Goal: Task Accomplishment & Management: Use online tool/utility

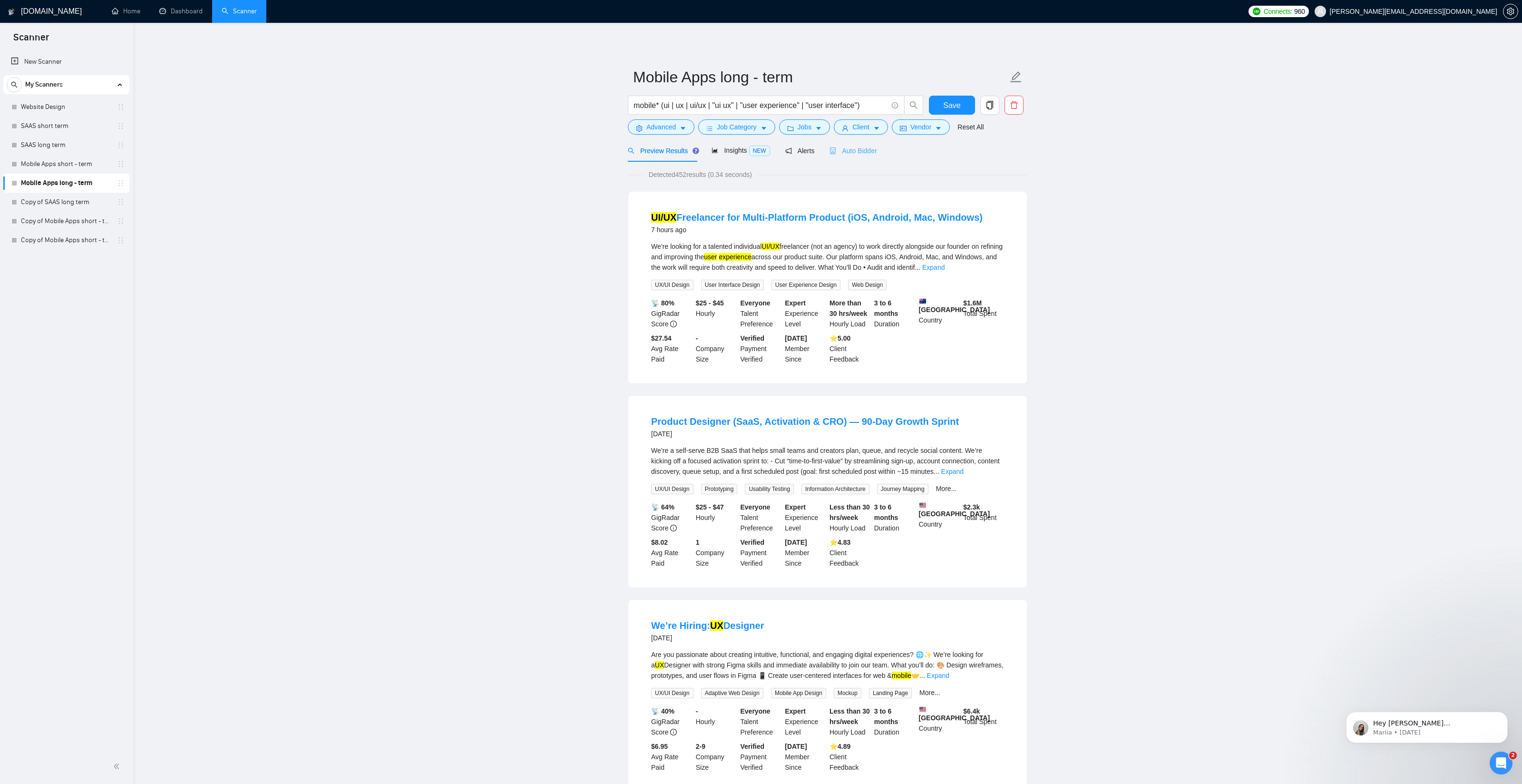
click at [877, 145] on div "Auto Bidder" at bounding box center [853, 151] width 47 height 22
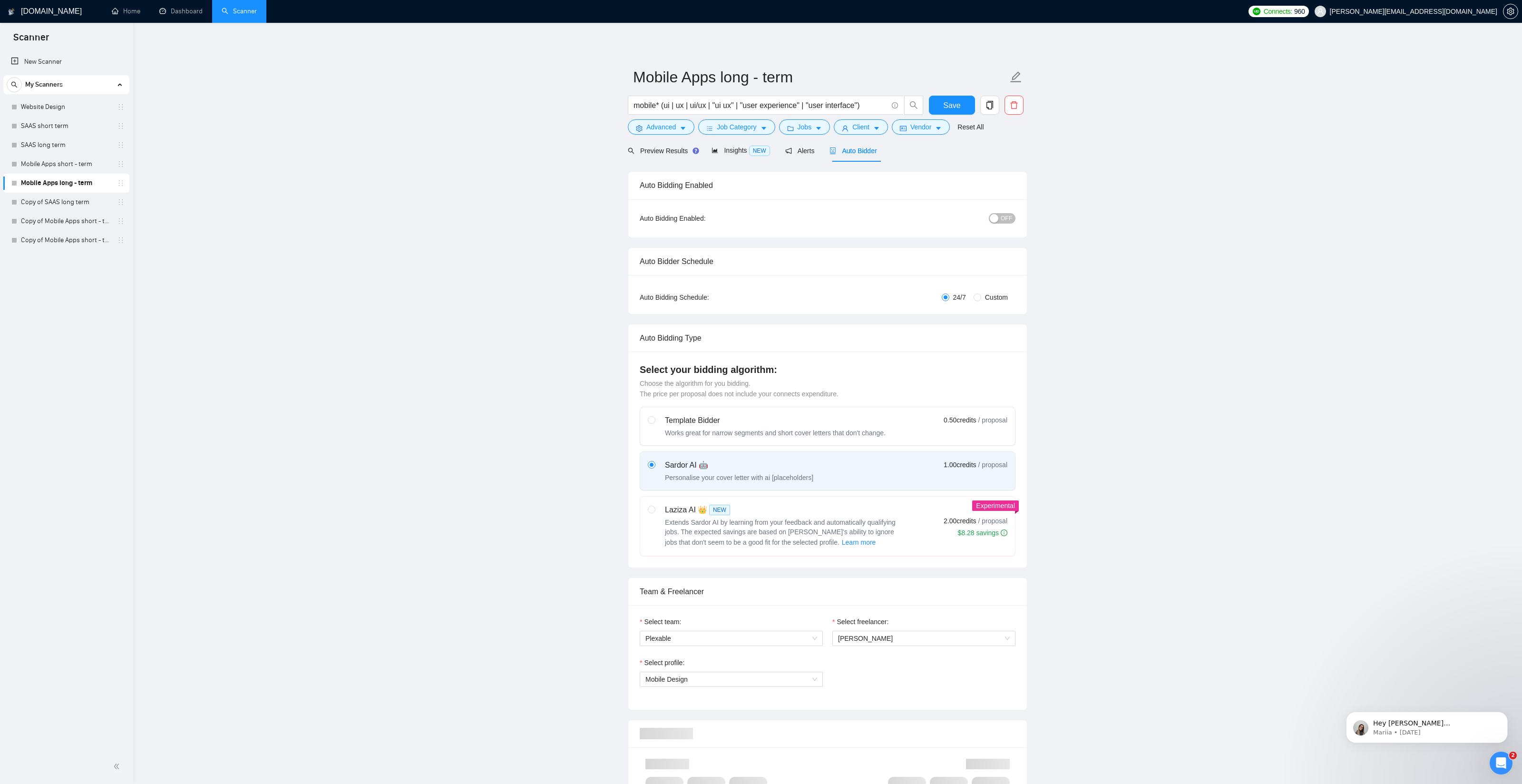
click at [1001, 220] on span "OFF" at bounding box center [1006, 219] width 11 height 11
click at [948, 108] on span "Save" at bounding box center [951, 105] width 17 height 12
click at [58, 128] on link "SAAS short term" at bounding box center [66, 126] width 90 height 19
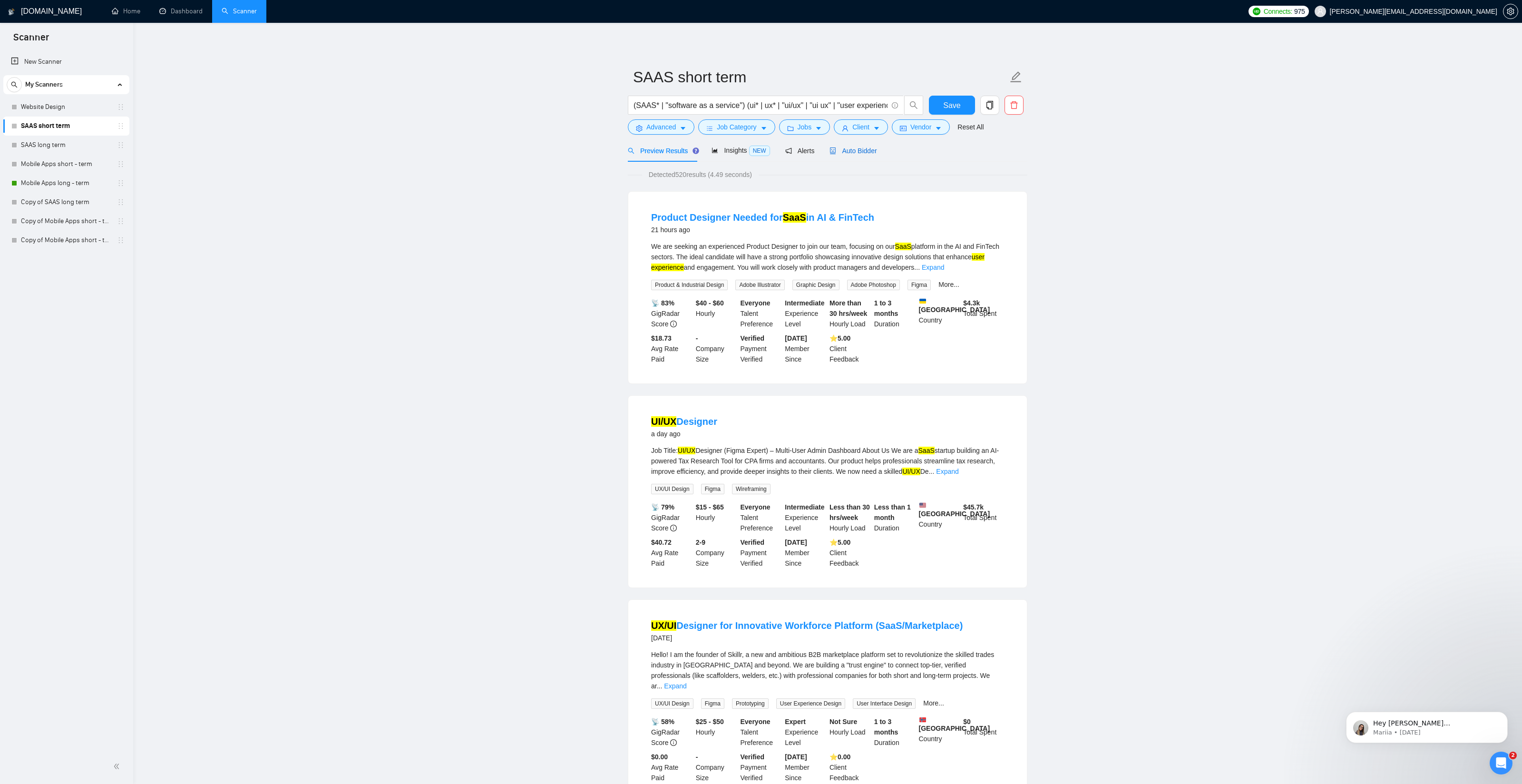
click at [867, 148] on span "Auto Bidder" at bounding box center [853, 151] width 47 height 8
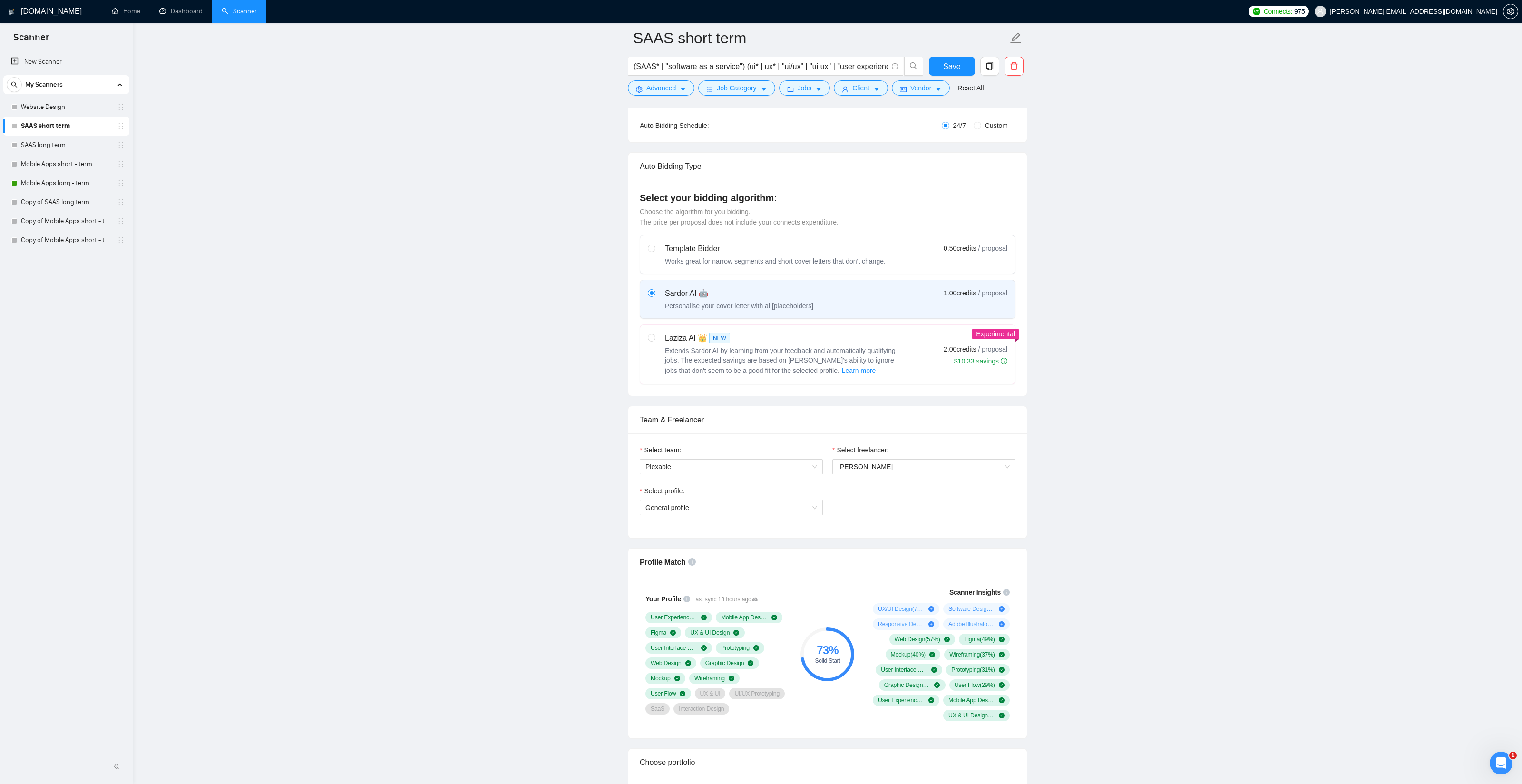
scroll to position [252, 0]
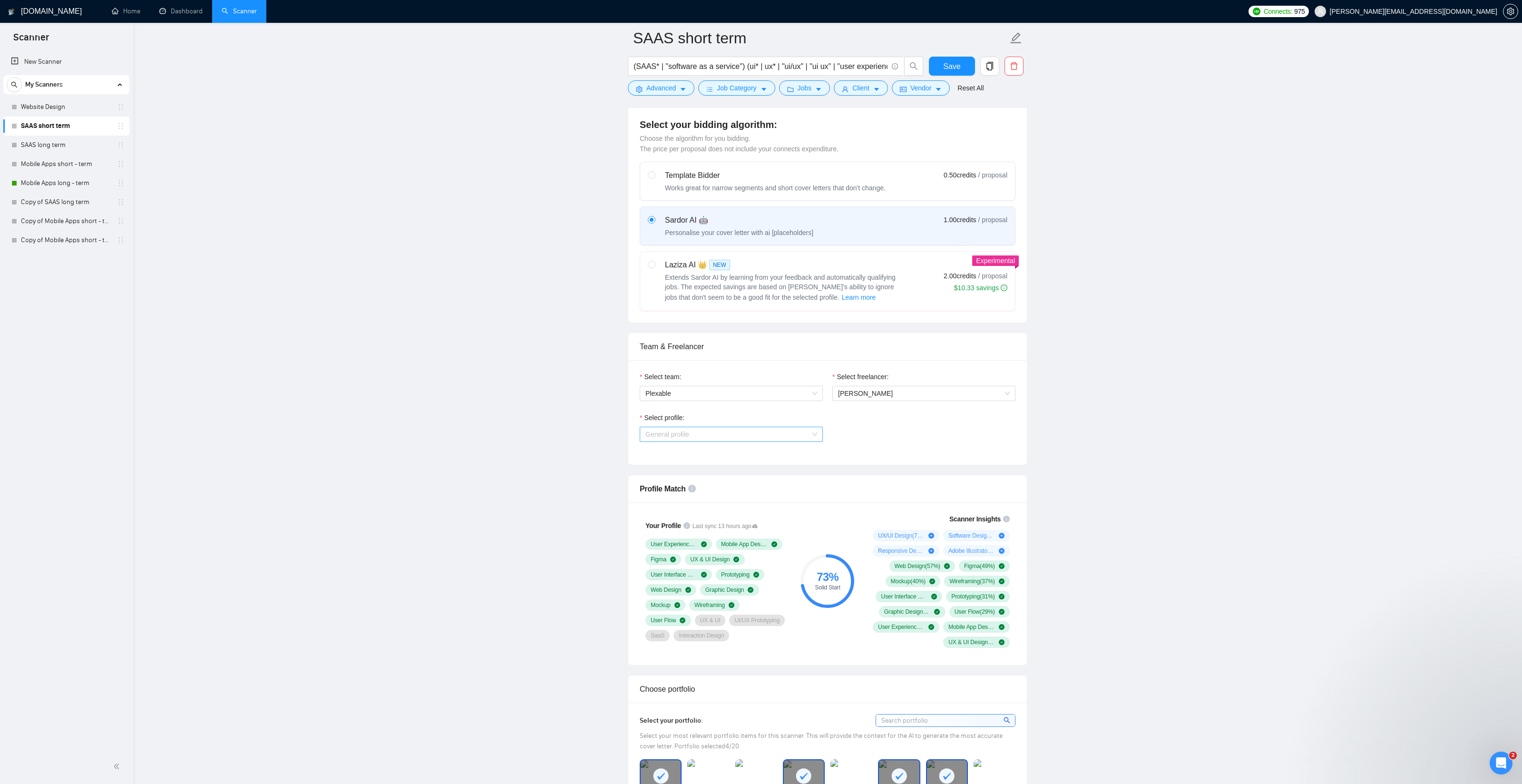
click at [688, 429] on span "General profile" at bounding box center [731, 434] width 172 height 14
click at [681, 483] on span "UX/UI Design" at bounding box center [665, 483] width 40 height 8
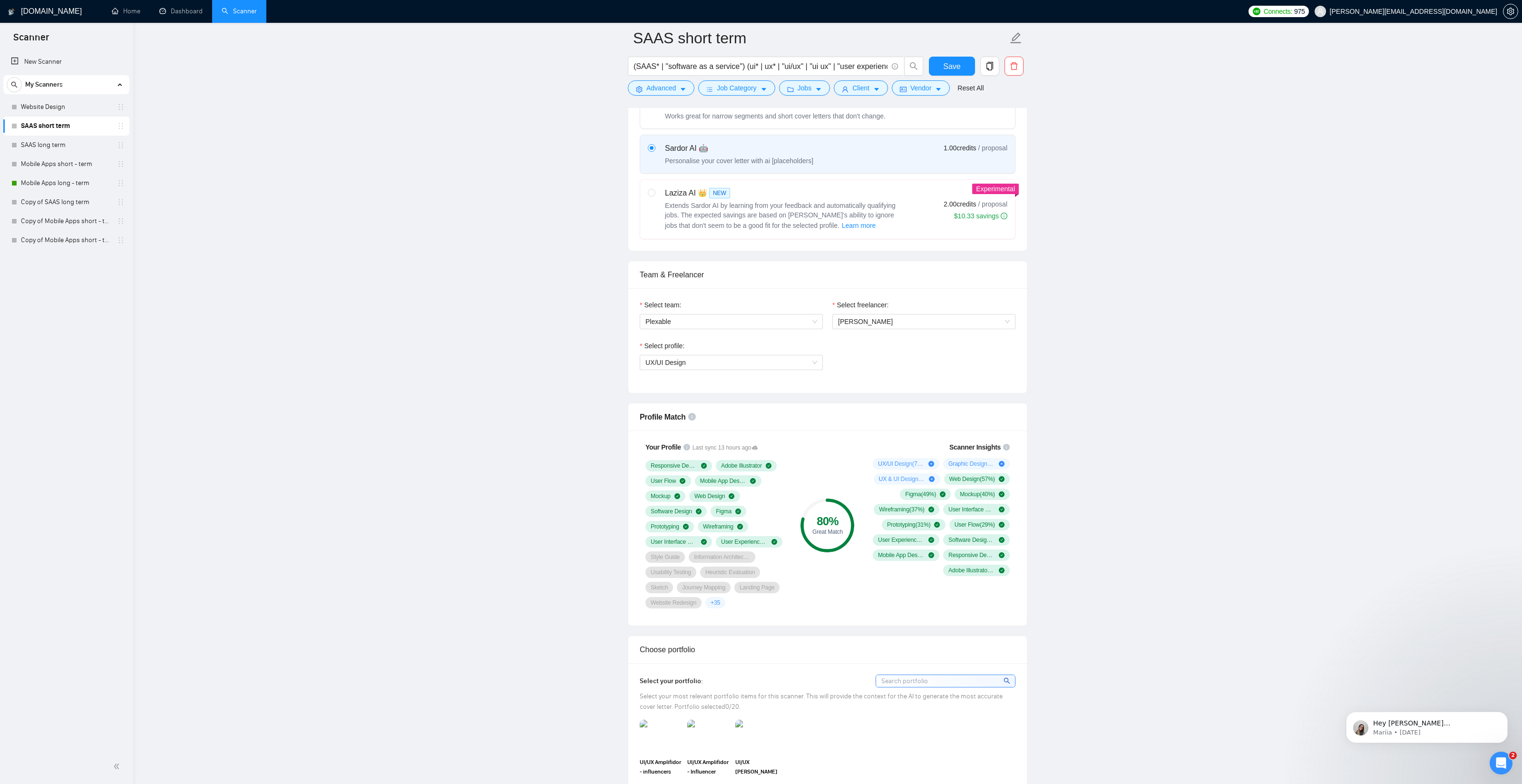
scroll to position [328, 0]
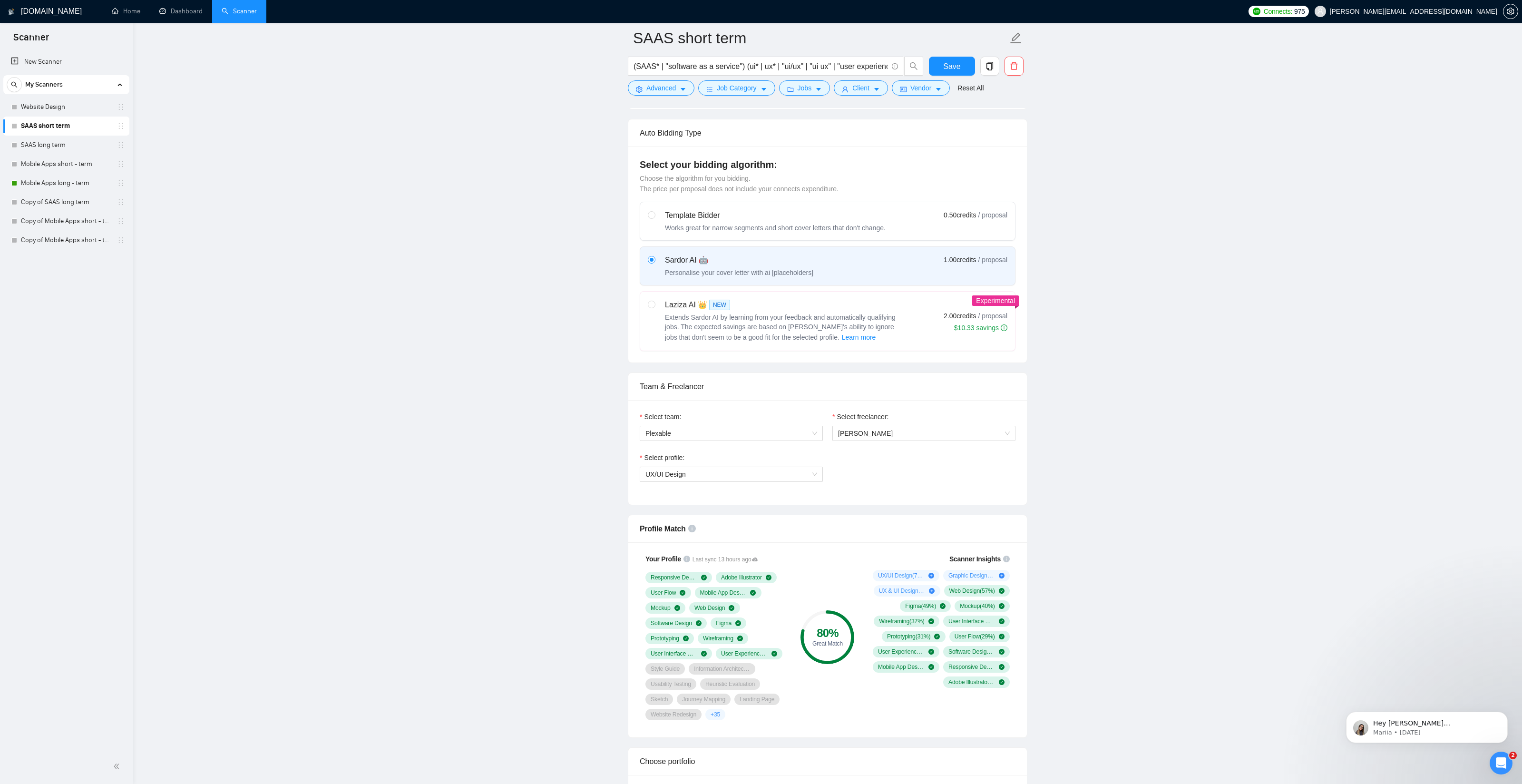
scroll to position [0, 0]
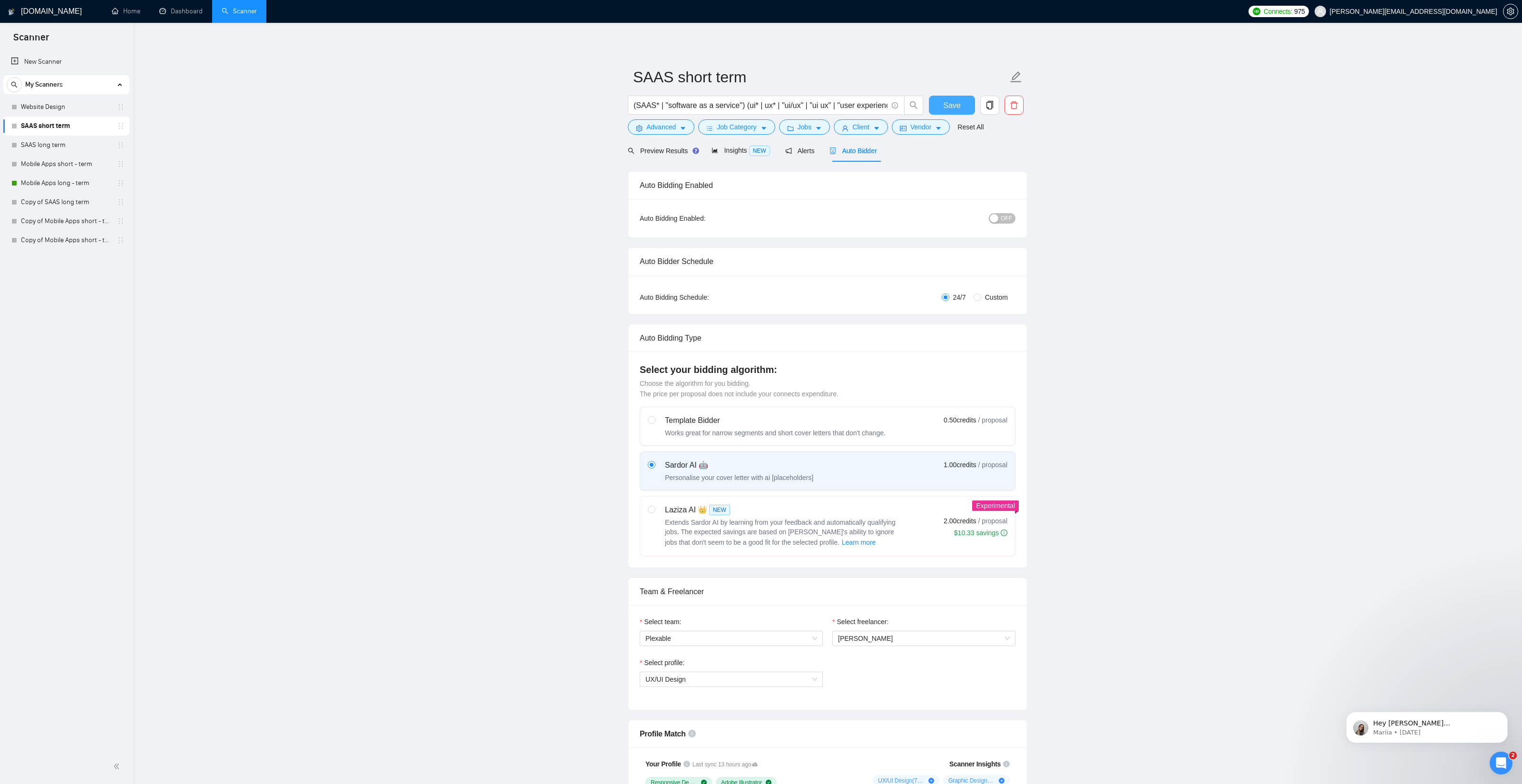
drag, startPoint x: 962, startPoint y: 99, endPoint x: 1001, endPoint y: 146, distance: 61.1
click at [962, 99] on button "Save" at bounding box center [952, 105] width 46 height 19
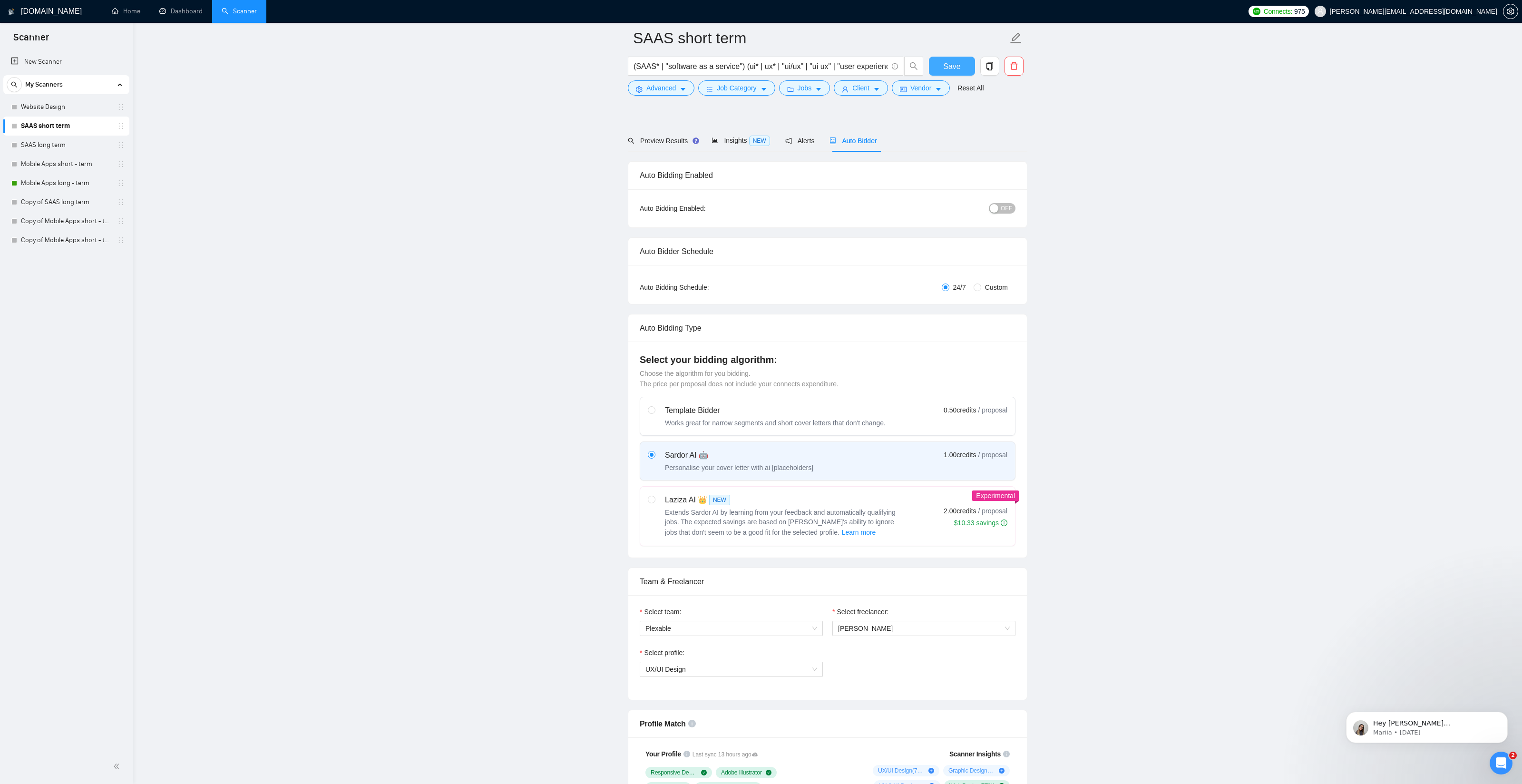
scroll to position [69, 0]
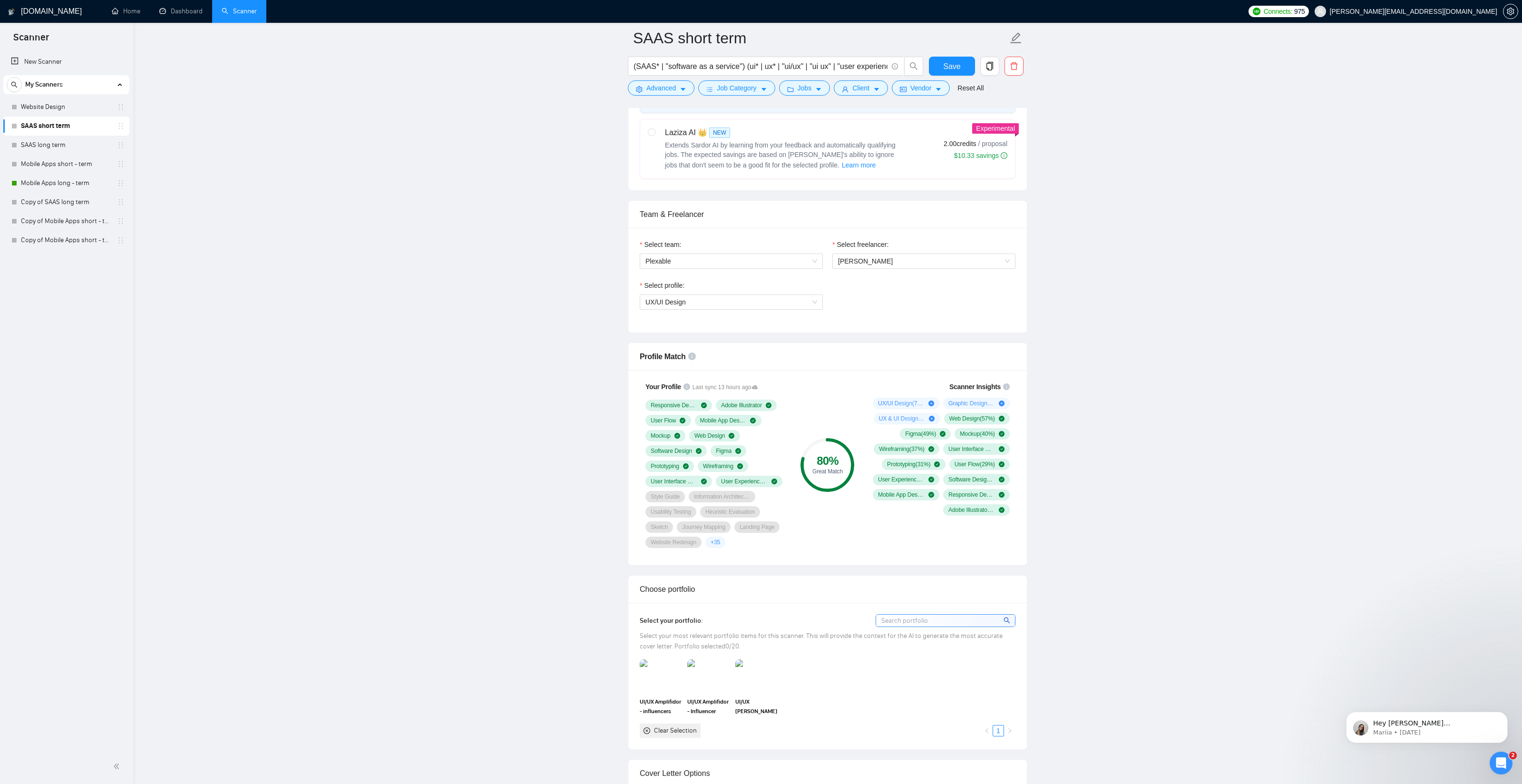
scroll to position [418, 0]
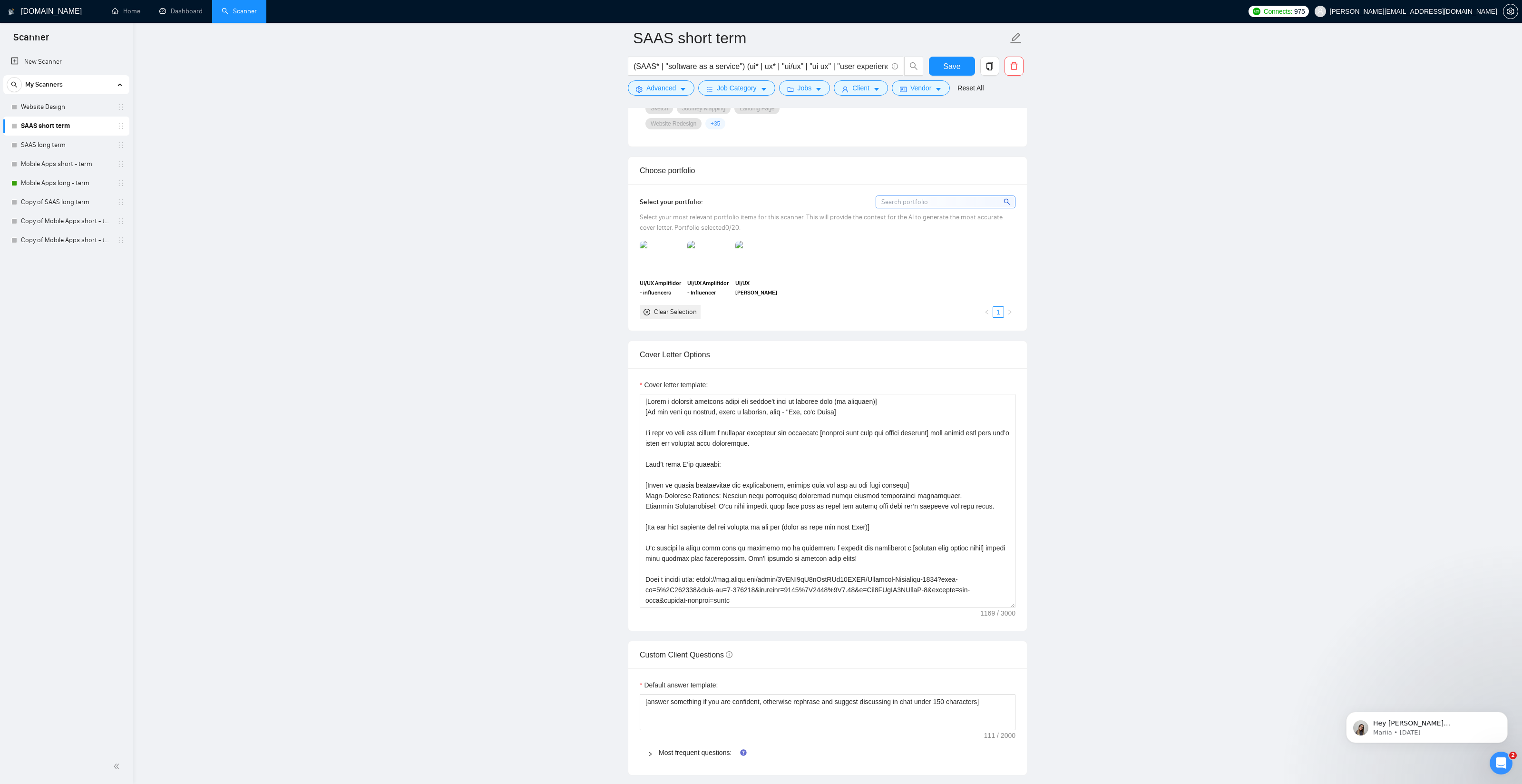
scroll to position [804, 0]
click at [684, 493] on textarea "Cover letter template:" at bounding box center [828, 500] width 376 height 214
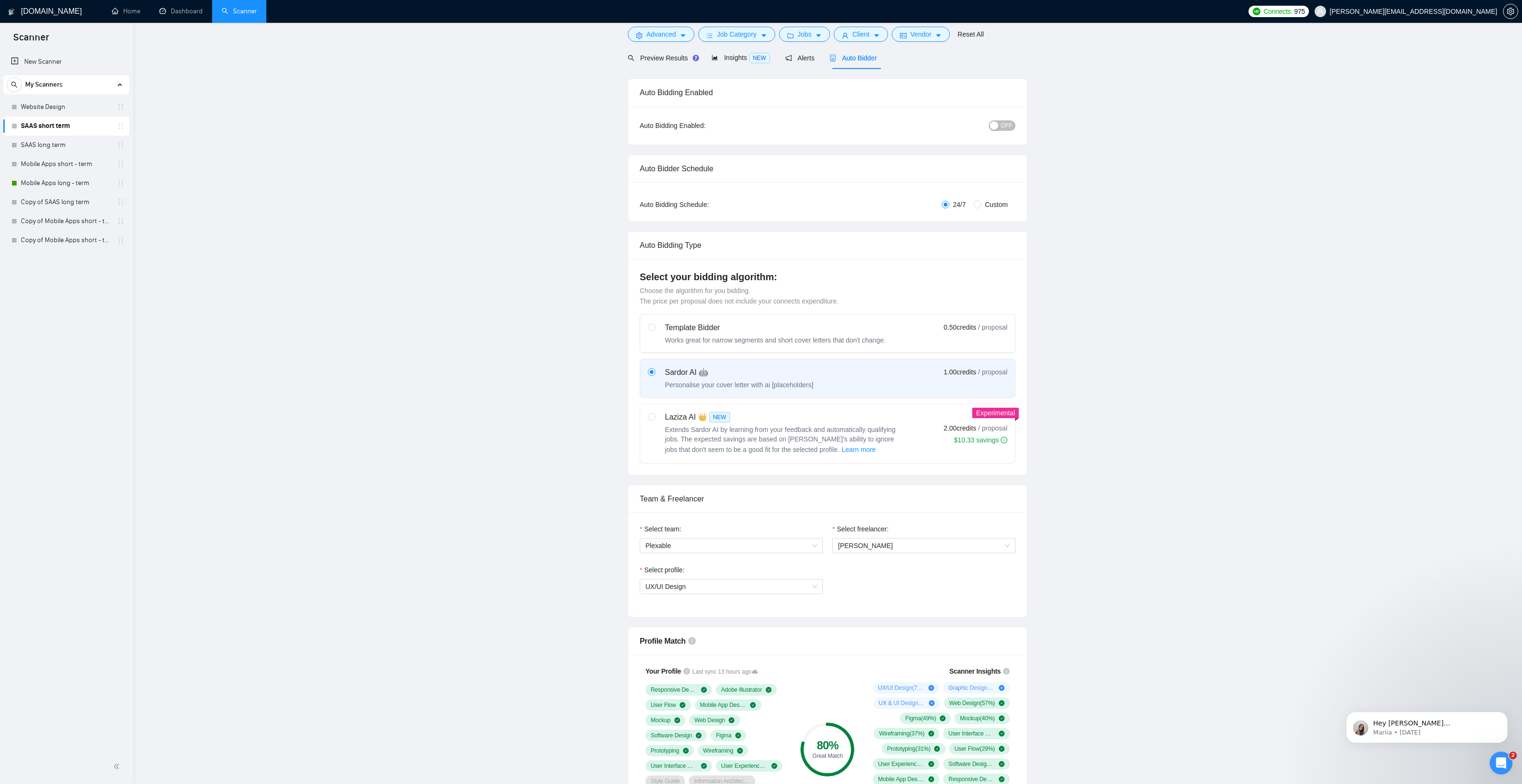
scroll to position [0, 0]
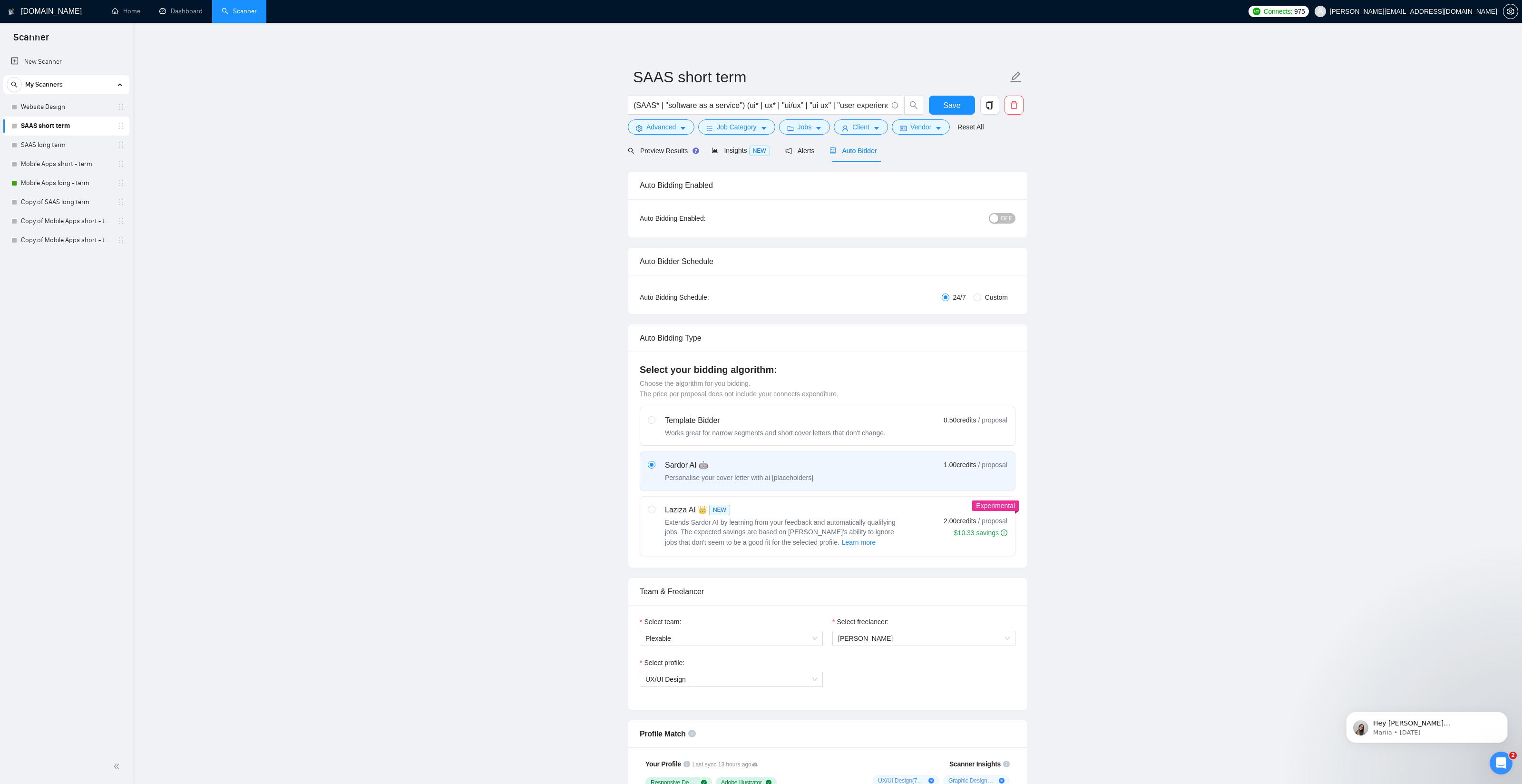
click at [42, 177] on link "Mobile Apps long - term" at bounding box center [66, 183] width 90 height 19
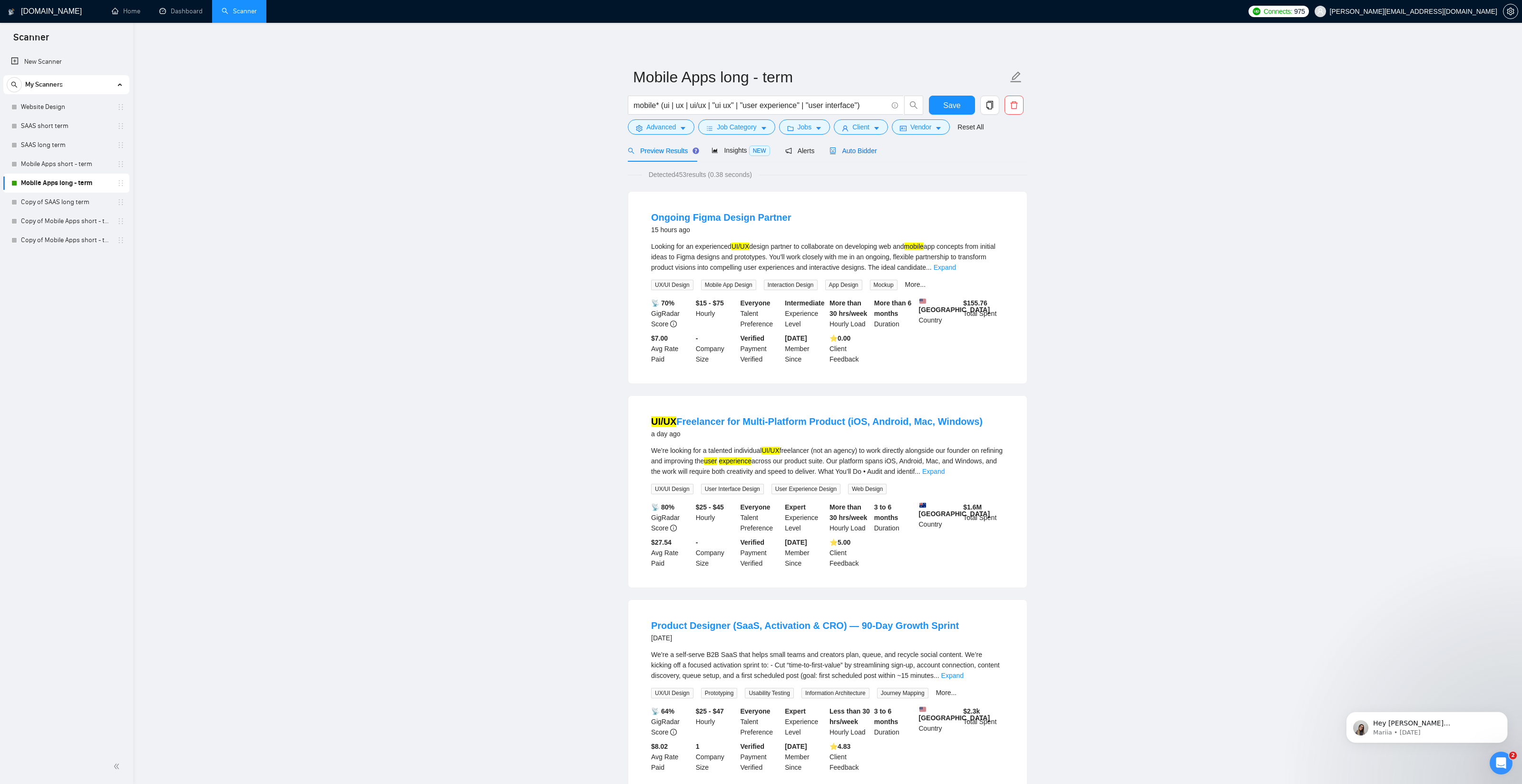
click at [864, 148] on span "Auto Bidder" at bounding box center [853, 151] width 47 height 8
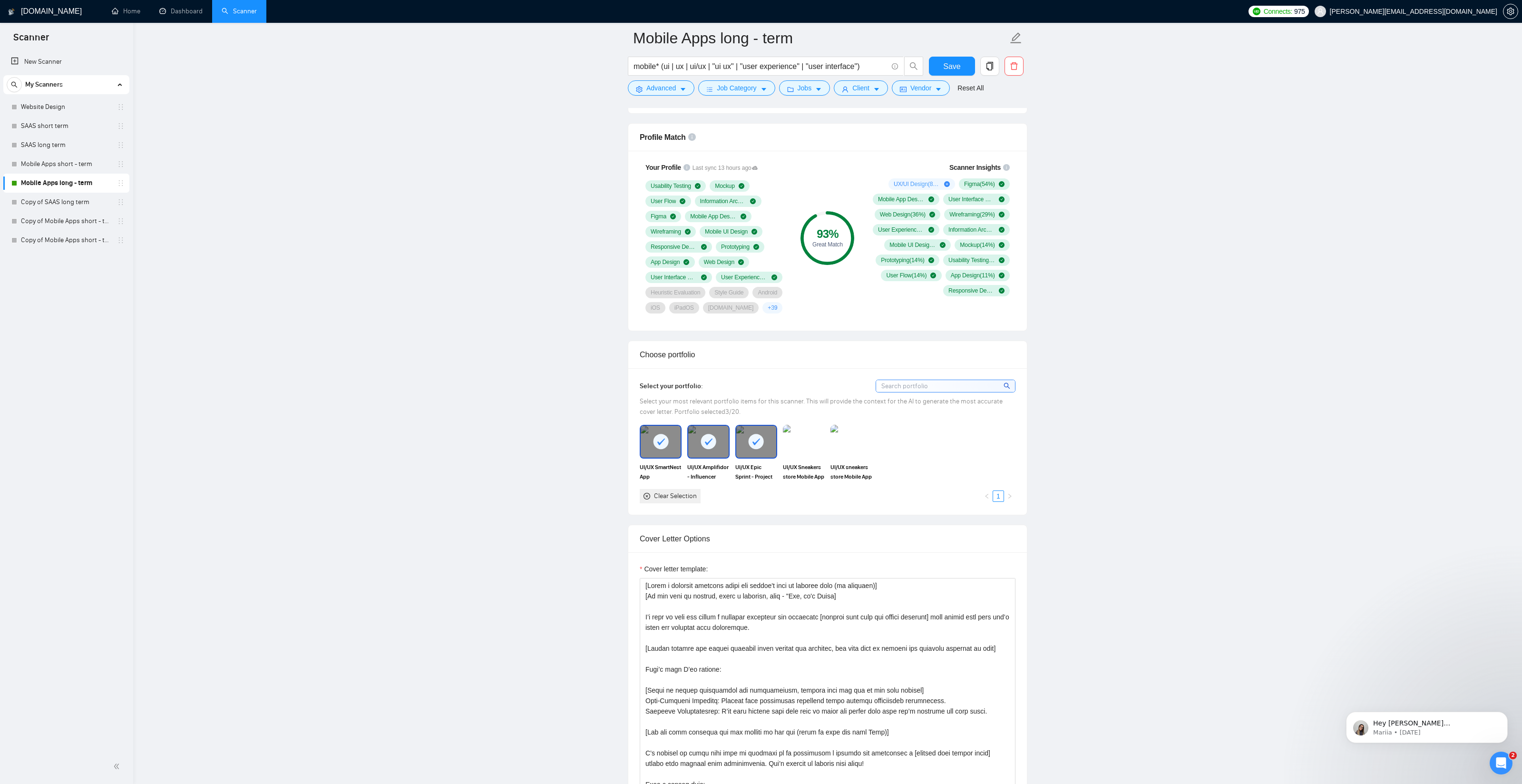
scroll to position [646, 0]
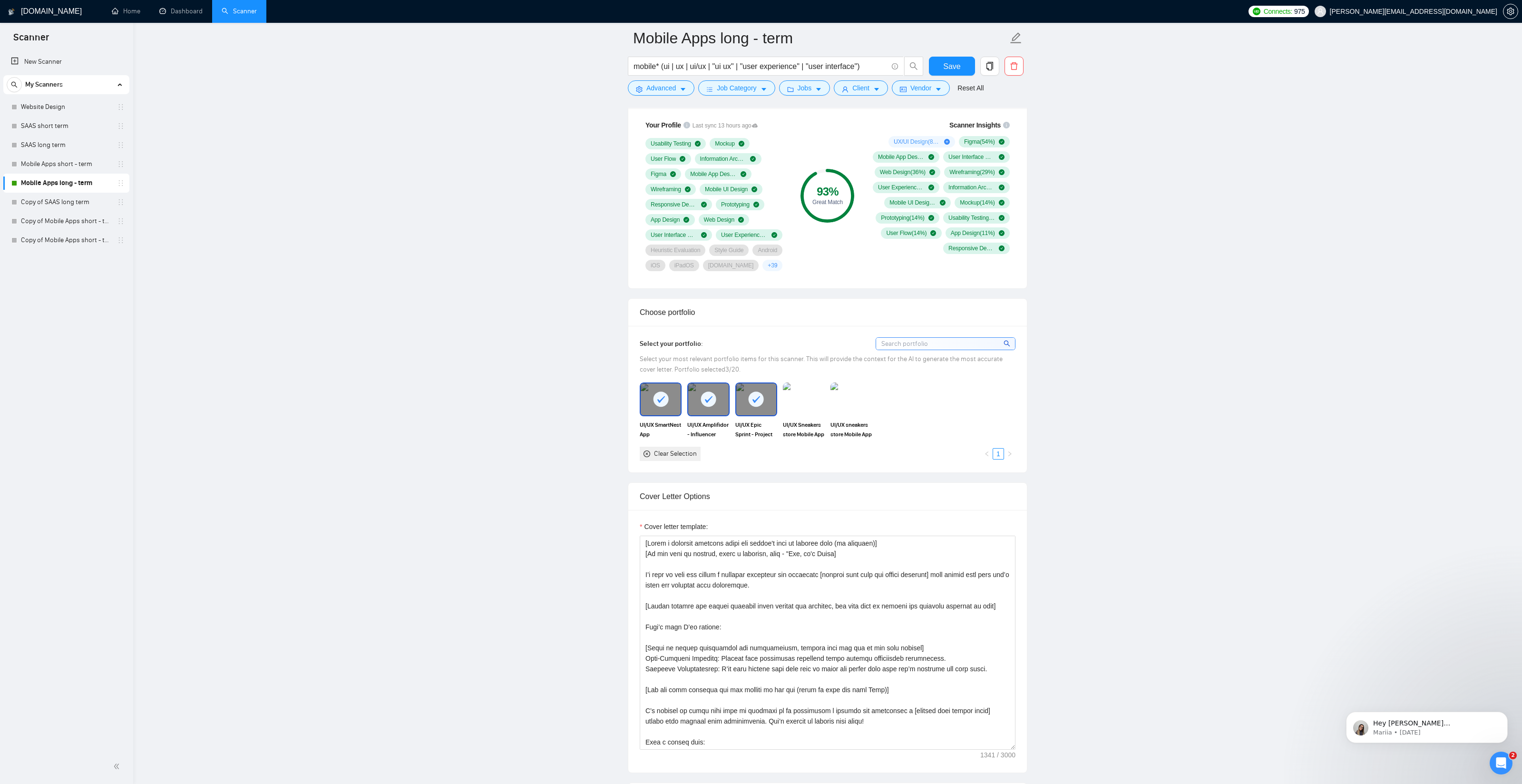
click at [758, 406] on rect at bounding box center [756, 399] width 15 height 15
drag, startPoint x: 711, startPoint y: 414, endPoint x: 685, endPoint y: 414, distance: 26.0
click at [711, 406] on rect at bounding box center [709, 399] width 15 height 15
drag, startPoint x: 674, startPoint y: 414, endPoint x: 679, endPoint y: 414, distance: 5.0
click at [674, 414] on div at bounding box center [661, 399] width 40 height 31
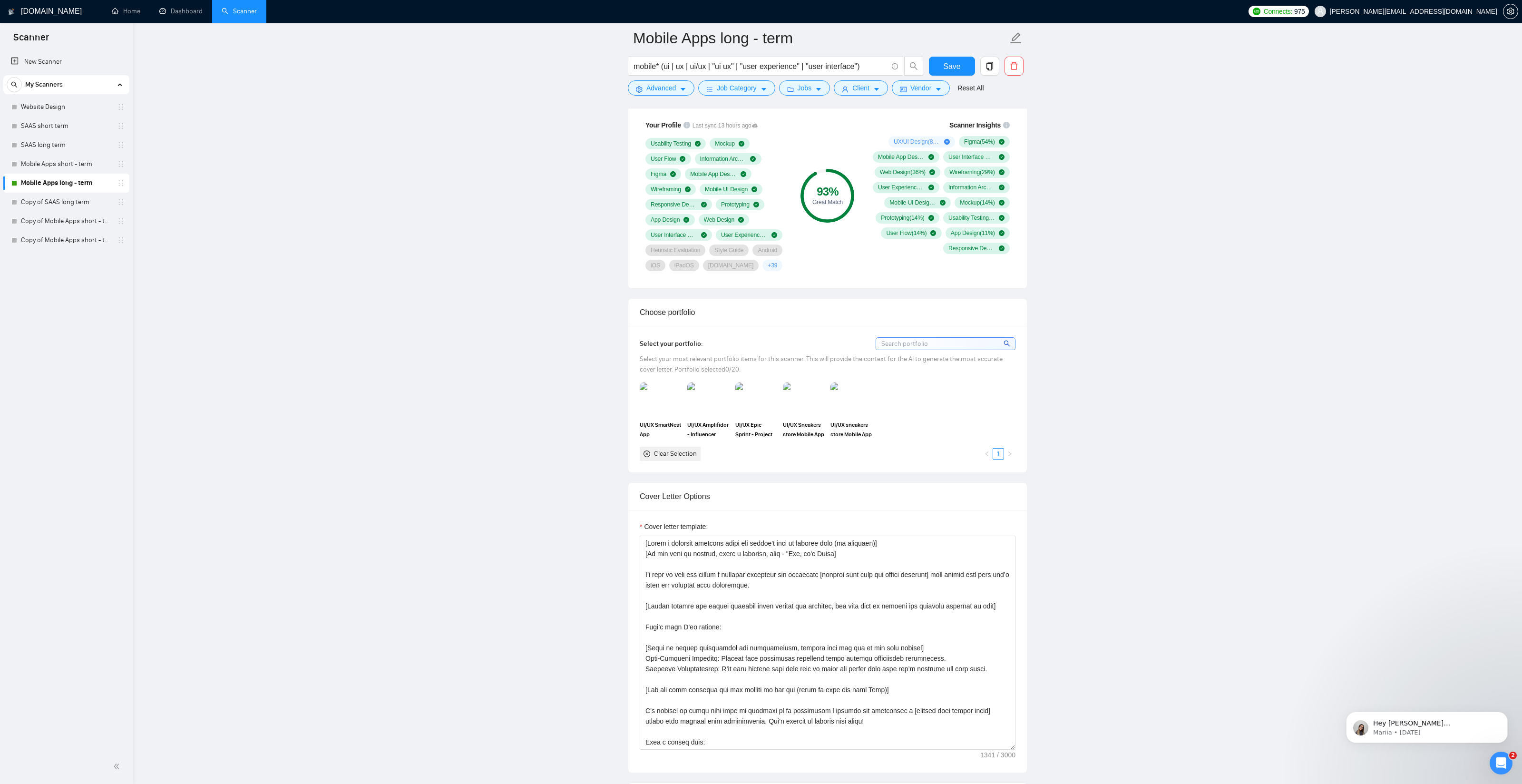
scroll to position [0, 0]
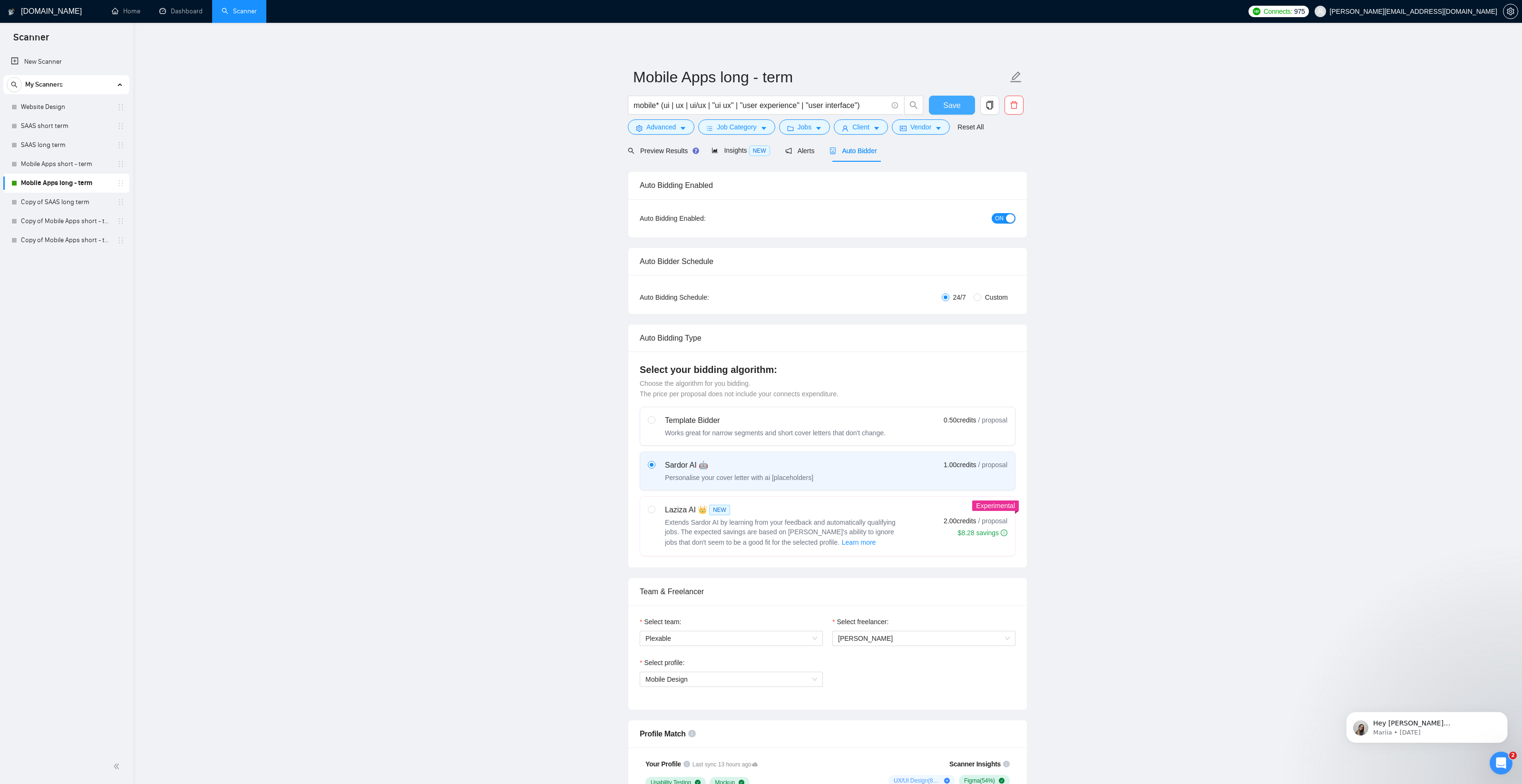
click at [960, 105] on button "Save" at bounding box center [952, 105] width 46 height 19
click at [47, 170] on link "Mobile Apps short - term" at bounding box center [66, 164] width 90 height 19
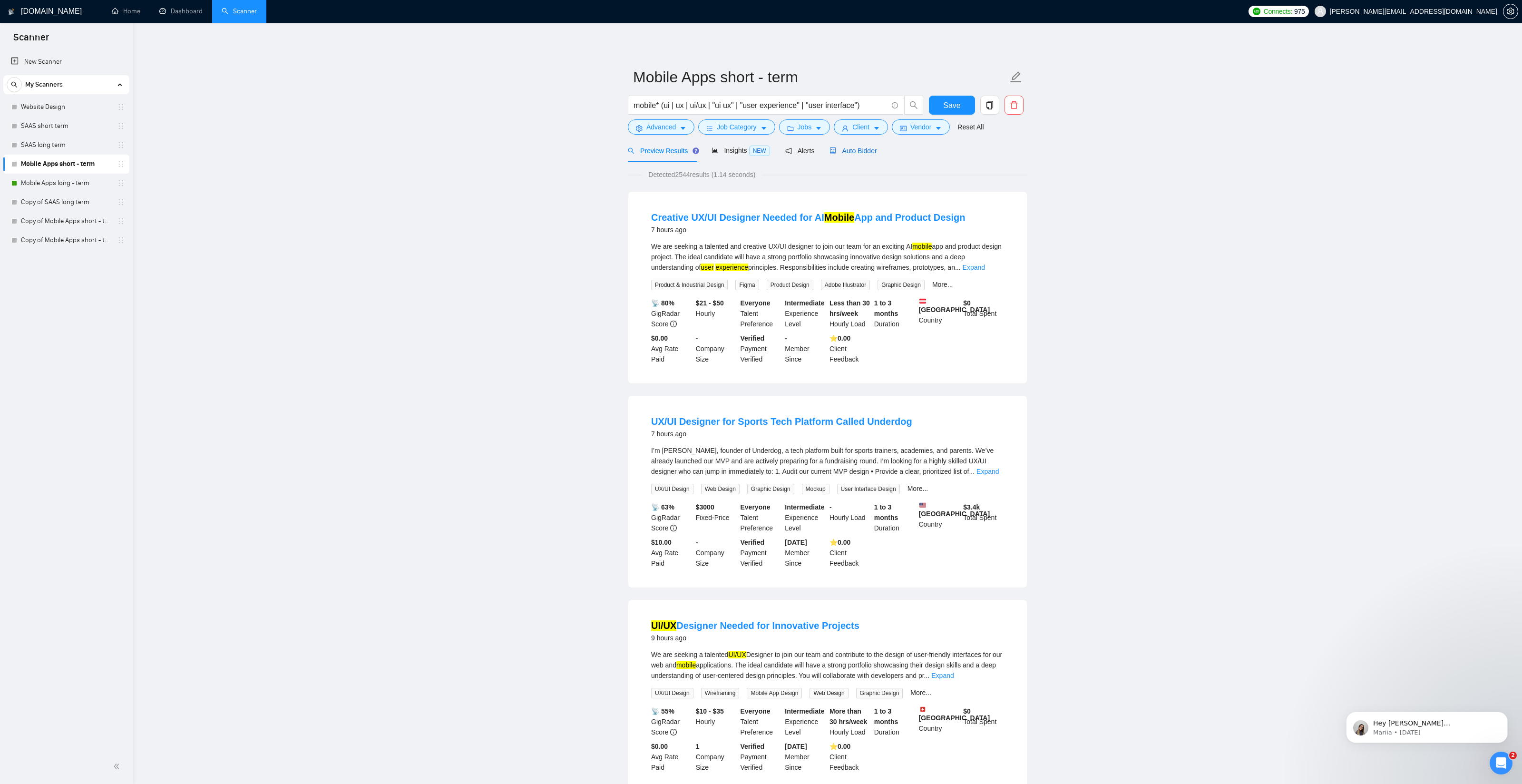
click at [858, 152] on span "Auto Bidder" at bounding box center [853, 151] width 47 height 8
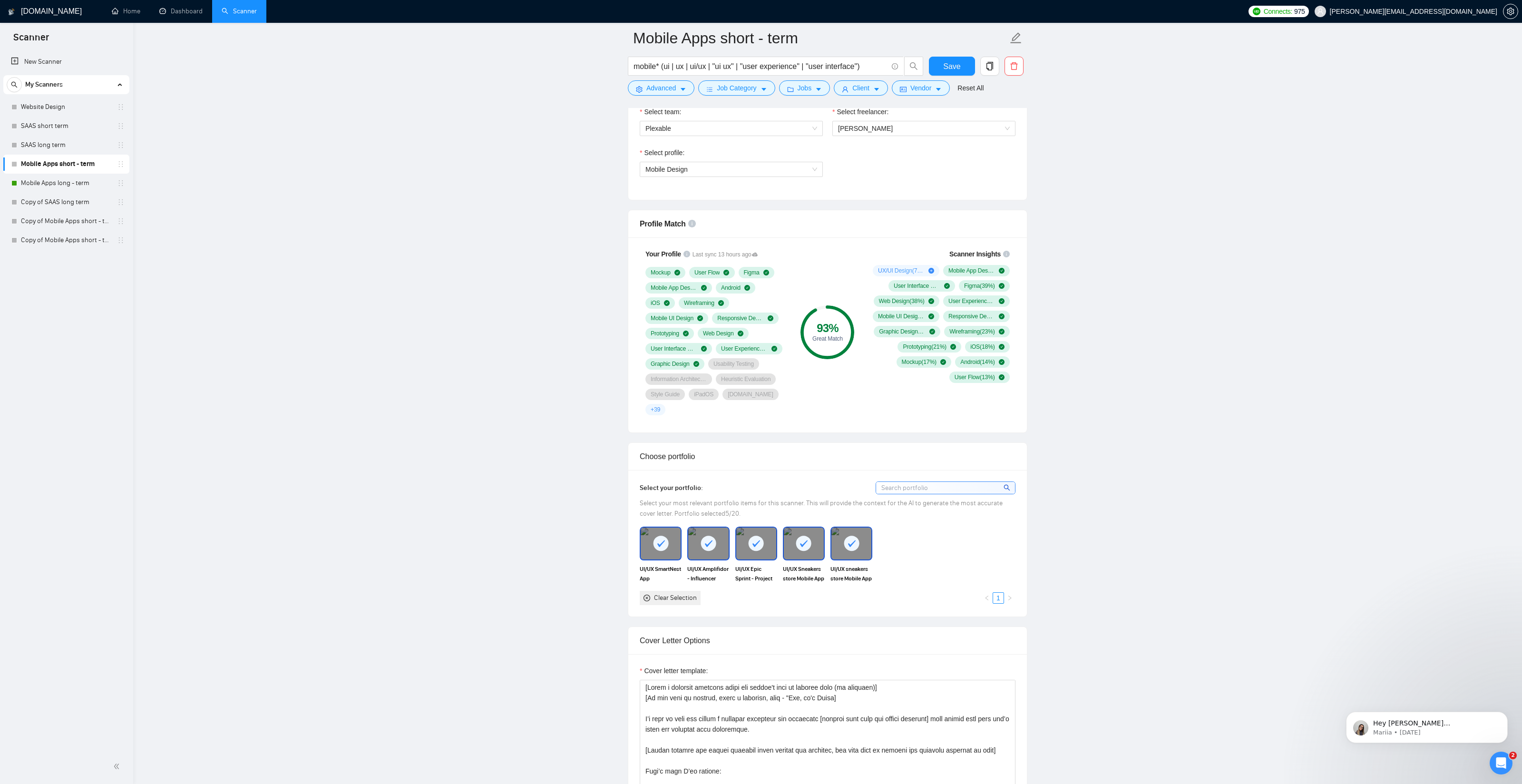
scroll to position [519, 0]
click at [845, 534] on rect at bounding box center [851, 542] width 15 height 15
drag, startPoint x: 801, startPoint y: 528, endPoint x: 796, endPoint y: 528, distance: 5.0
click at [800, 534] on rect at bounding box center [804, 542] width 15 height 15
drag, startPoint x: 762, startPoint y: 524, endPoint x: 752, endPoint y: 526, distance: 10.2
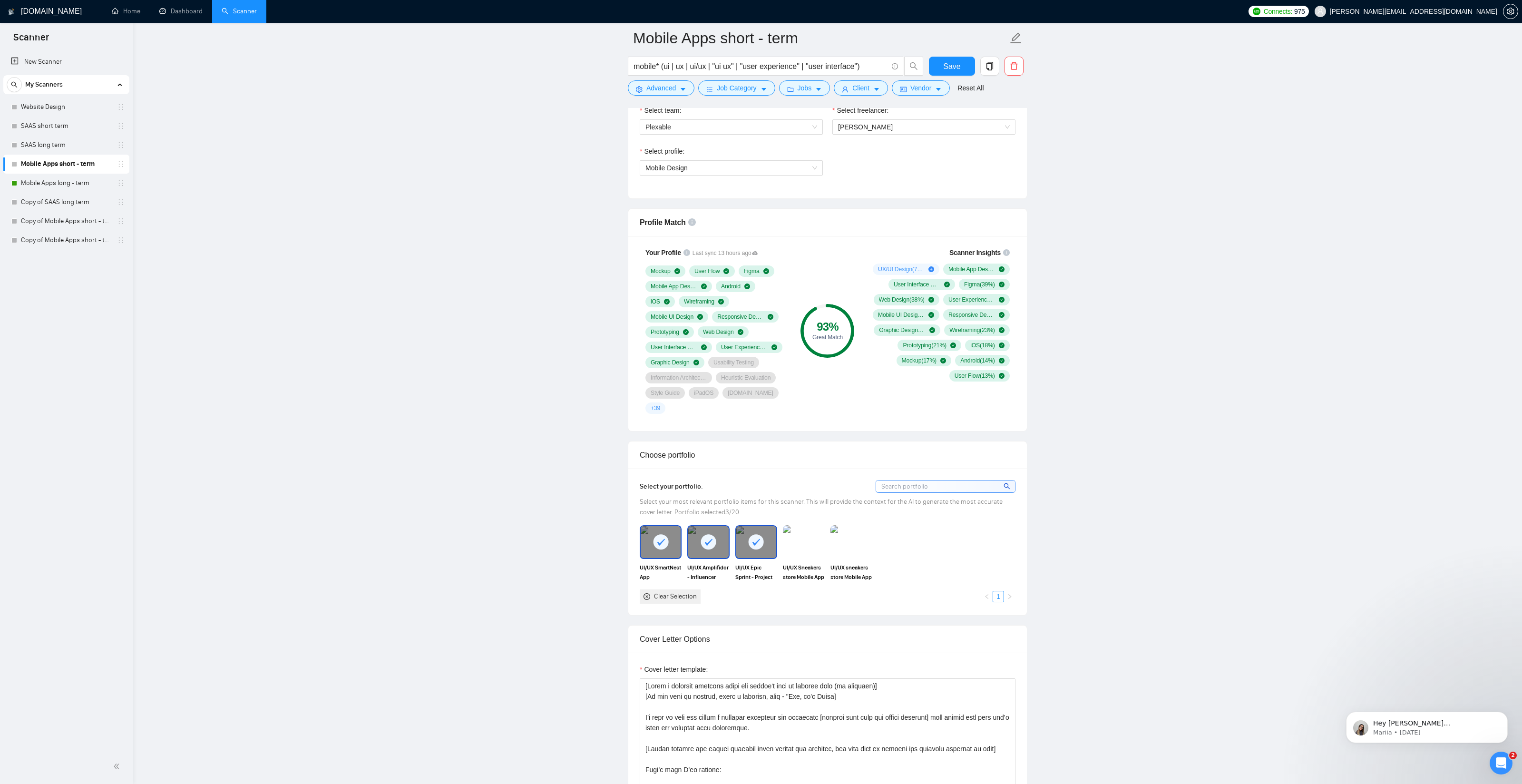
click at [762, 534] on rect at bounding box center [756, 542] width 15 height 15
click at [696, 528] on div at bounding box center [708, 541] width 40 height 31
drag, startPoint x: 659, startPoint y: 521, endPoint x: 690, endPoint y: 521, distance: 31.0
click at [659, 534] on rect at bounding box center [661, 542] width 15 height 15
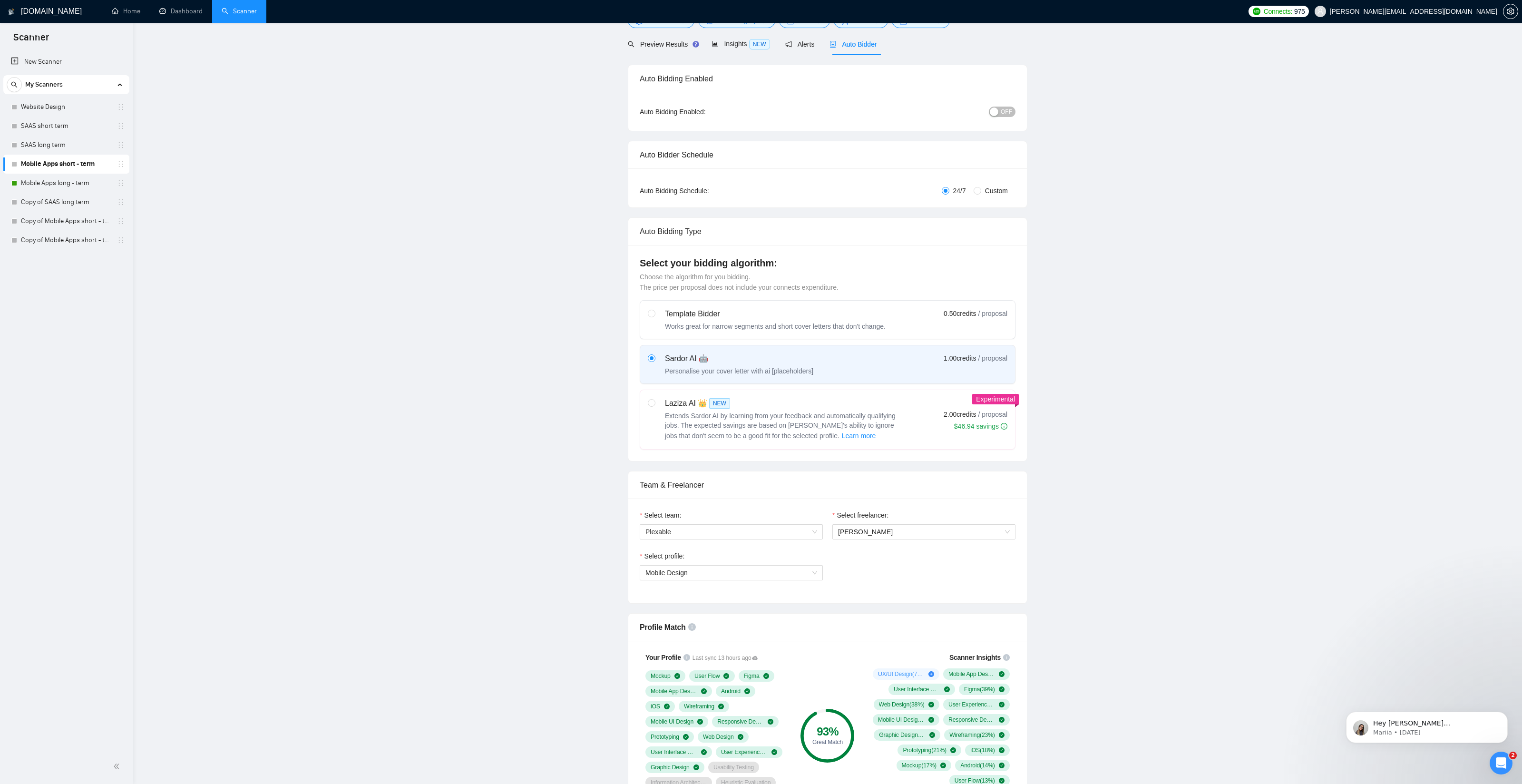
scroll to position [0, 0]
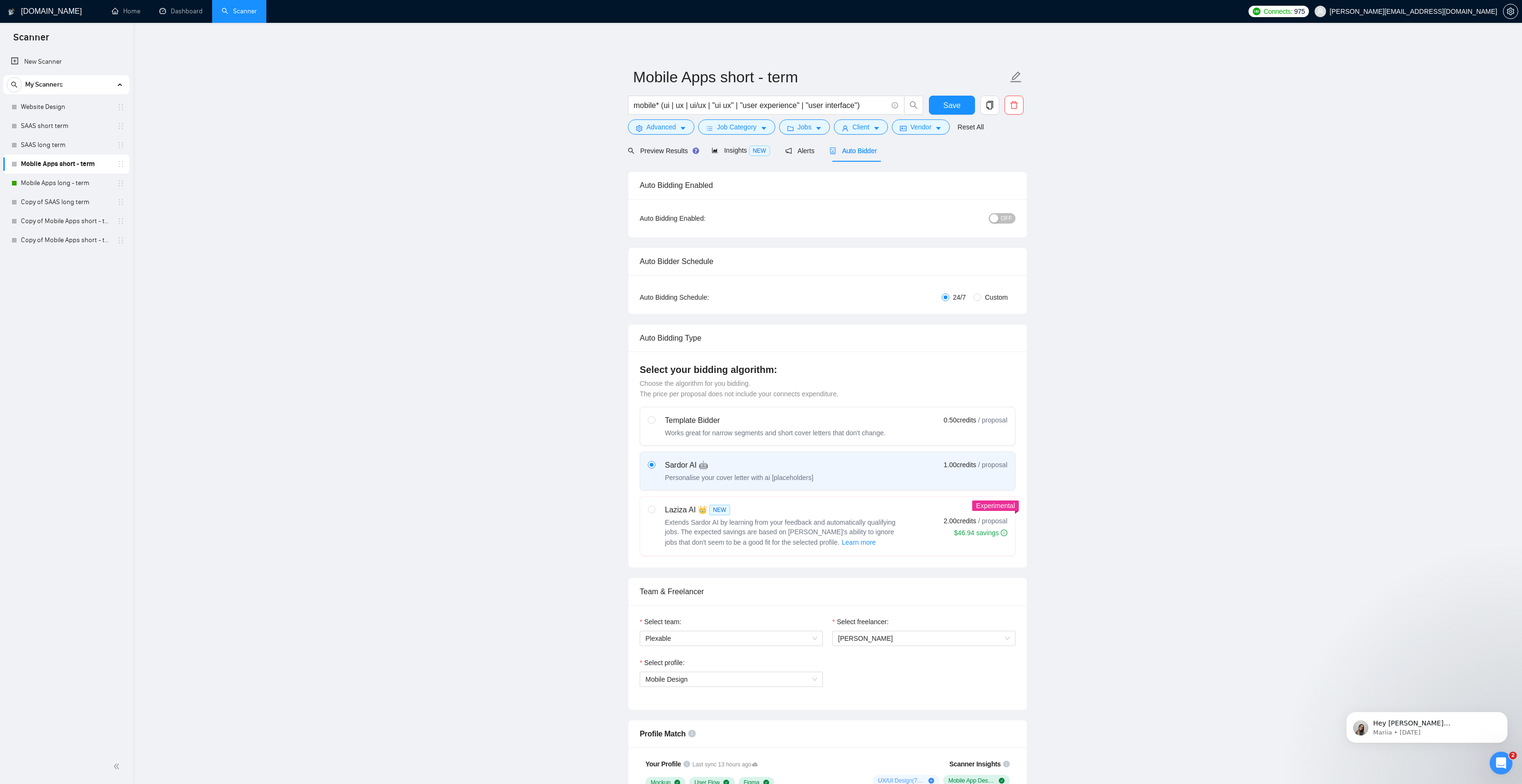
click at [1004, 219] on span "OFF" at bounding box center [1006, 219] width 11 height 11
drag, startPoint x: 951, startPoint y: 108, endPoint x: 1007, endPoint y: 121, distance: 57.5
click at [951, 108] on span "Save" at bounding box center [951, 105] width 17 height 12
click at [54, 147] on link "SAAS long term" at bounding box center [66, 145] width 90 height 19
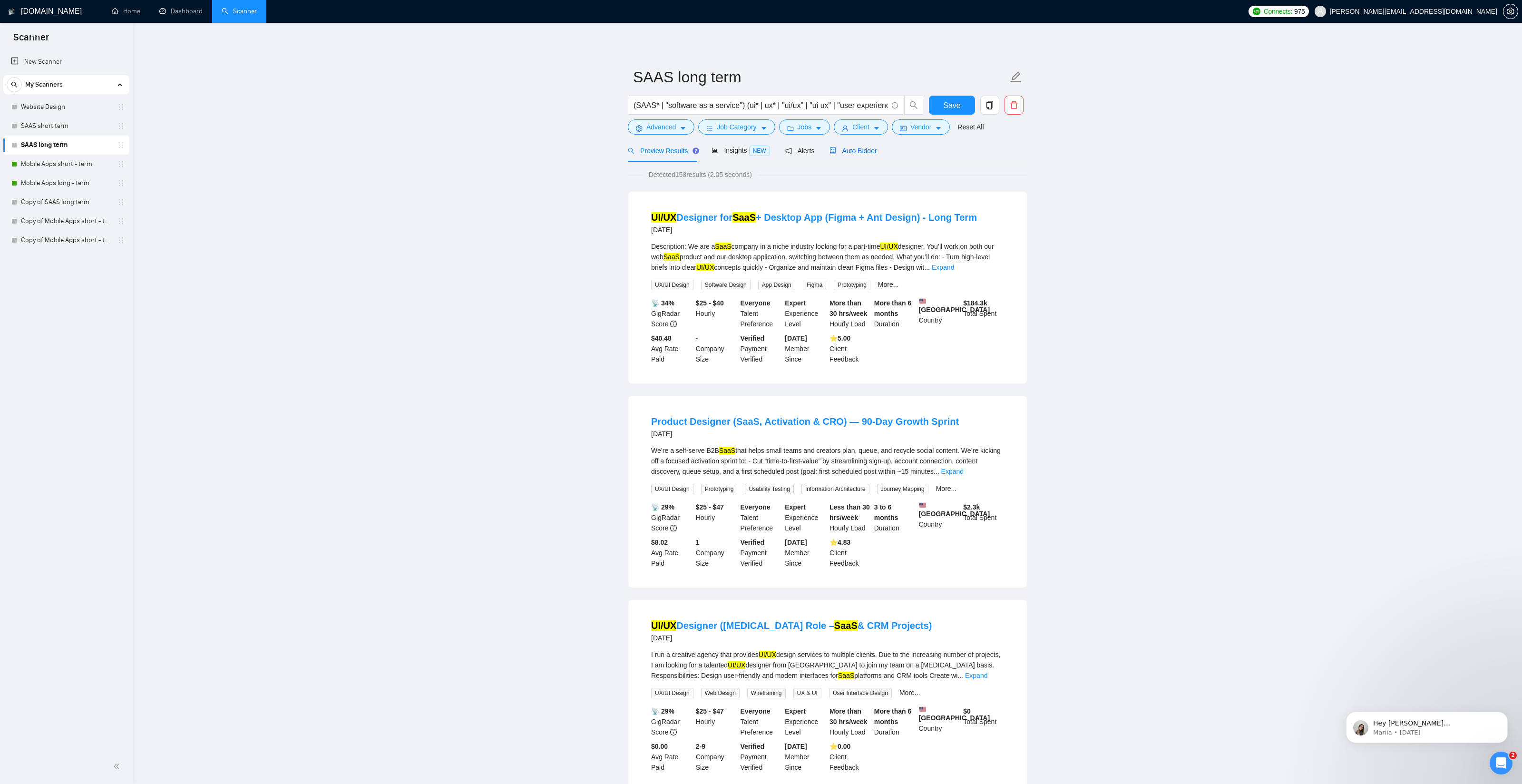
click at [867, 153] on span "Auto Bidder" at bounding box center [853, 151] width 47 height 8
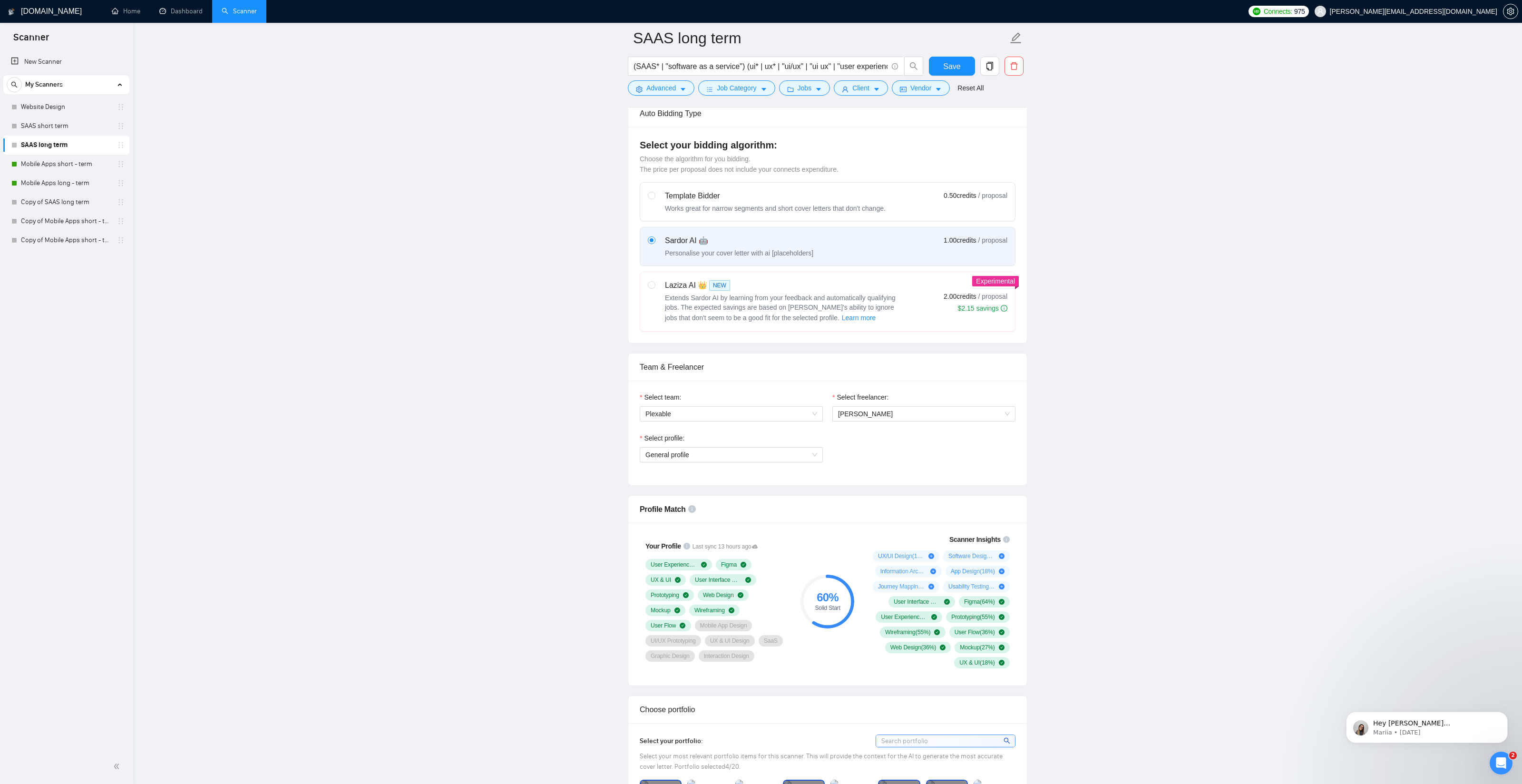
scroll to position [250, 0]
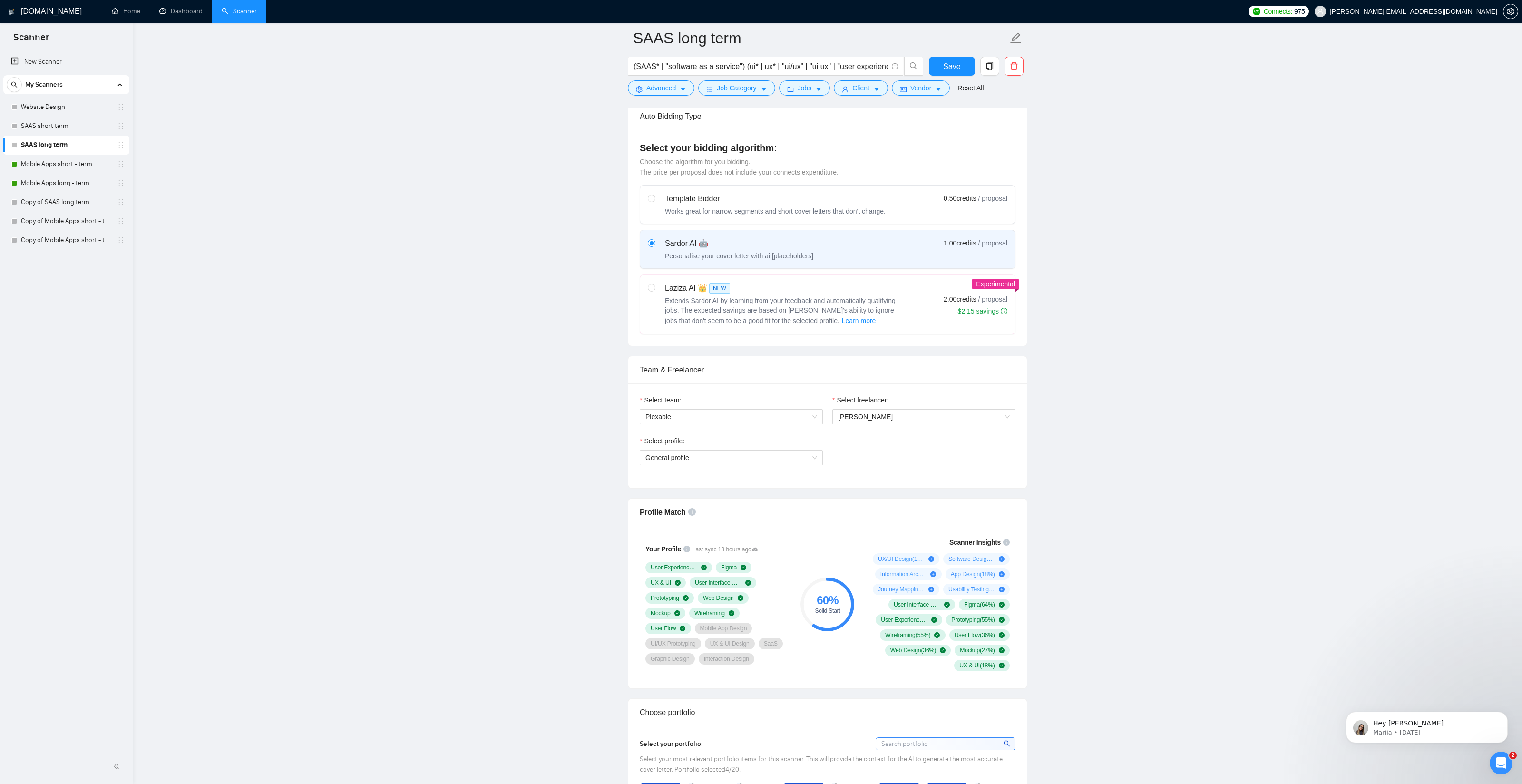
scroll to position [235, 0]
click at [703, 457] on span "General profile" at bounding box center [731, 452] width 172 height 14
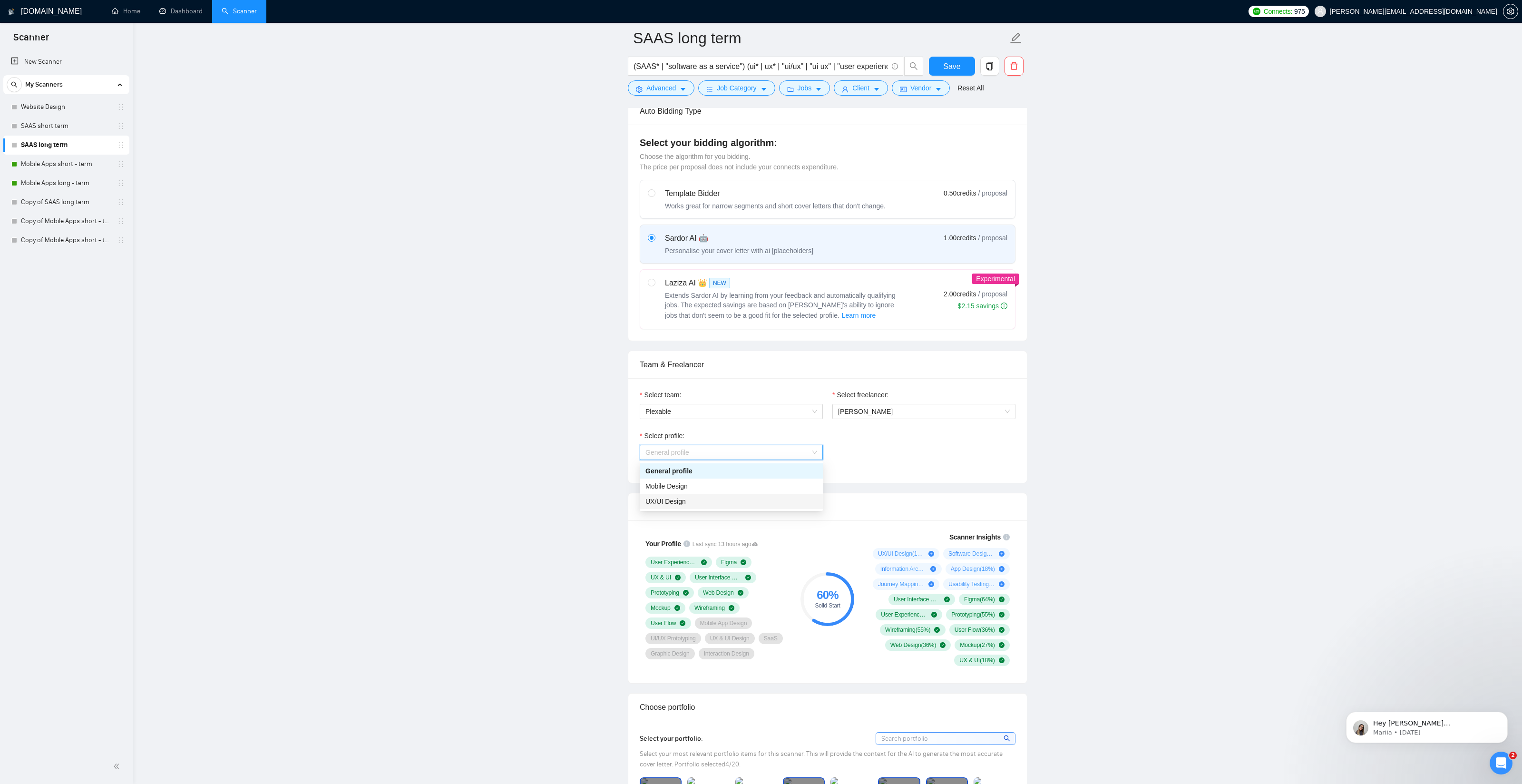
click at [679, 499] on span "UX/UI Design" at bounding box center [665, 501] width 40 height 8
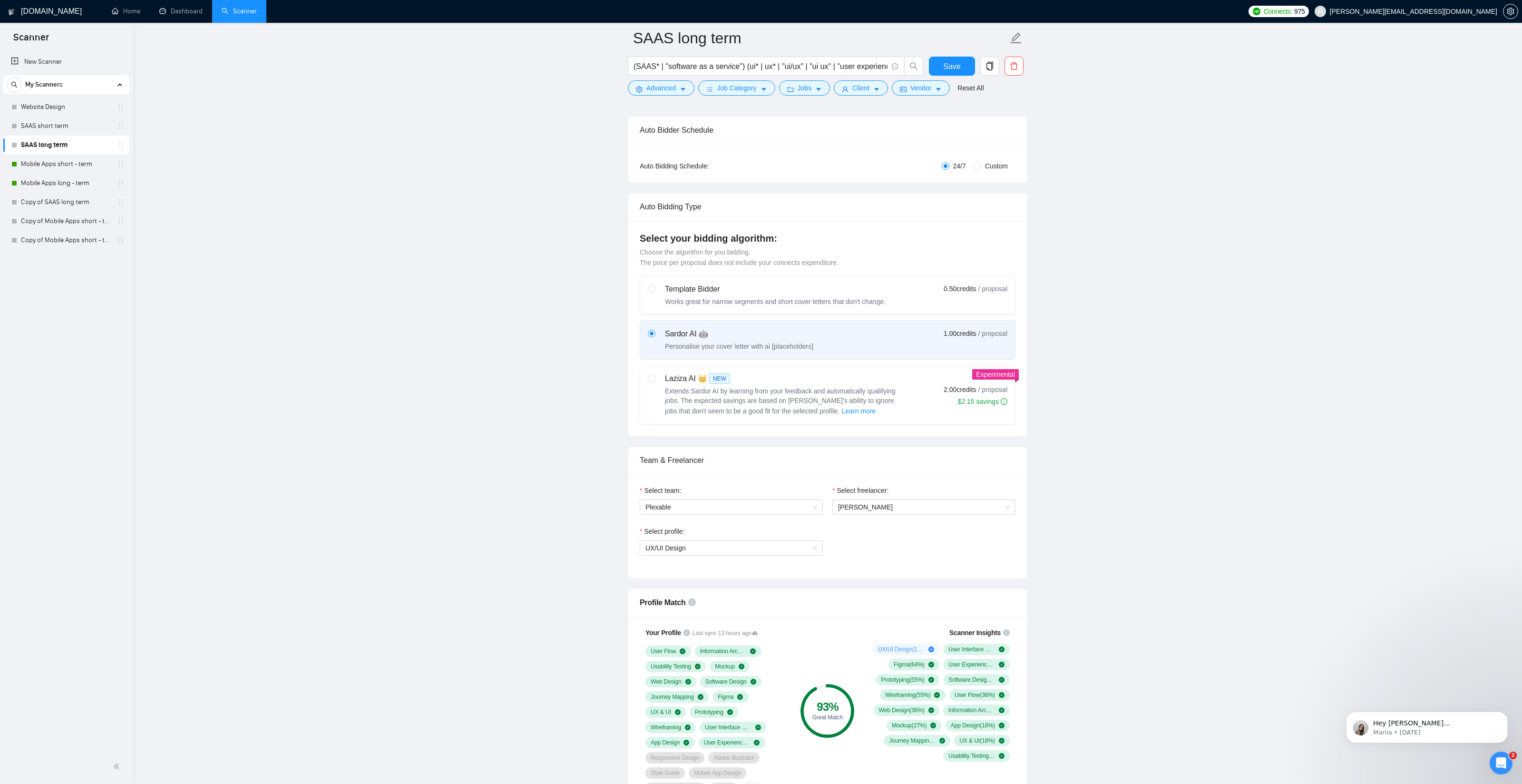
scroll to position [0, 0]
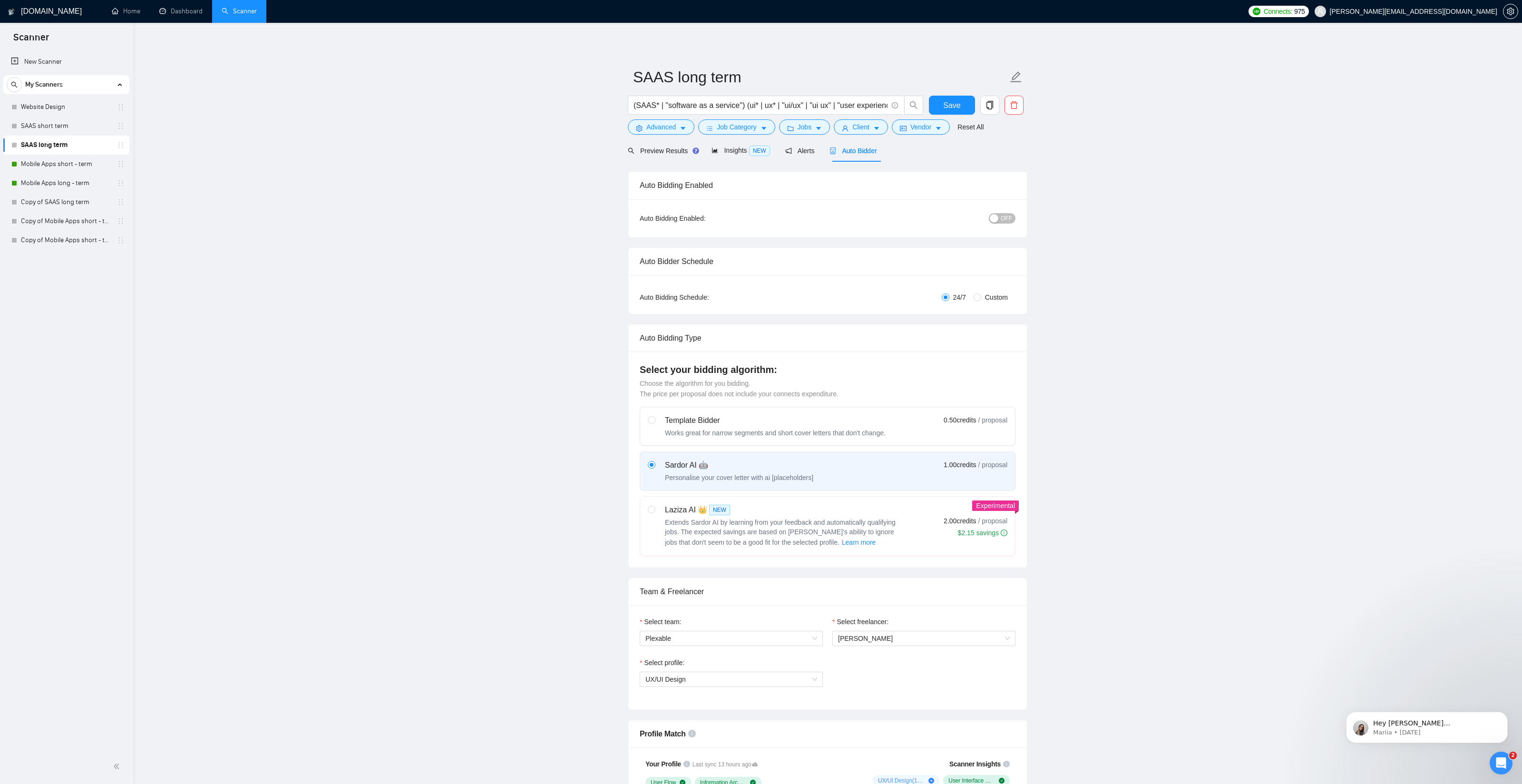
click at [1009, 214] on span "OFF" at bounding box center [1006, 219] width 11 height 11
click at [959, 99] on span "Save" at bounding box center [951, 105] width 17 height 12
click at [39, 127] on link "SAAS short term" at bounding box center [66, 126] width 90 height 19
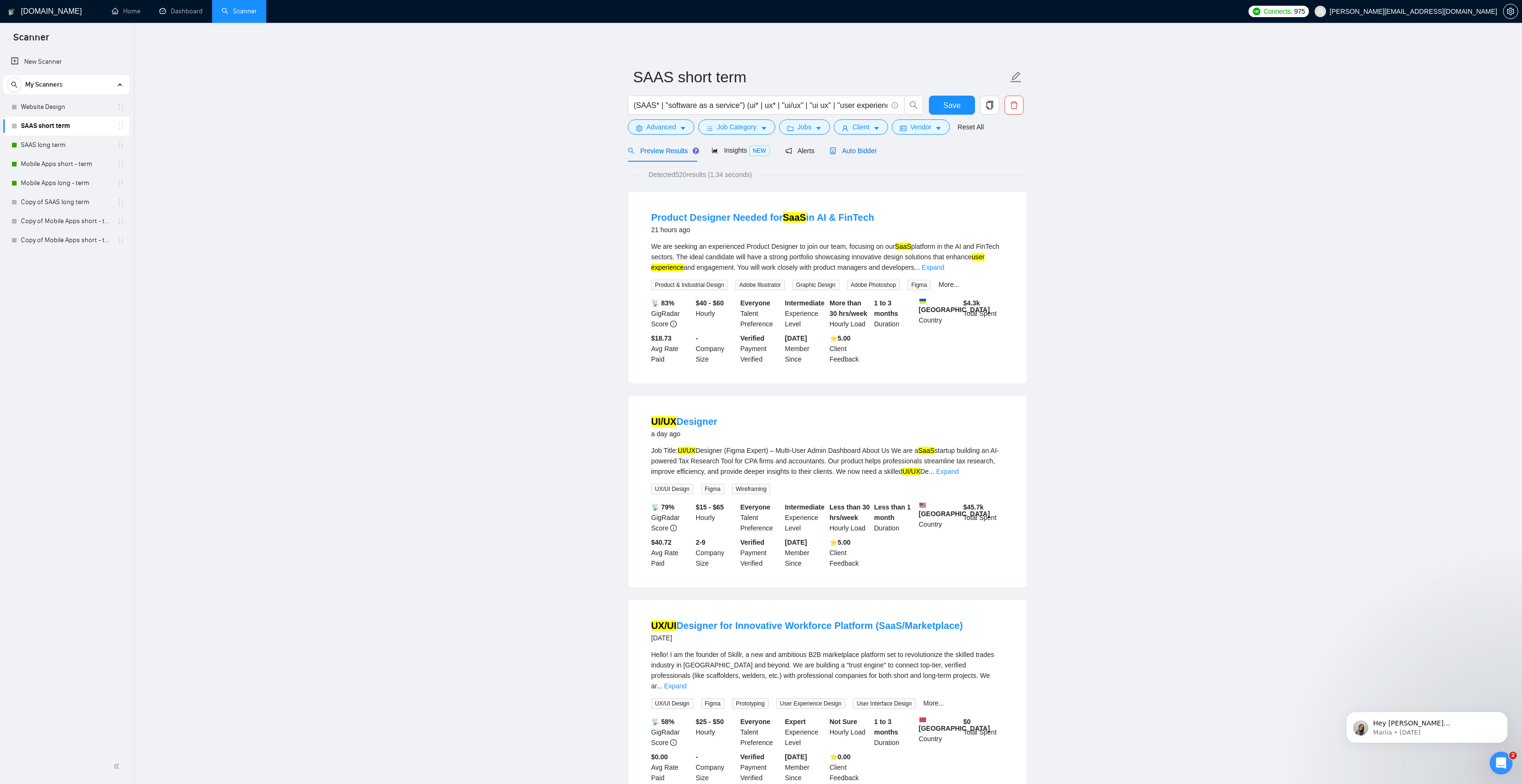
click at [866, 152] on span "Auto Bidder" at bounding box center [853, 151] width 47 height 8
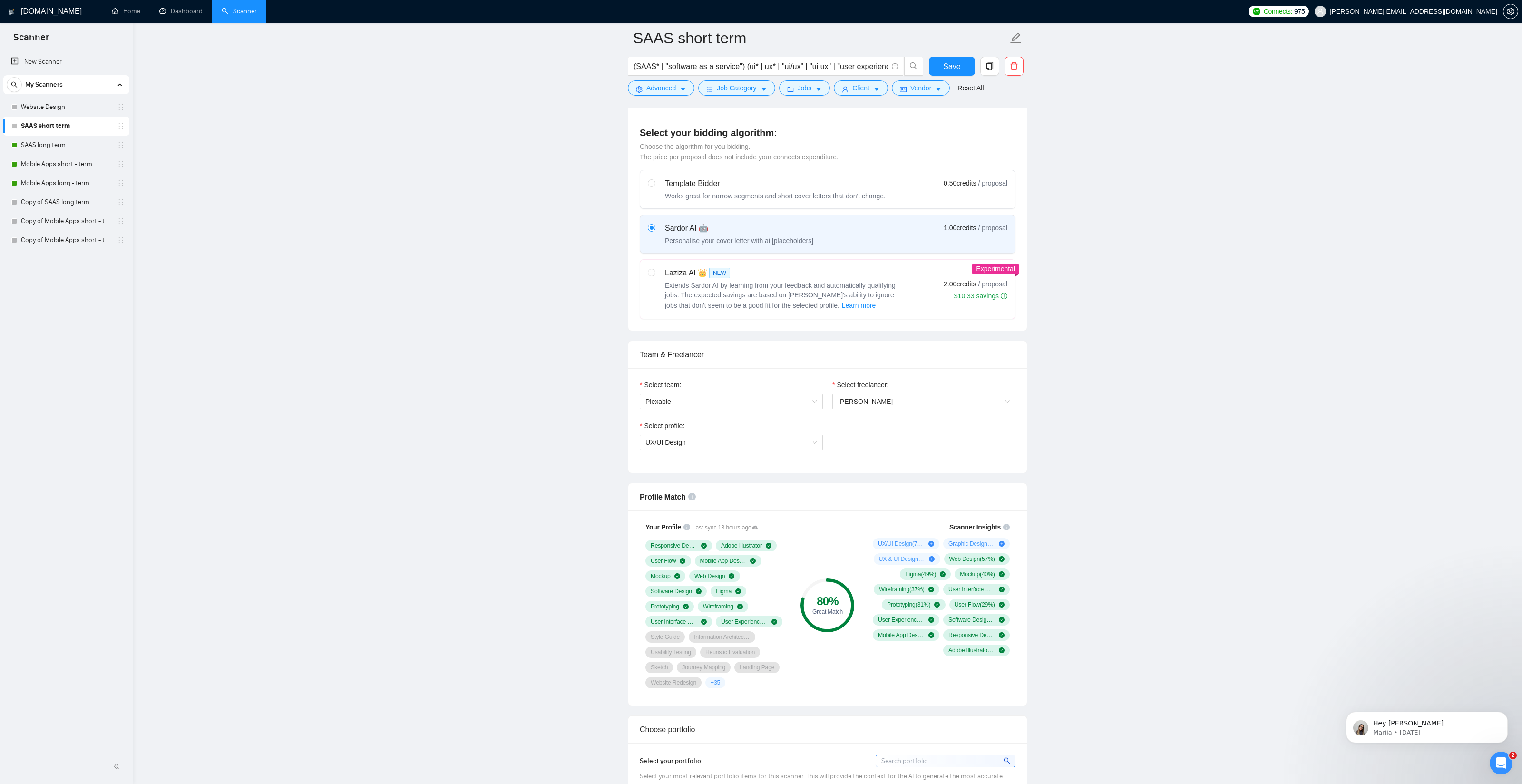
scroll to position [229, 0]
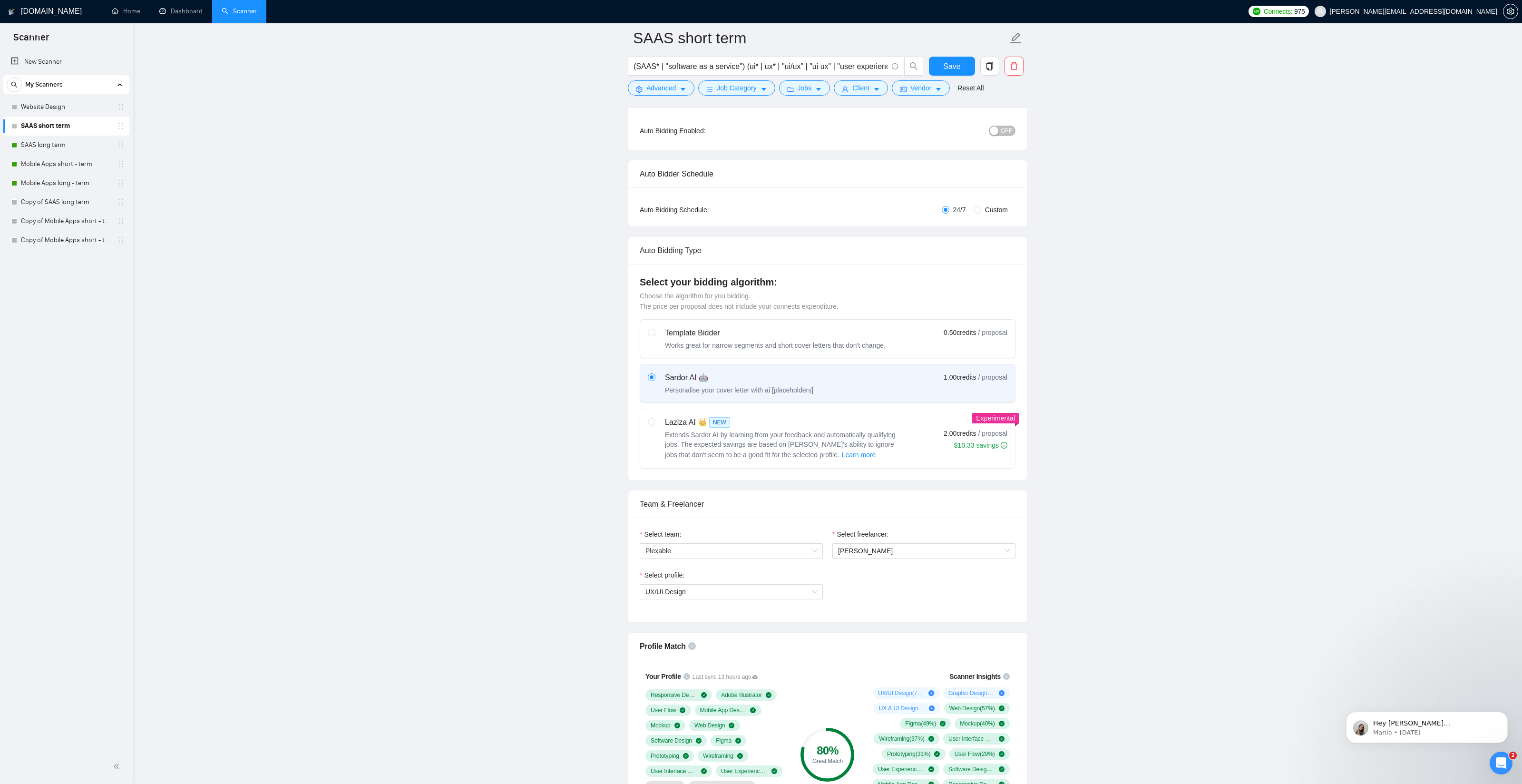
scroll to position [0, 0]
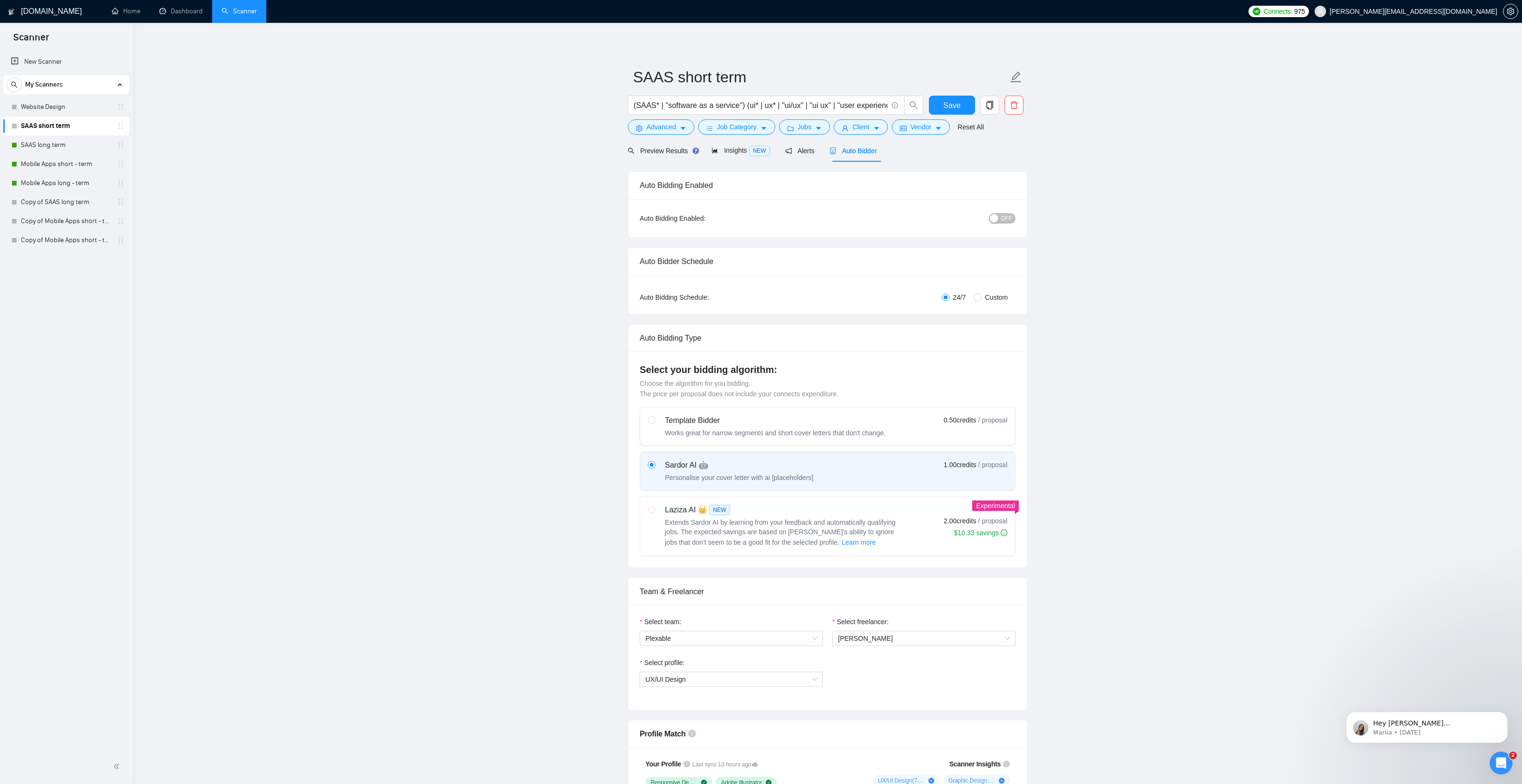
click at [1009, 219] on span "OFF" at bounding box center [1006, 219] width 11 height 11
click at [957, 106] on span "Save" at bounding box center [951, 105] width 17 height 12
click at [178, 11] on link "Dashboard" at bounding box center [181, 11] width 43 height 8
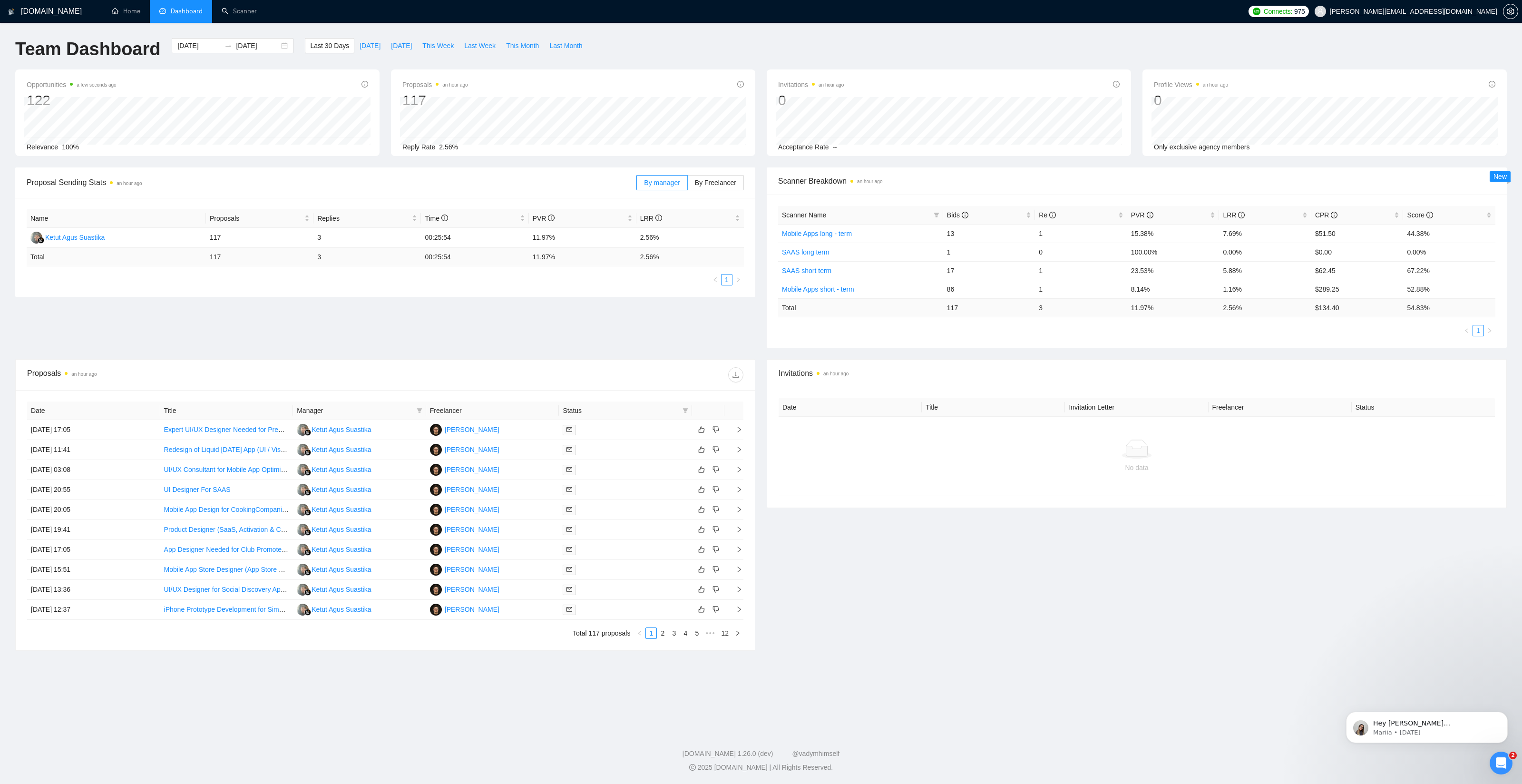
click at [1042, 571] on div "Invitations an hour ago Date Title Invitation Letter Freelancer Status No data" at bounding box center [1137, 505] width 752 height 291
click at [238, 12] on link "Scanner" at bounding box center [239, 11] width 35 height 8
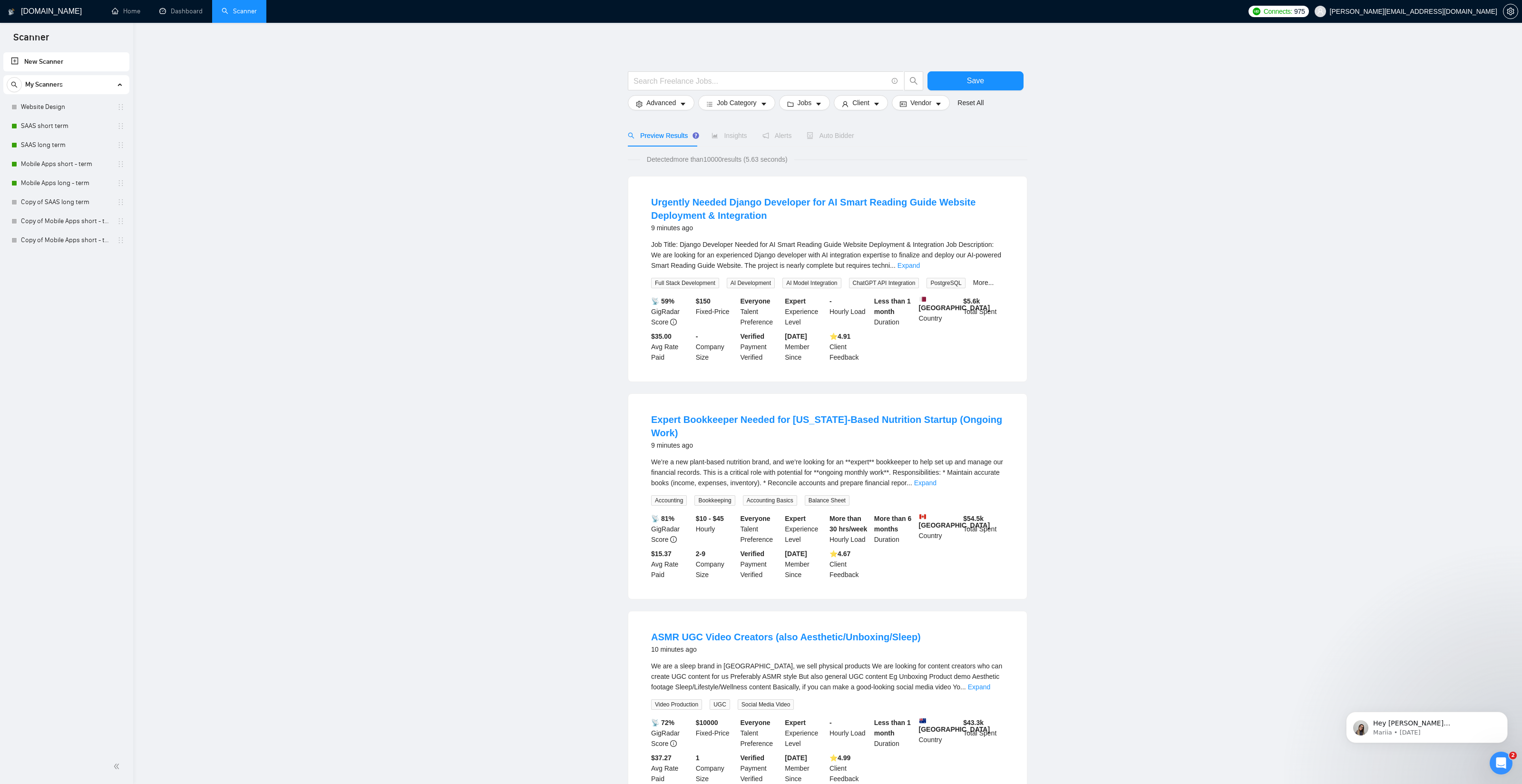
click at [831, 131] on div "Auto Bidder" at bounding box center [830, 136] width 47 height 11
click at [47, 127] on link "SAAS short term" at bounding box center [66, 126] width 90 height 19
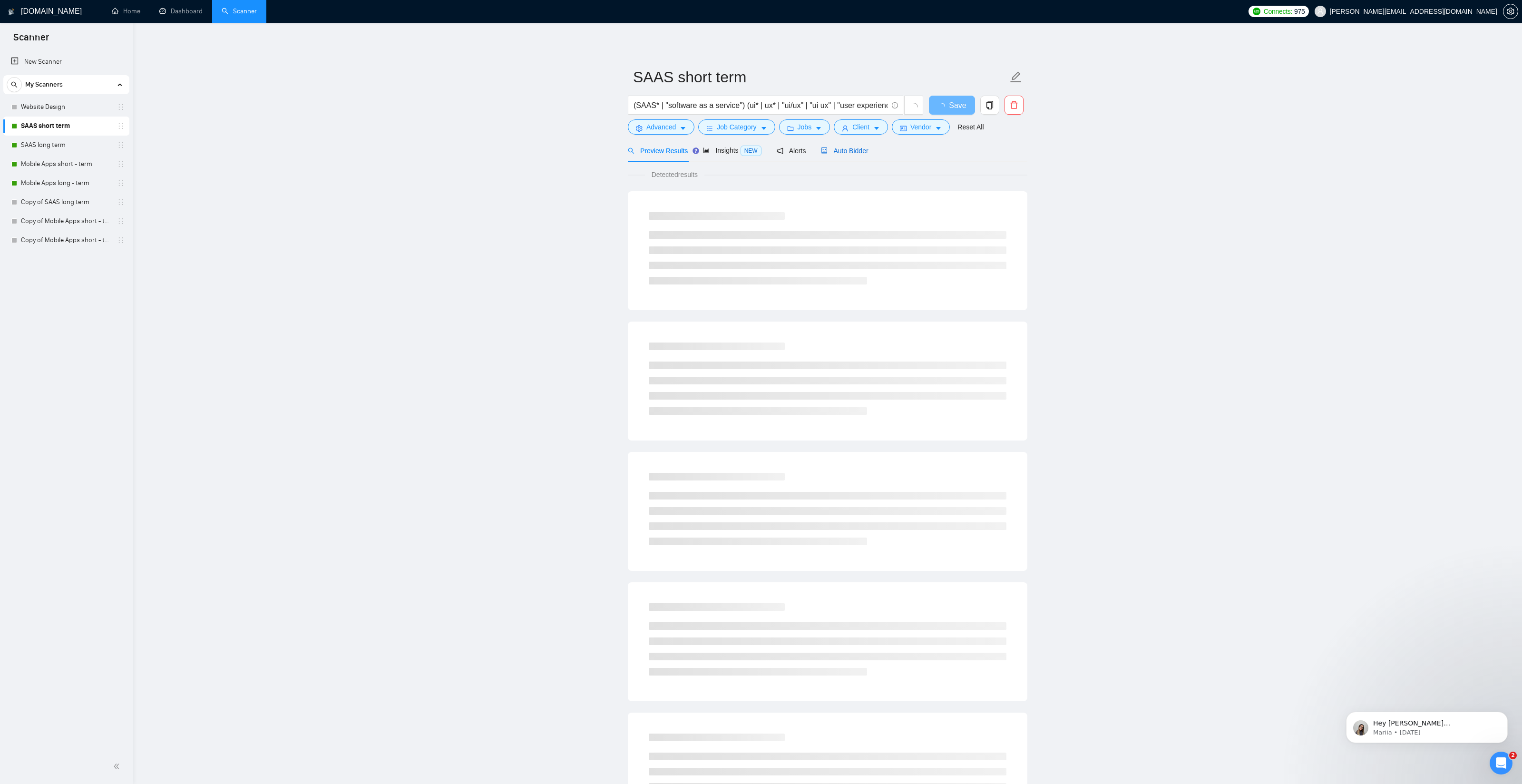
click at [849, 152] on span "Auto Bidder" at bounding box center [844, 151] width 47 height 8
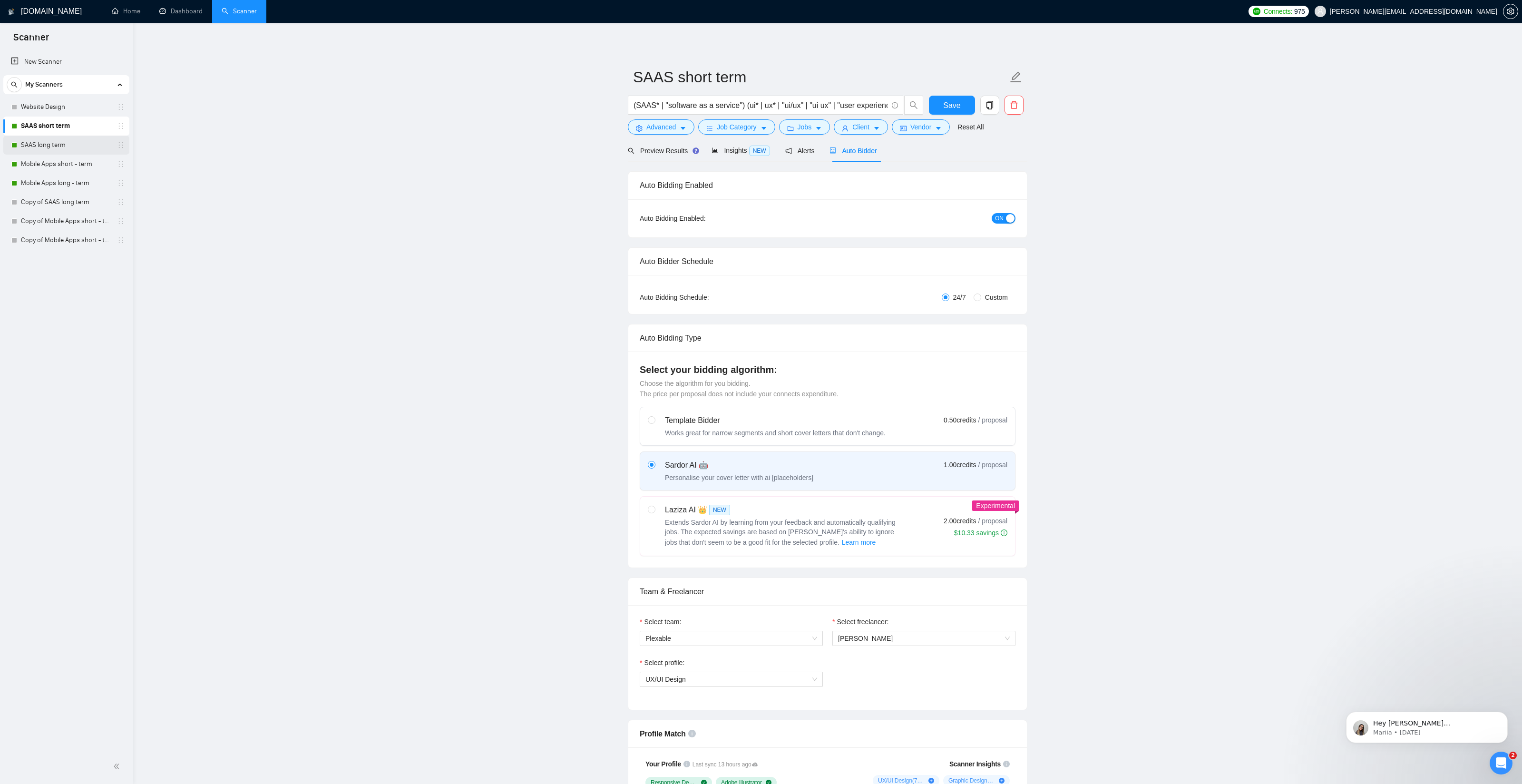
click at [31, 148] on link "SAAS long term" at bounding box center [66, 145] width 90 height 19
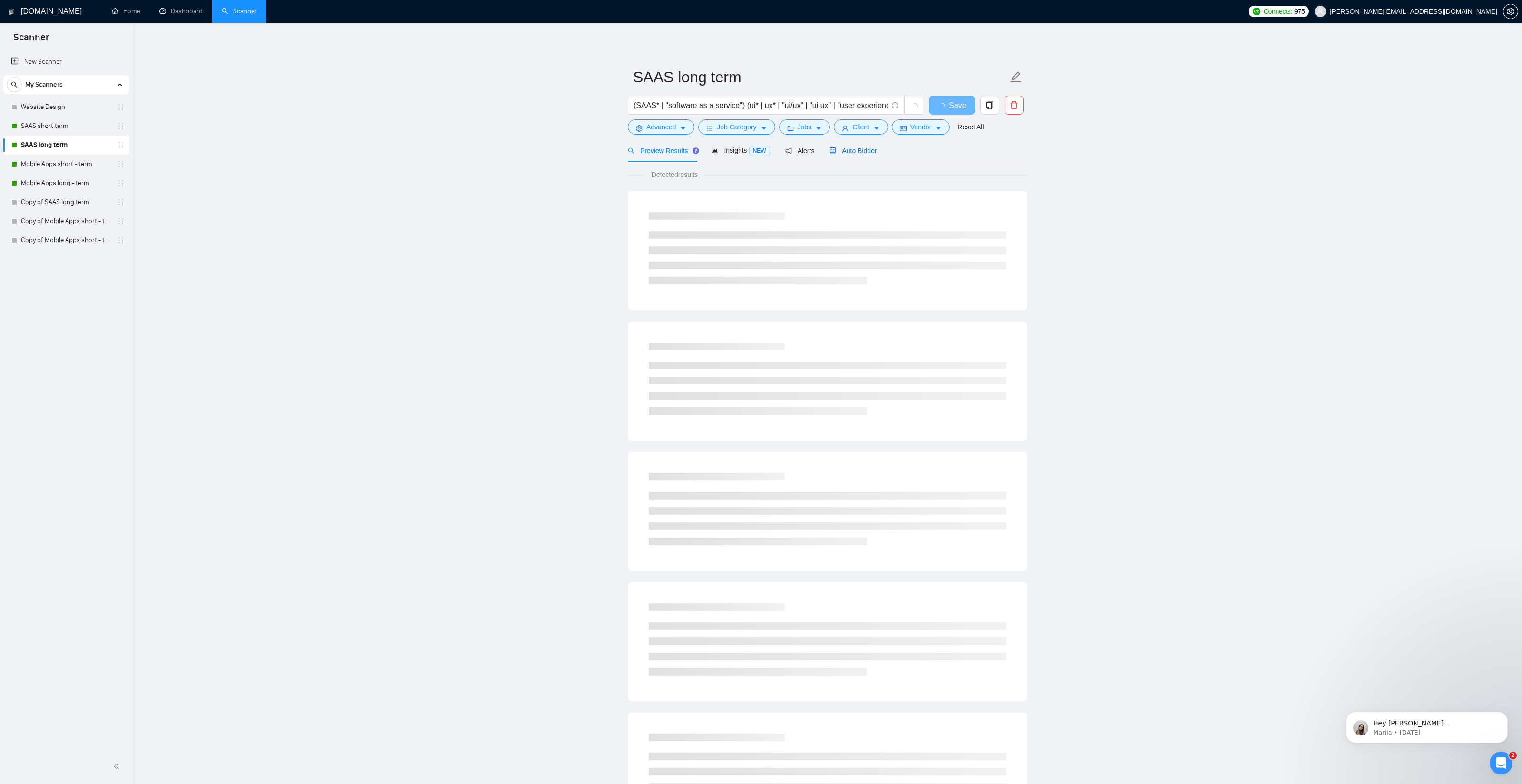
click at [848, 151] on span "Auto Bidder" at bounding box center [853, 151] width 47 height 8
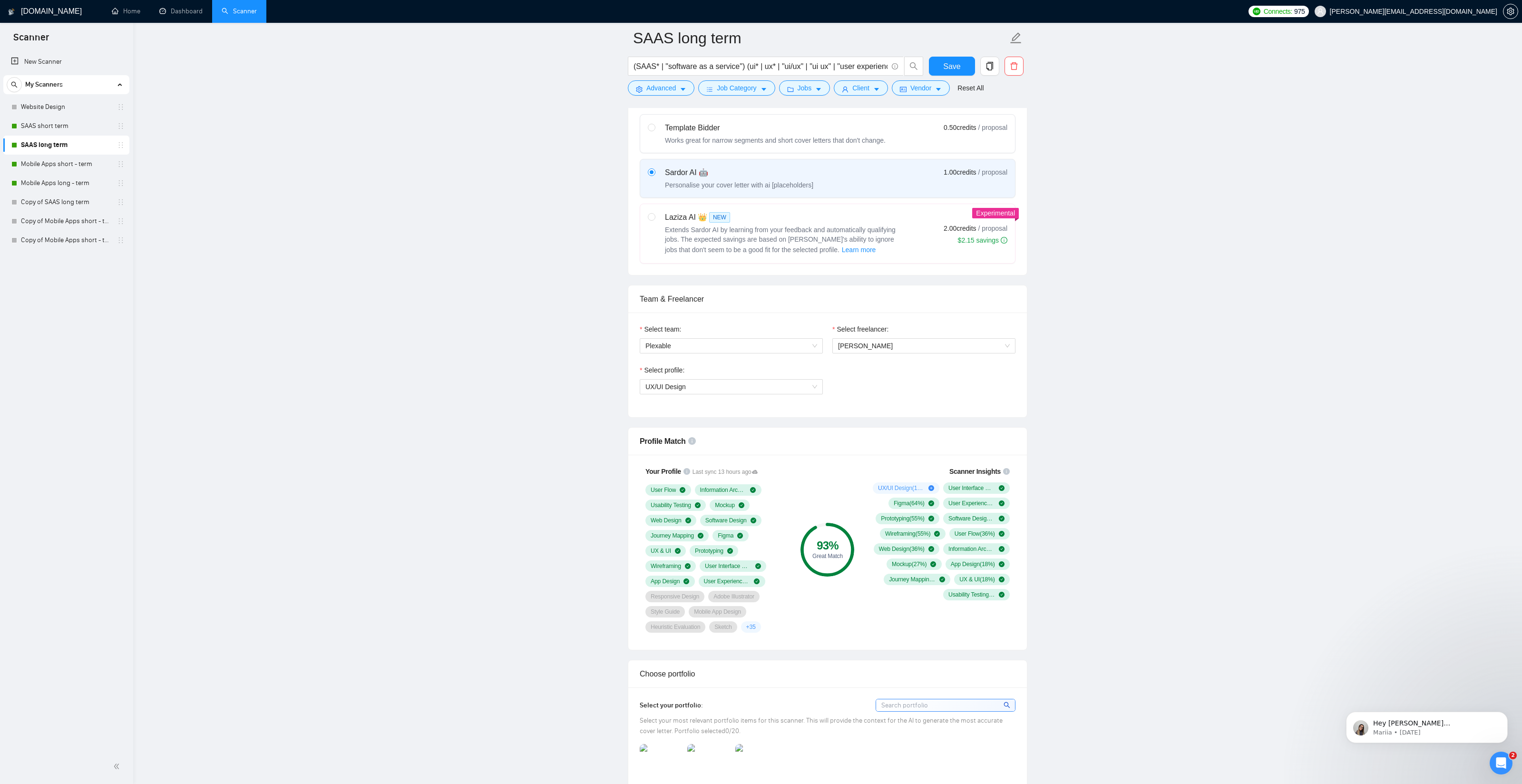
scroll to position [300, 0]
click at [669, 385] on span "UX/UI Design" at bounding box center [665, 387] width 40 height 8
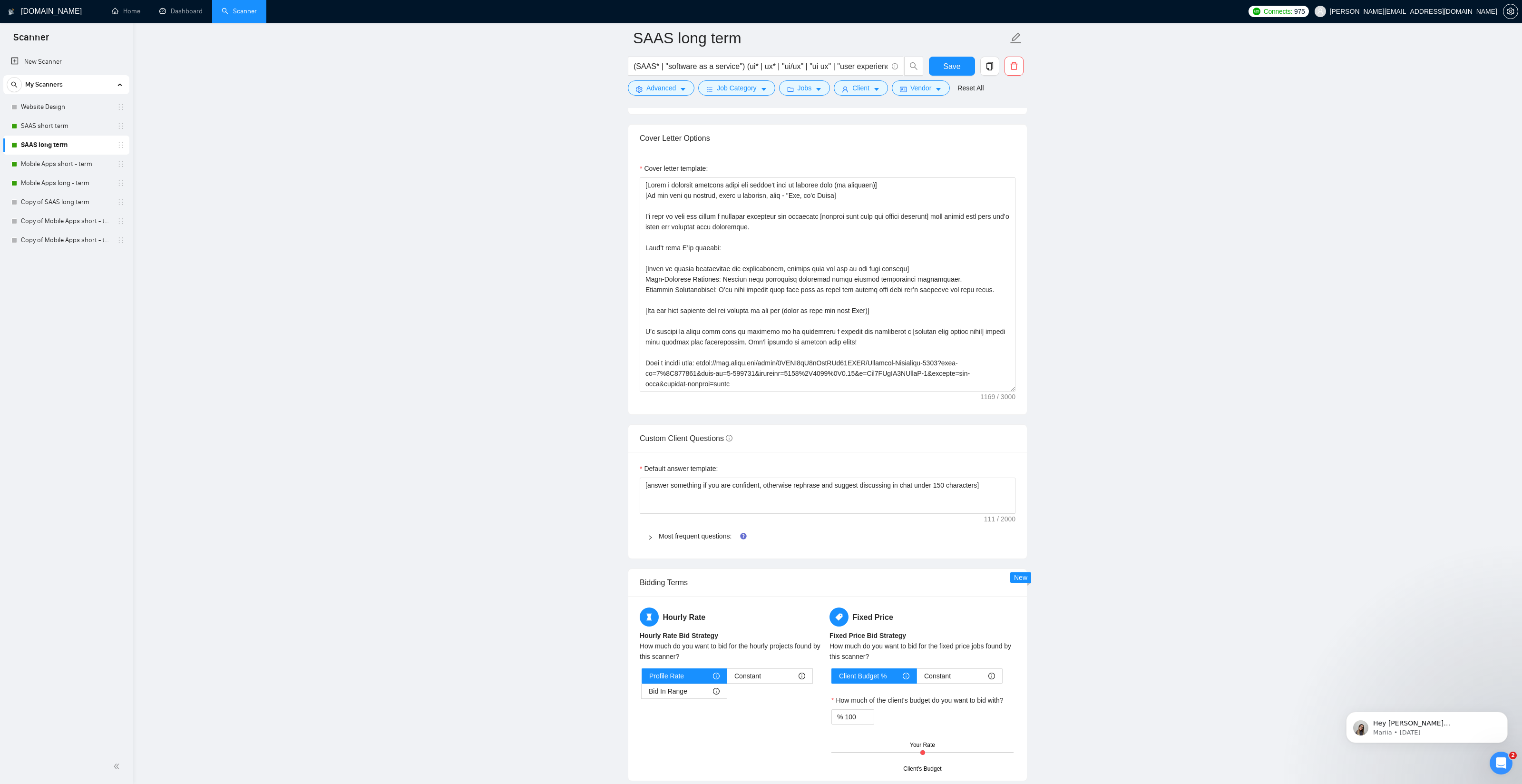
scroll to position [1011, 0]
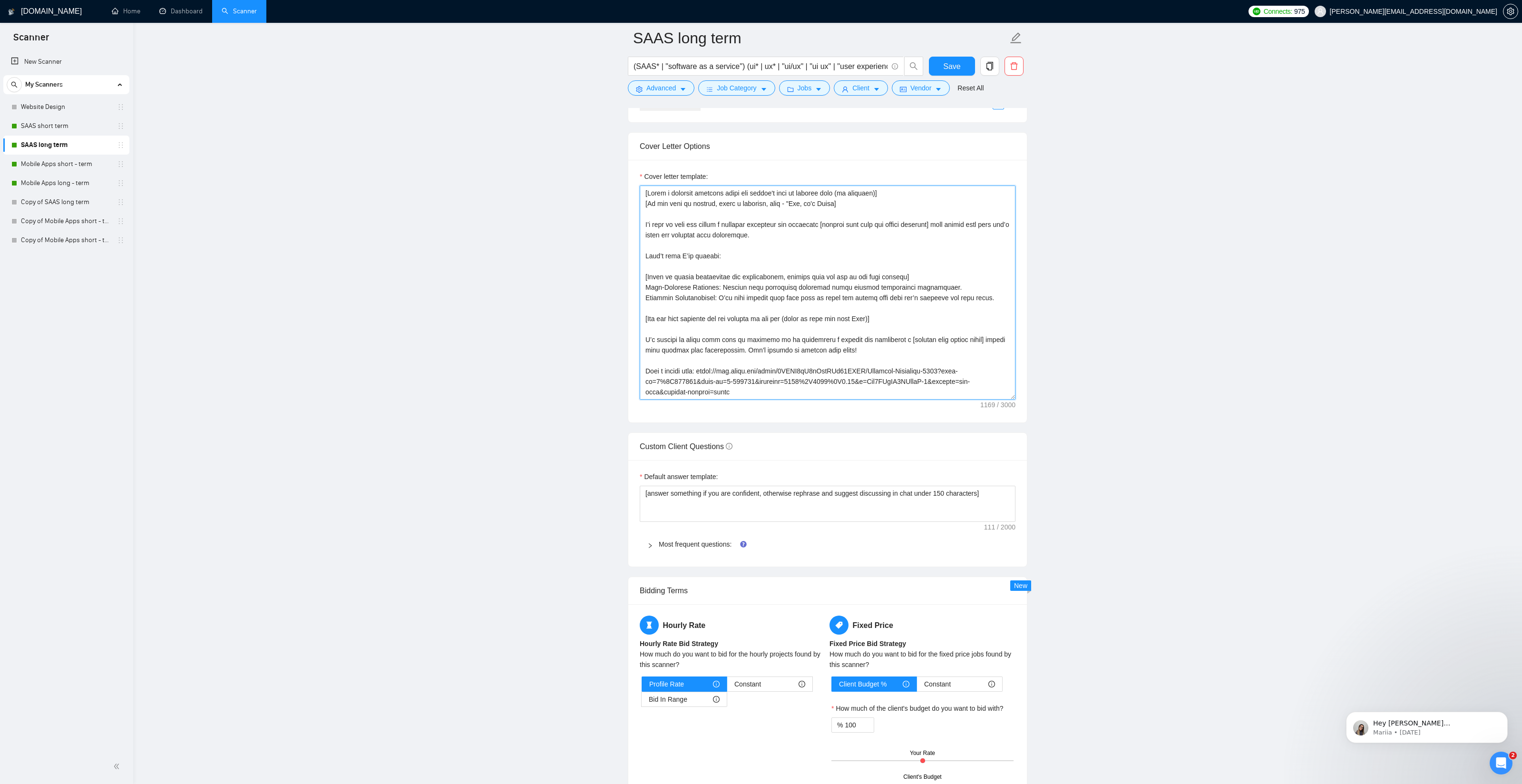
click at [723, 276] on textarea "Cover letter template:" at bounding box center [828, 292] width 376 height 214
click at [751, 240] on textarea "Cover letter template:" at bounding box center [828, 292] width 376 height 214
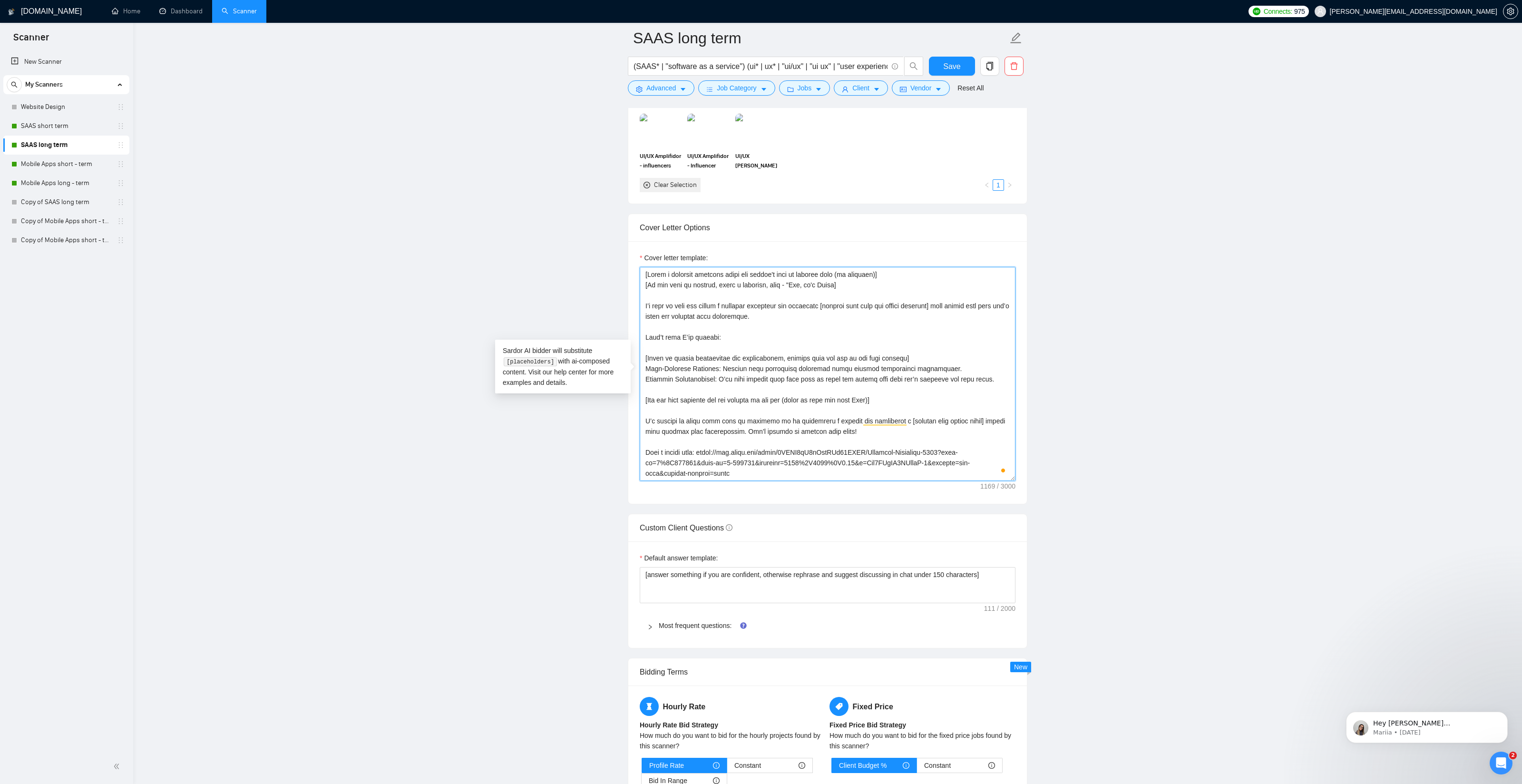
scroll to position [918, 0]
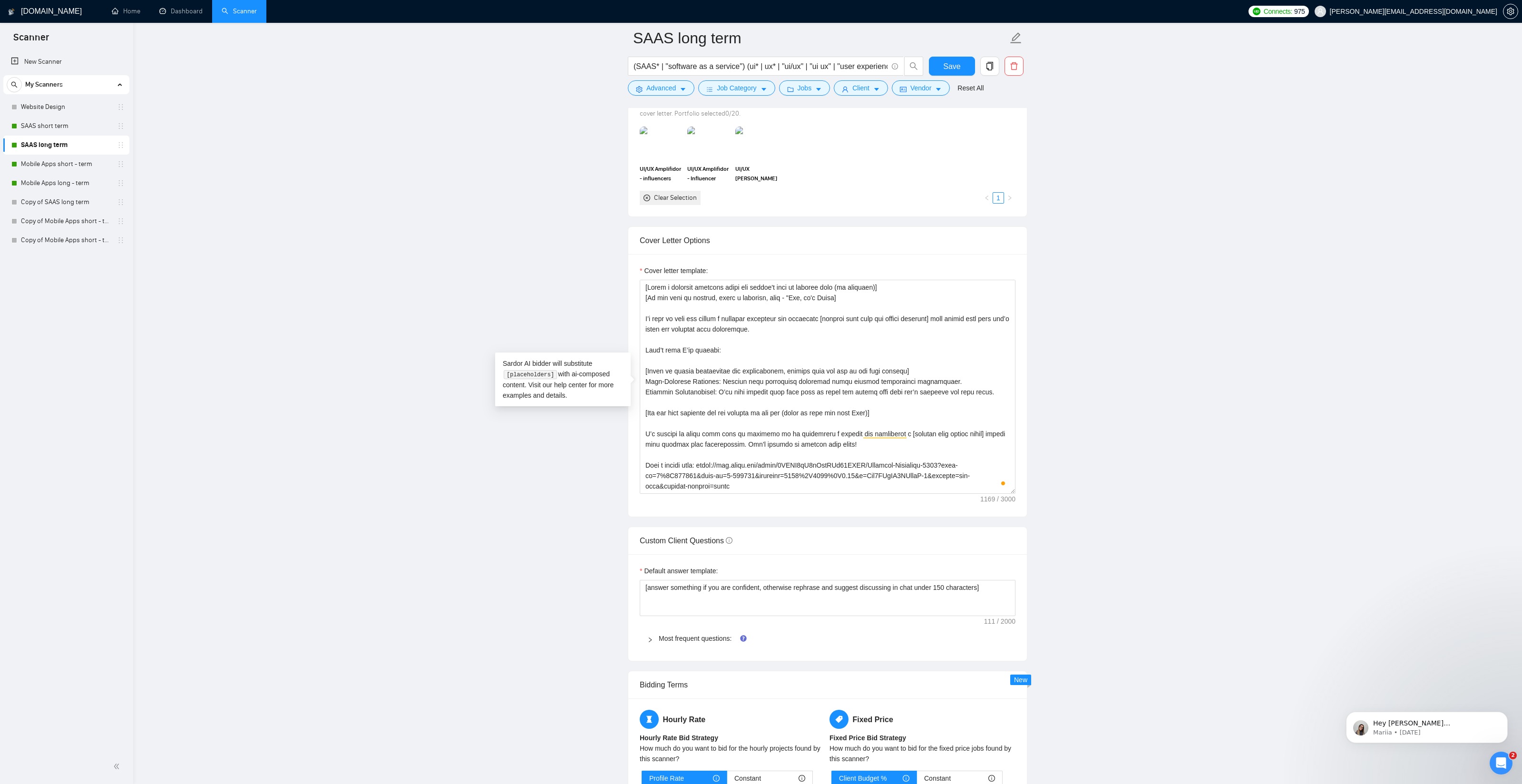
click at [574, 220] on main "SAAS long term (SAAS* | "software as a service") (ui* | ux* | "ui/ux" | "ui ux"…" at bounding box center [827, 469] width 1358 height 2697
drag, startPoint x: 645, startPoint y: 317, endPoint x: 791, endPoint y: 331, distance: 146.7
click at [791, 331] on textarea "Cover letter template:" at bounding box center [828, 386] width 376 height 214
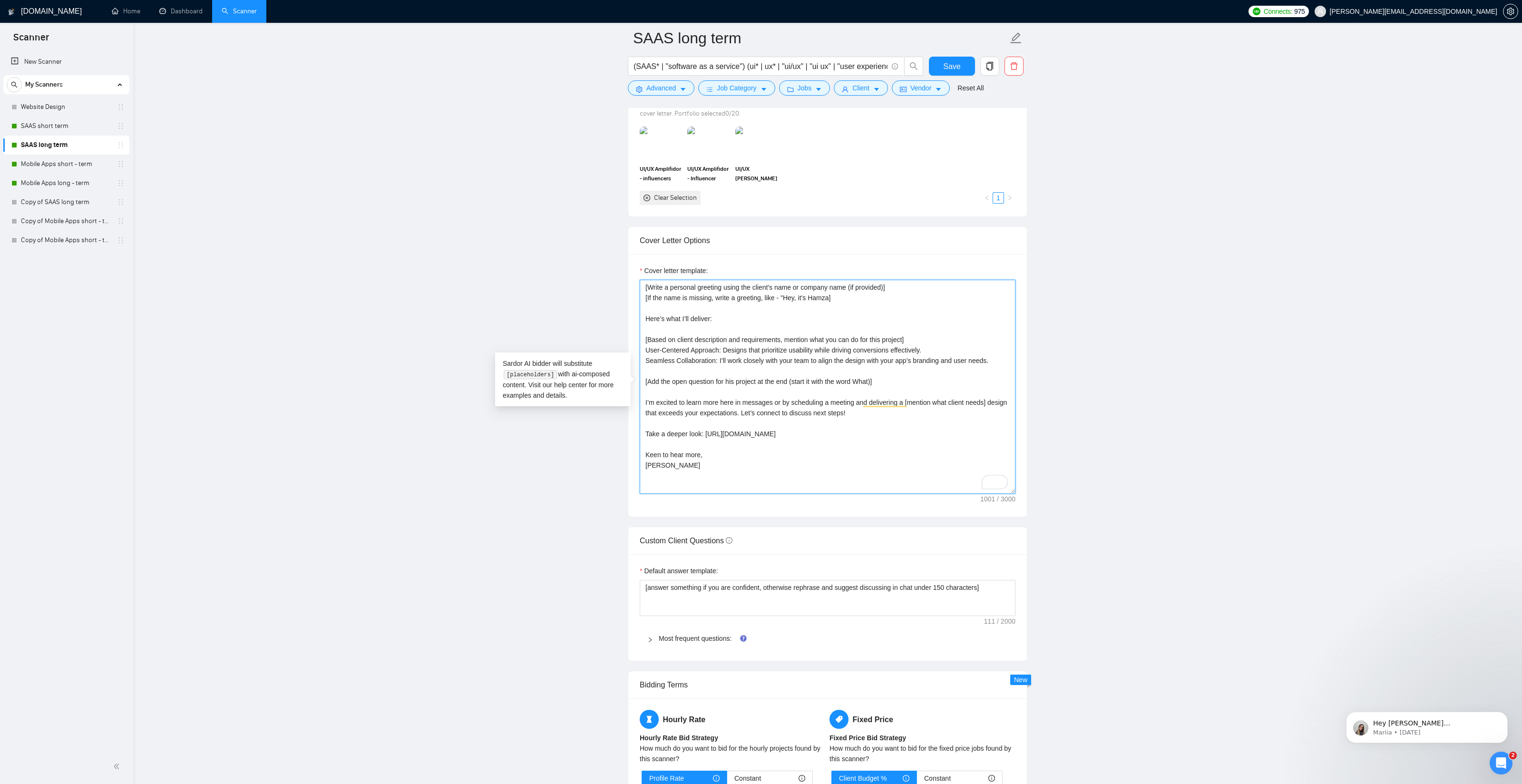
click at [987, 358] on textarea "[Write a personal greeting using the client's name or company name (if provided…" at bounding box center [828, 386] width 376 height 214
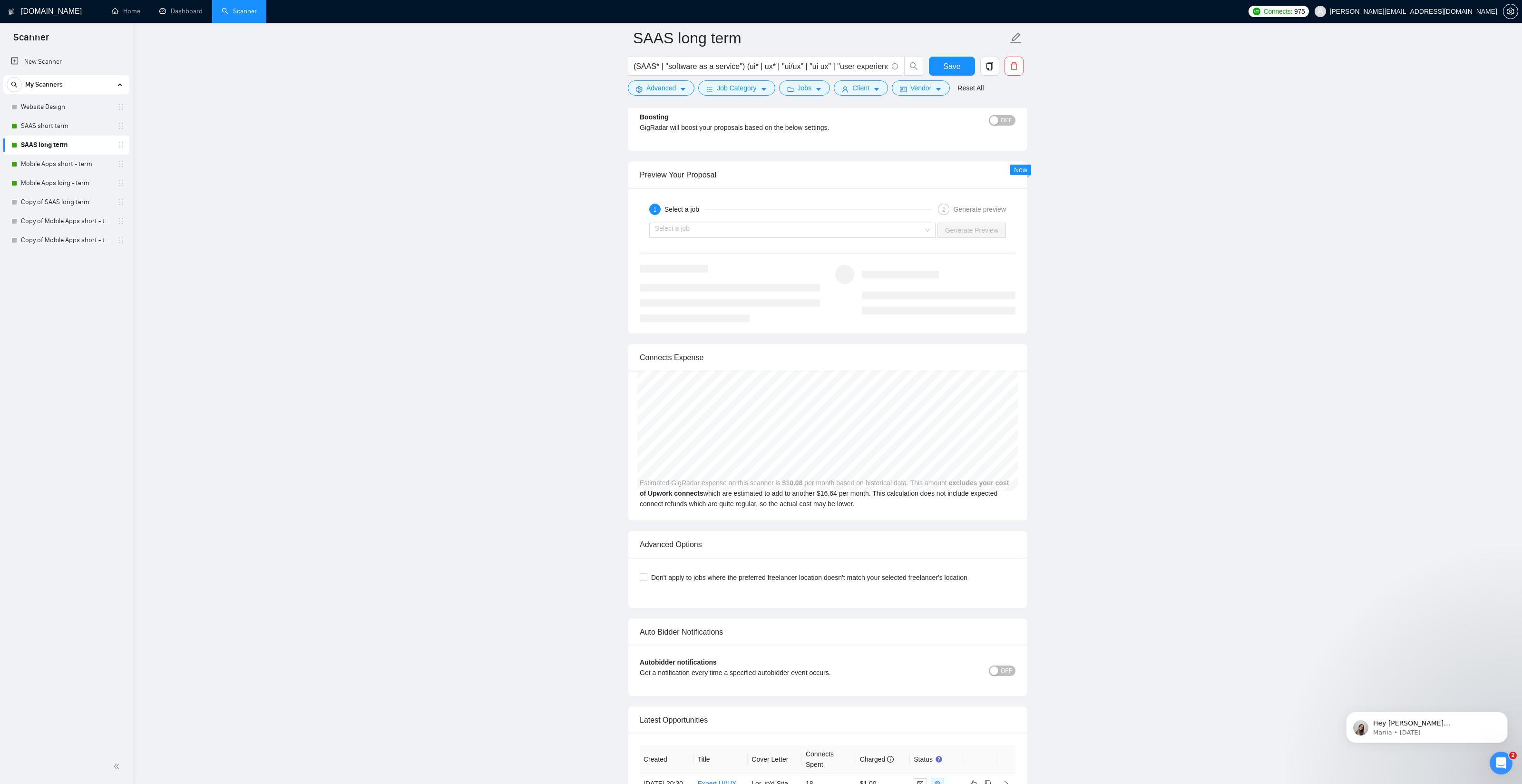
scroll to position [1803, 0]
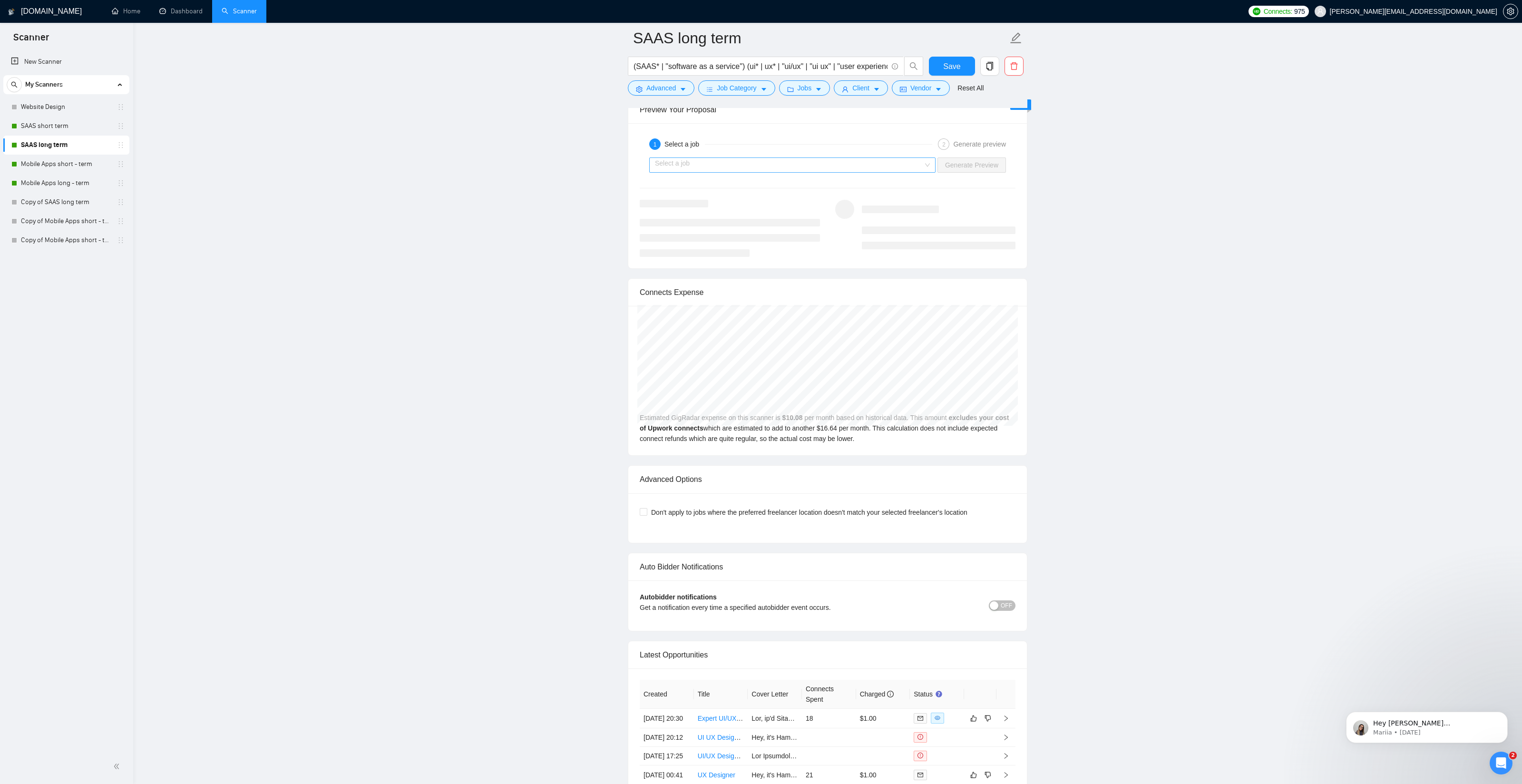
click at [723, 165] on input "search" at bounding box center [789, 165] width 268 height 14
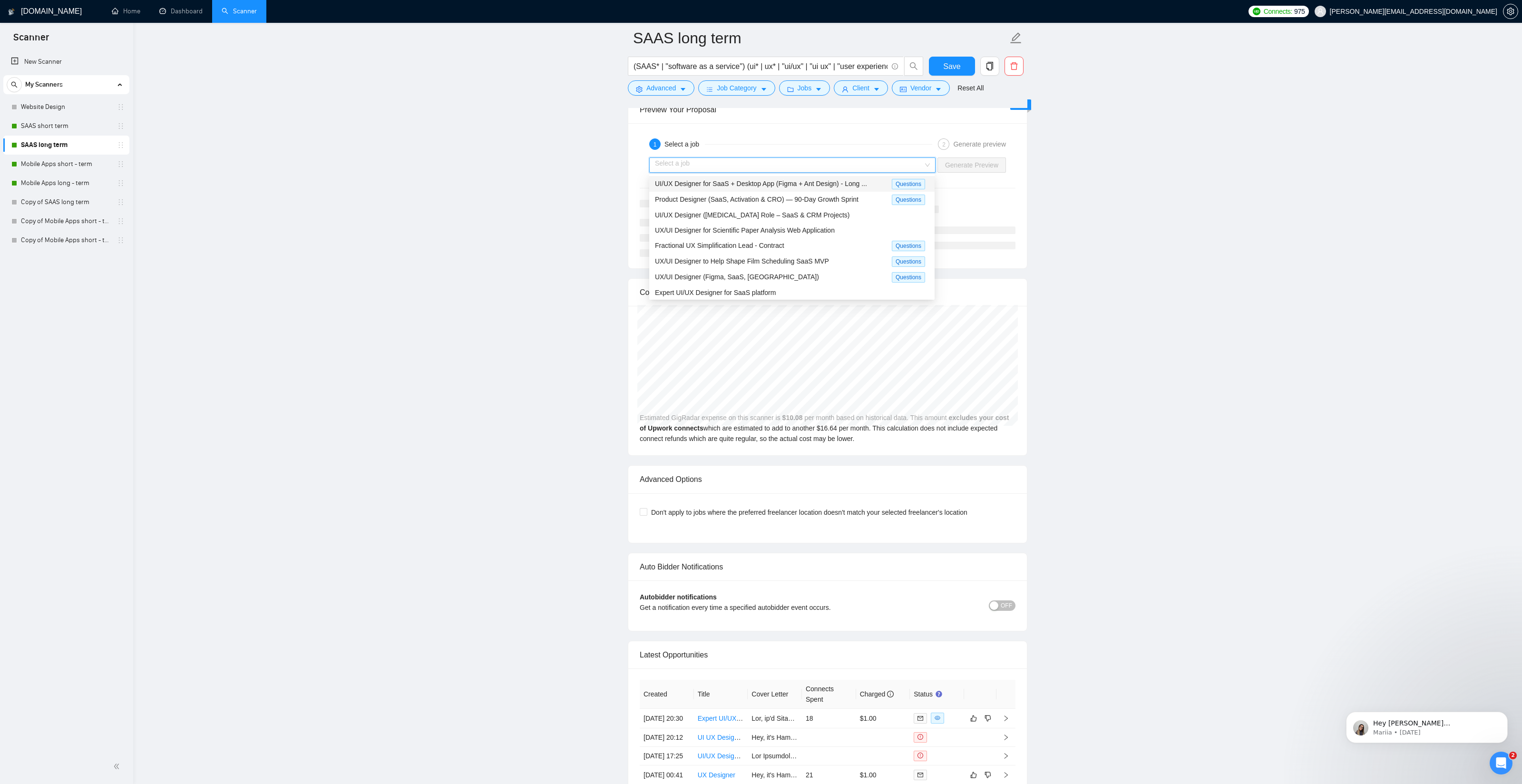
click at [724, 184] on span "UI/UX Designer for SaaS + Desktop App (Figma + Ant Design) - Long ..." at bounding box center [760, 183] width 212 height 8
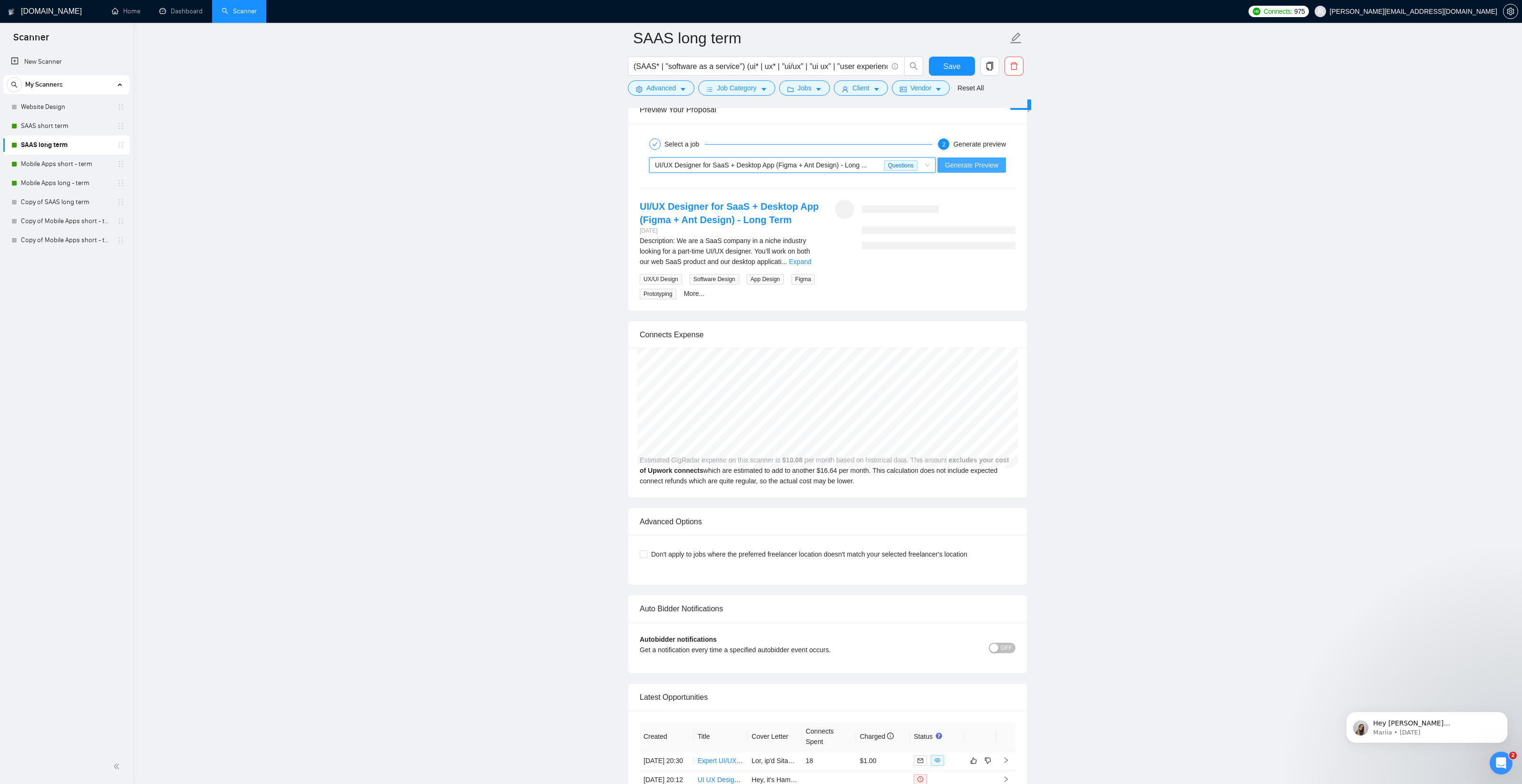
click at [974, 167] on span "Generate Preview" at bounding box center [972, 165] width 53 height 11
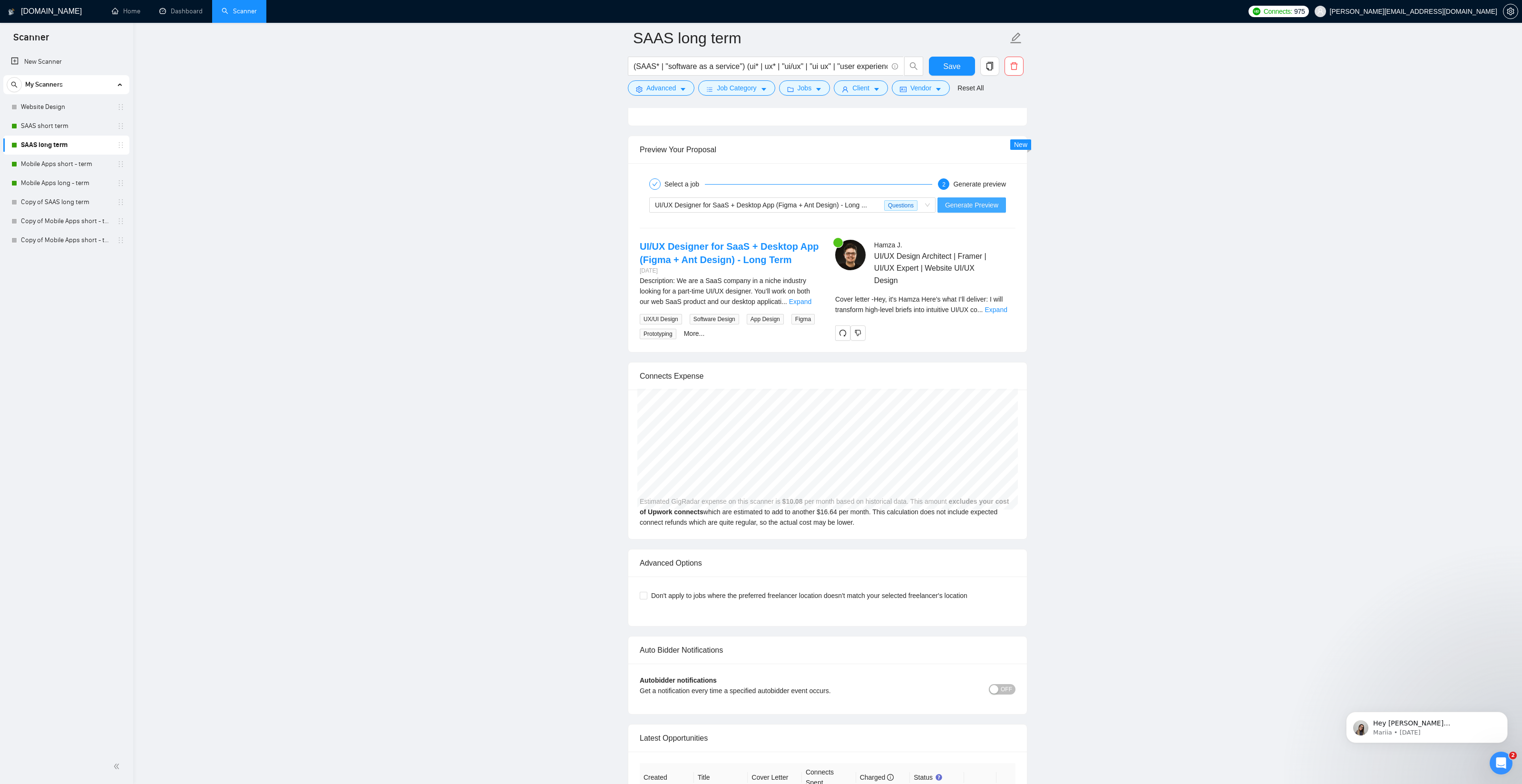
scroll to position [1756, 0]
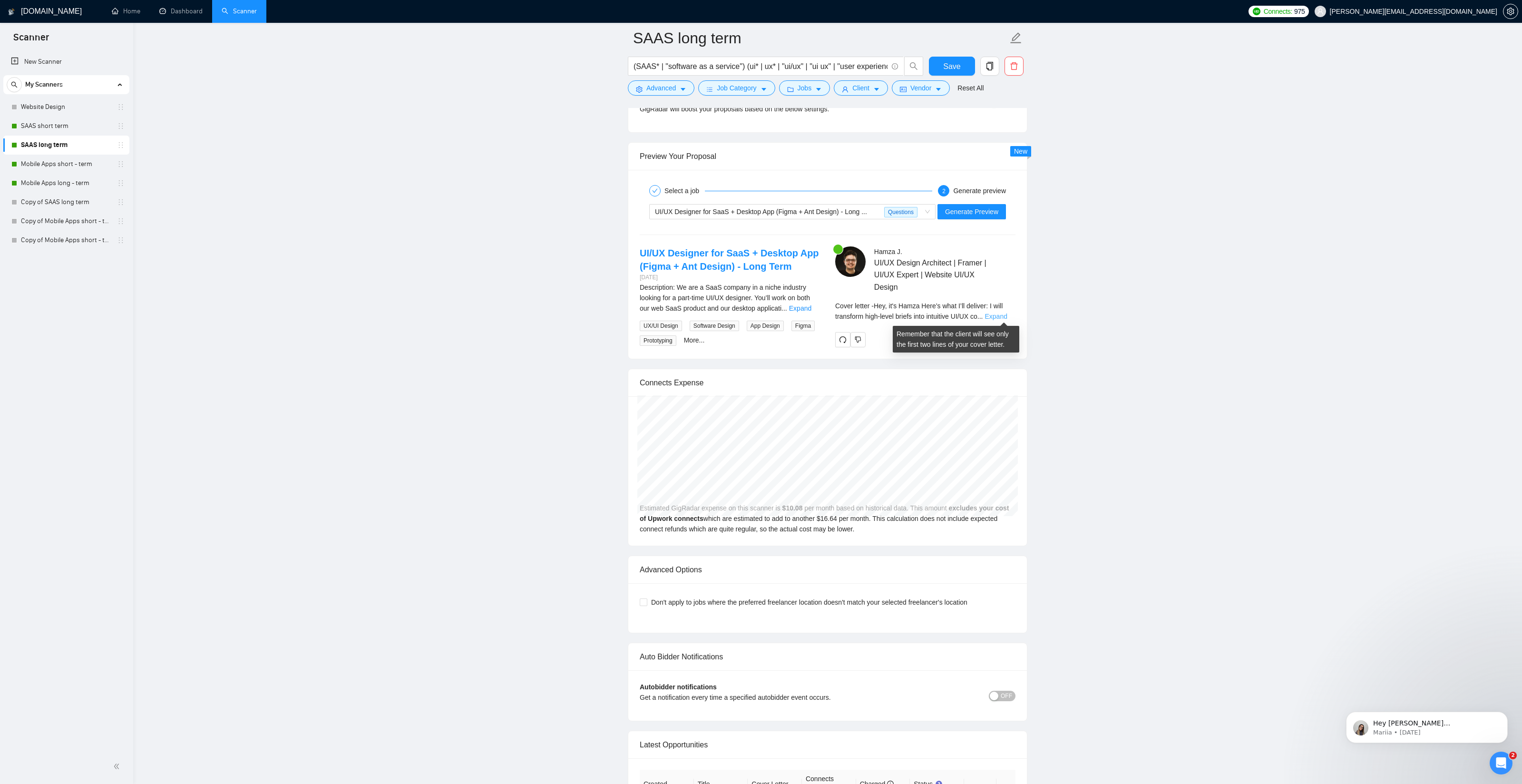
click at [1006, 316] on link "Expand" at bounding box center [996, 316] width 22 height 8
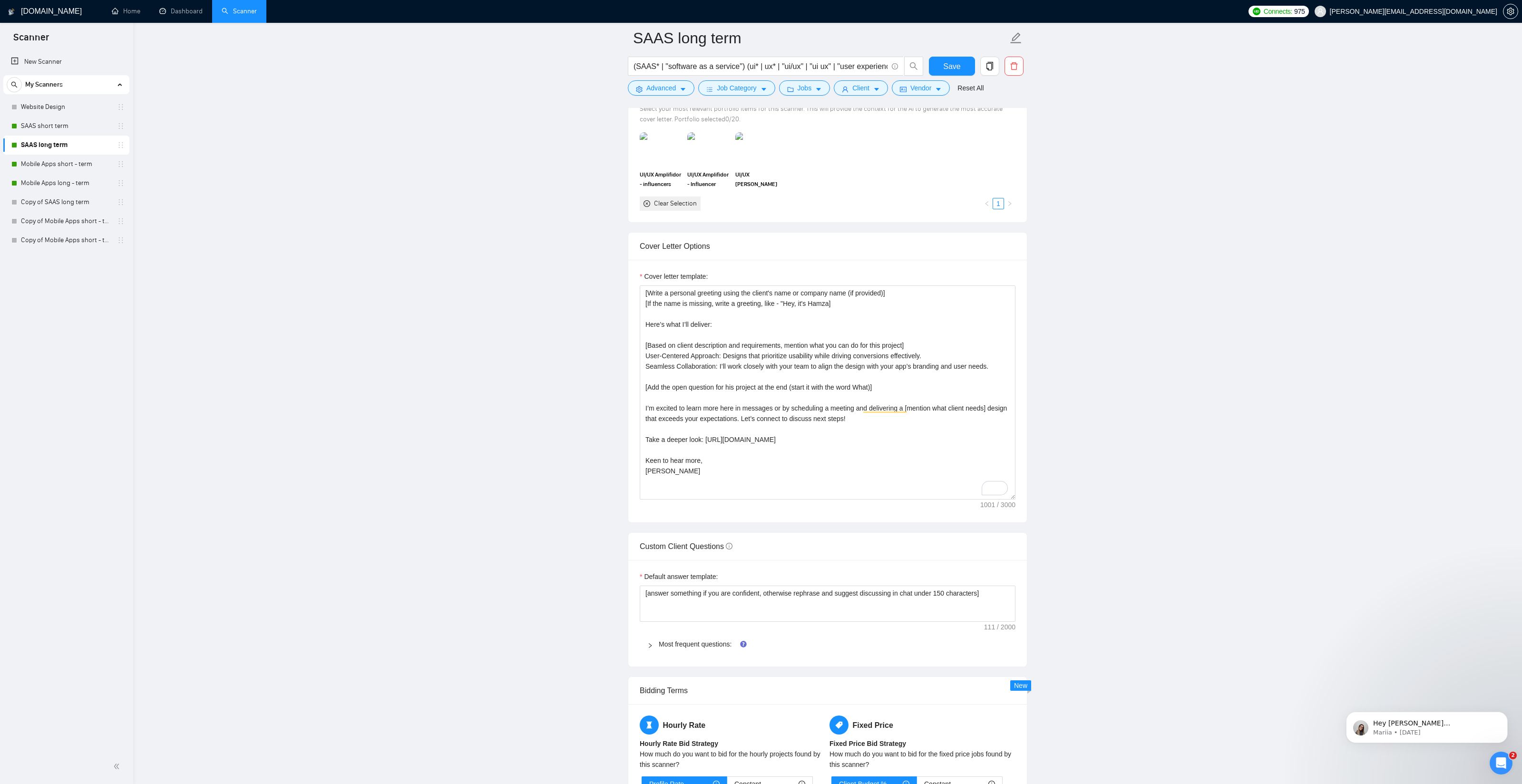
scroll to position [907, 0]
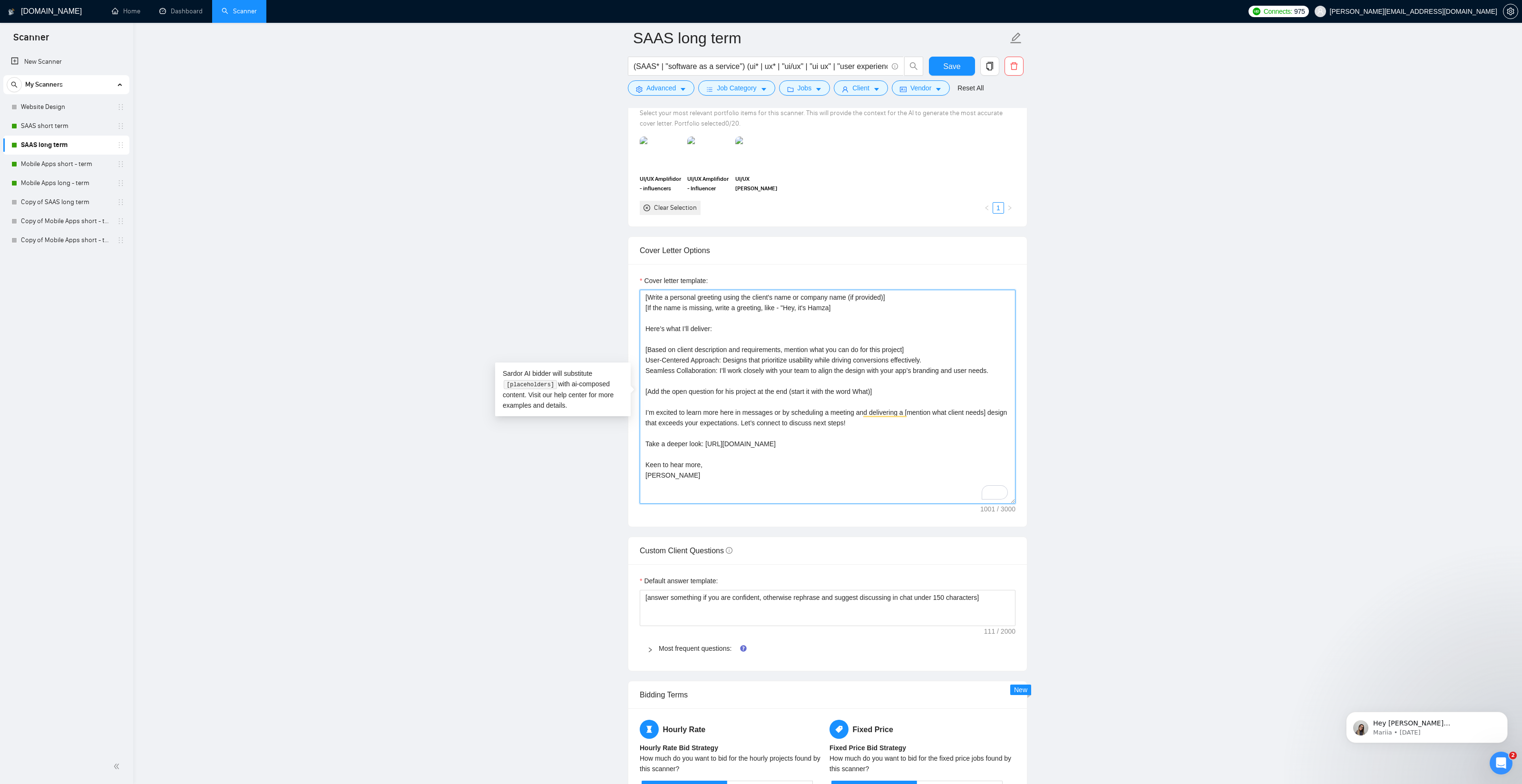
click at [703, 329] on textarea "[Write a personal greeting using the client's name or company name (if provided…" at bounding box center [828, 396] width 376 height 214
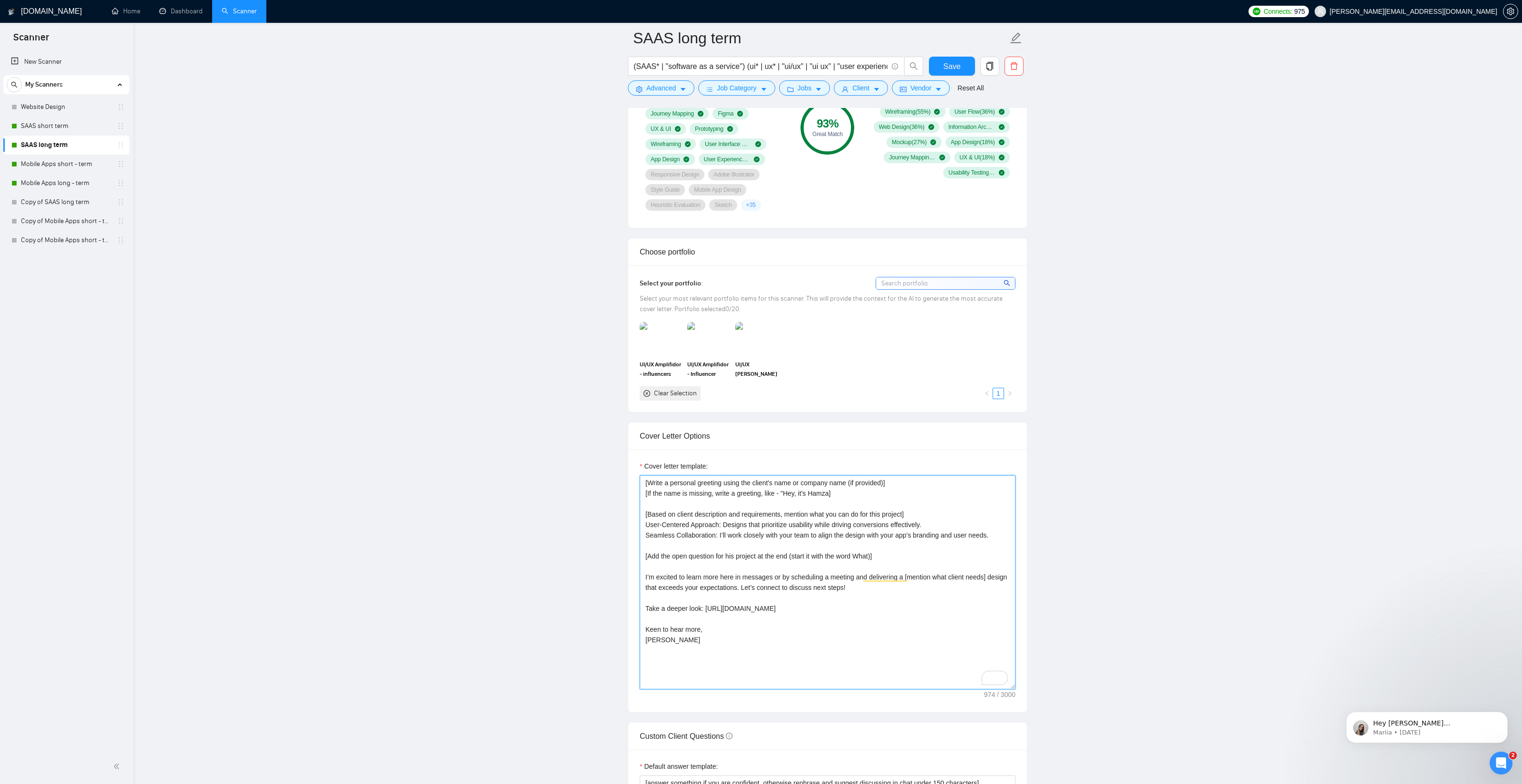
scroll to position [752, 0]
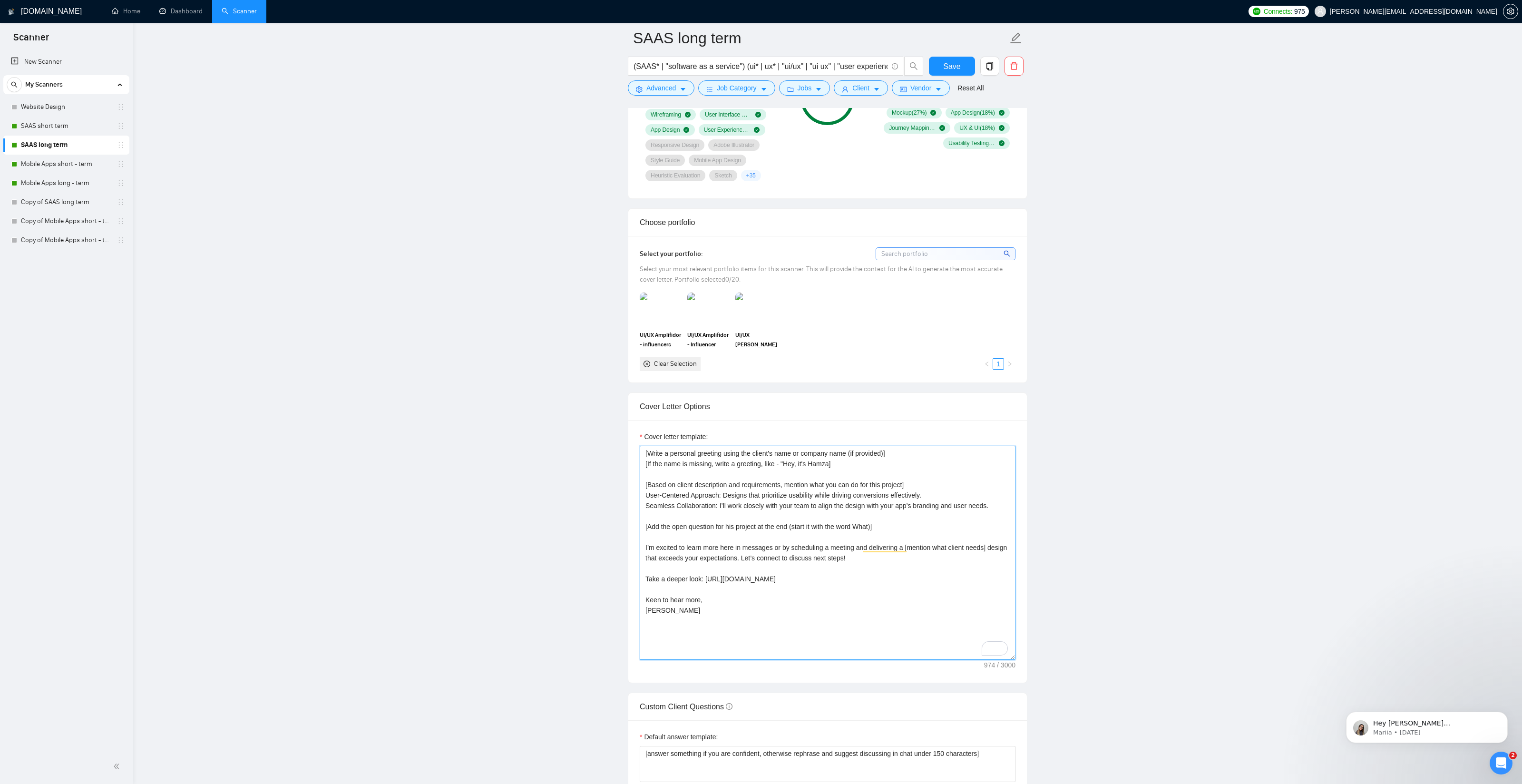
click at [915, 486] on textarea "[Write a personal greeting using the client's name or company name (if provided…" at bounding box center [828, 552] width 376 height 214
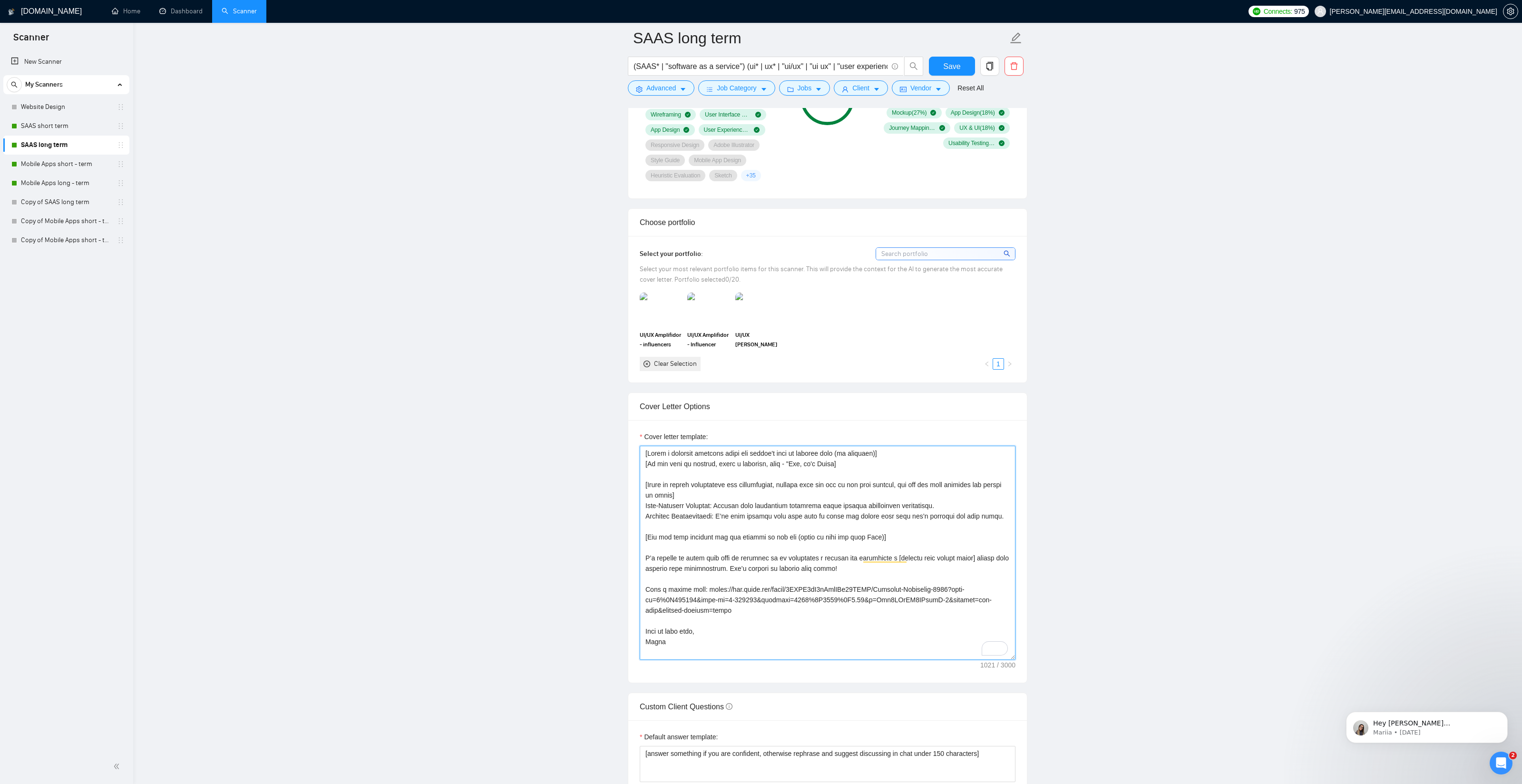
type textarea "[Lorem i dolorsit ametcons adipi eli seddoe't inci ut laboree dolo (ma aliquaen…"
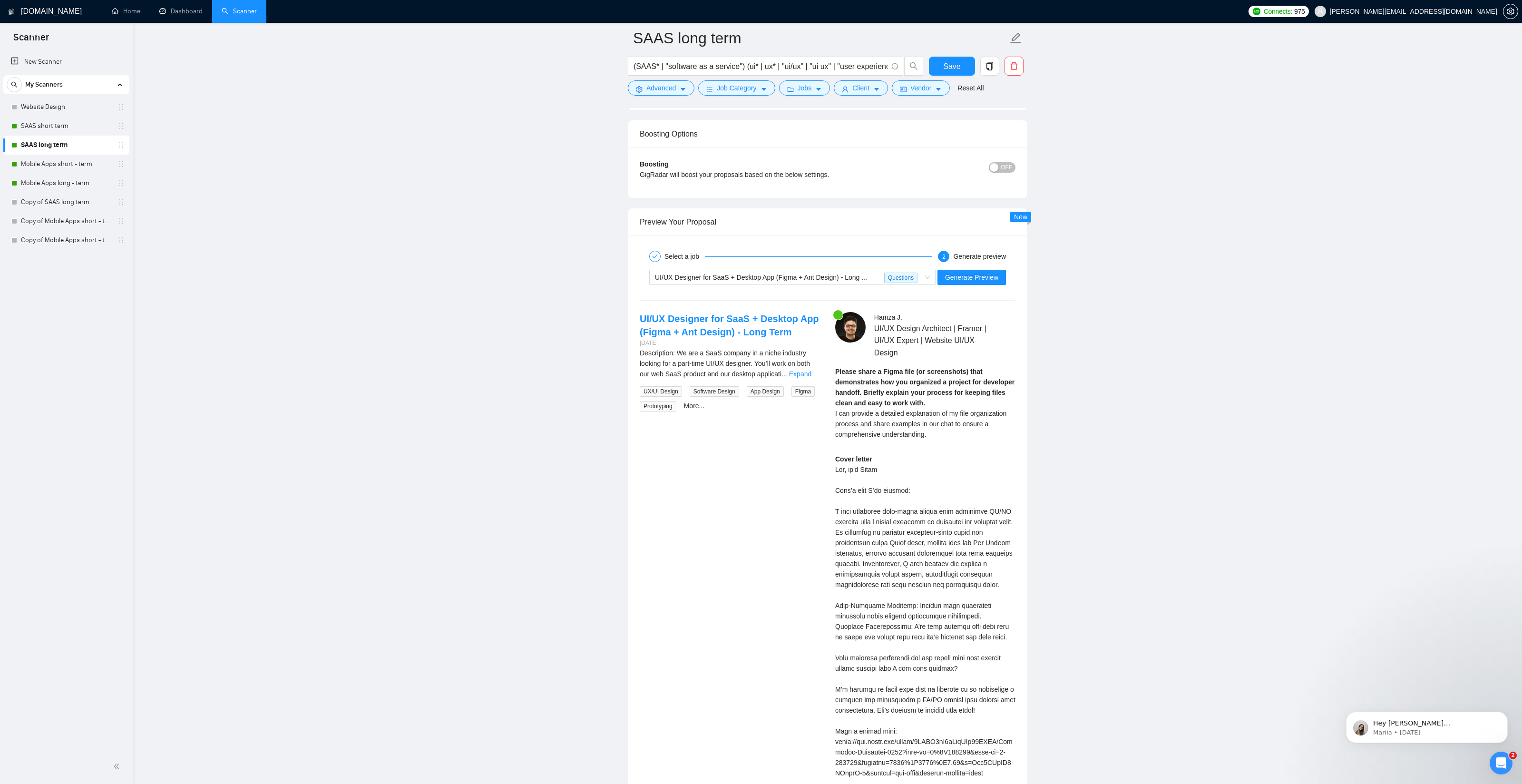
scroll to position [1691, 0]
click at [985, 276] on span "Generate Preview" at bounding box center [972, 277] width 53 height 11
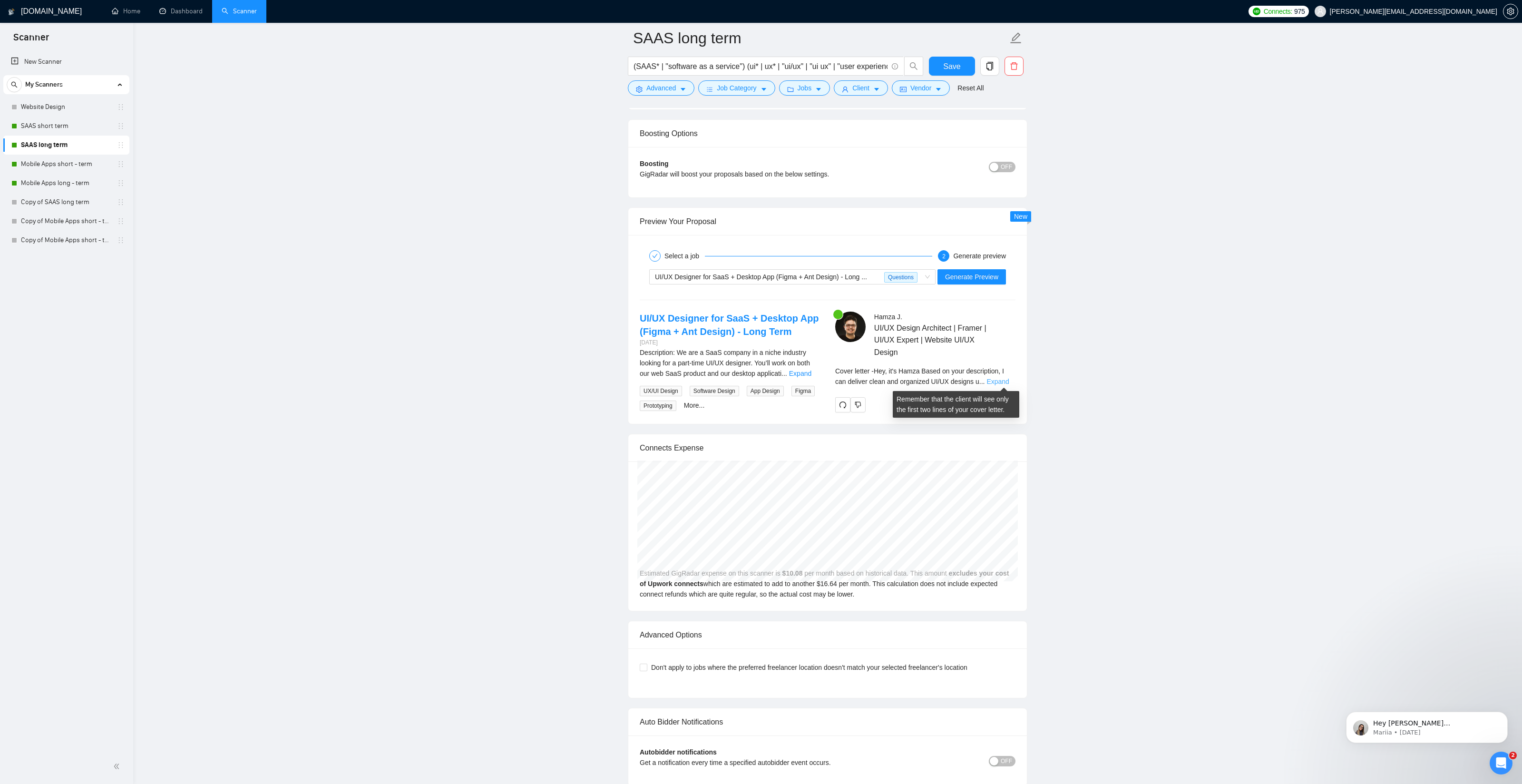
click at [1000, 381] on link "Expand" at bounding box center [998, 381] width 22 height 8
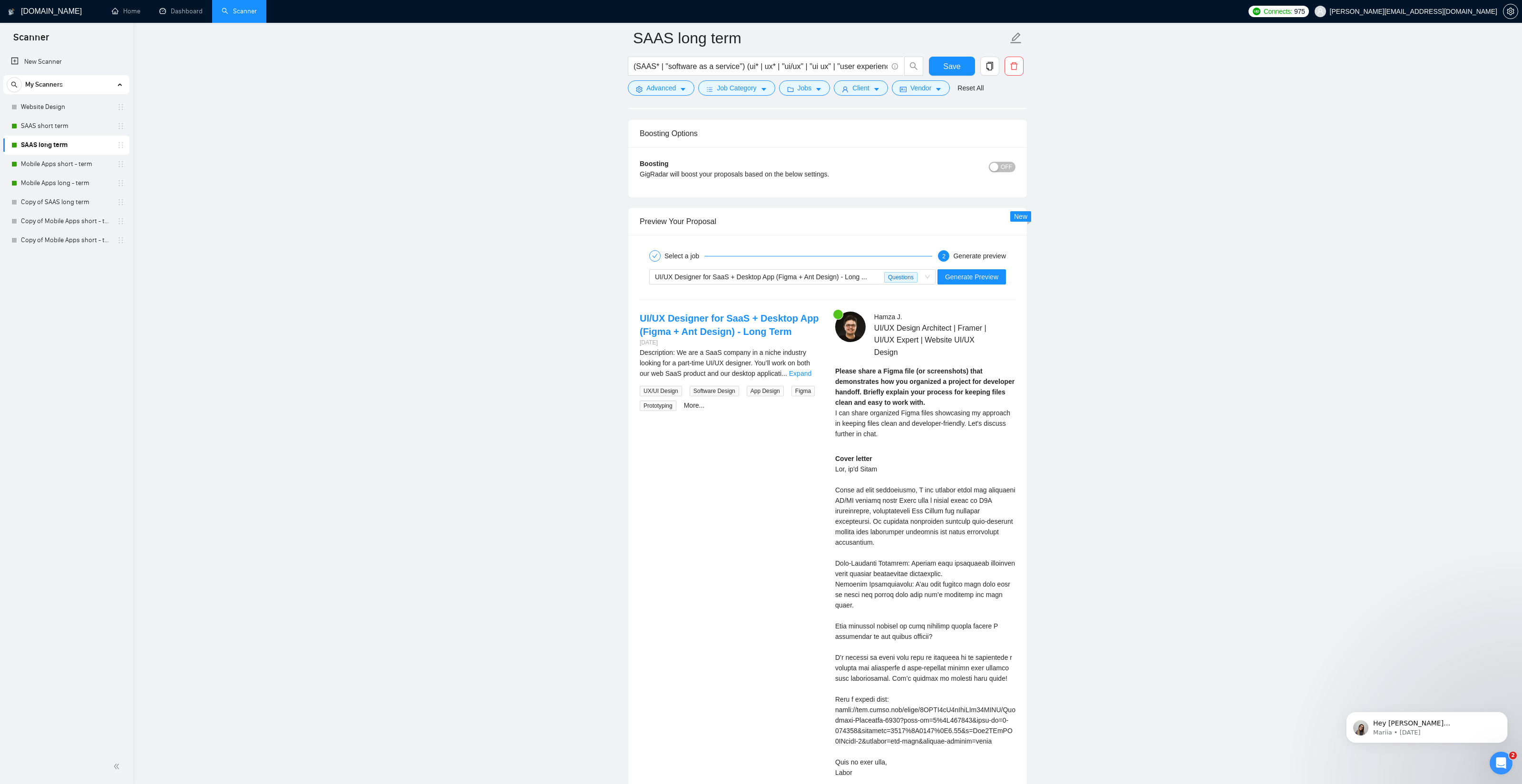
click at [866, 377] on strong "Please share a Figma file (or screenshots) that demonstrates how you organized …" at bounding box center [925, 386] width 179 height 39
click at [915, 443] on div "Please share a Figma file (or screenshots) that demonstrates how you organized …" at bounding box center [925, 405] width 180 height 80
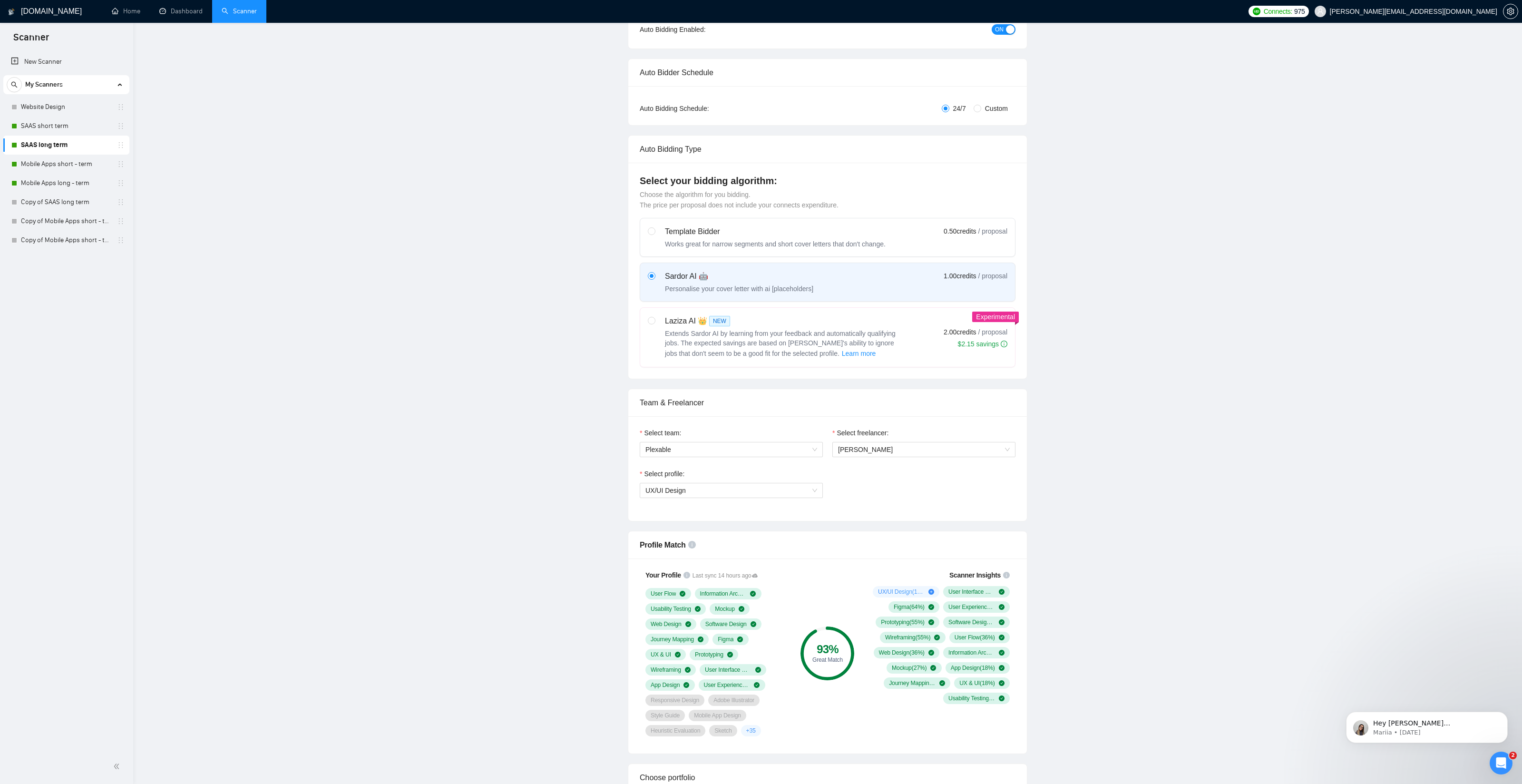
scroll to position [0, 0]
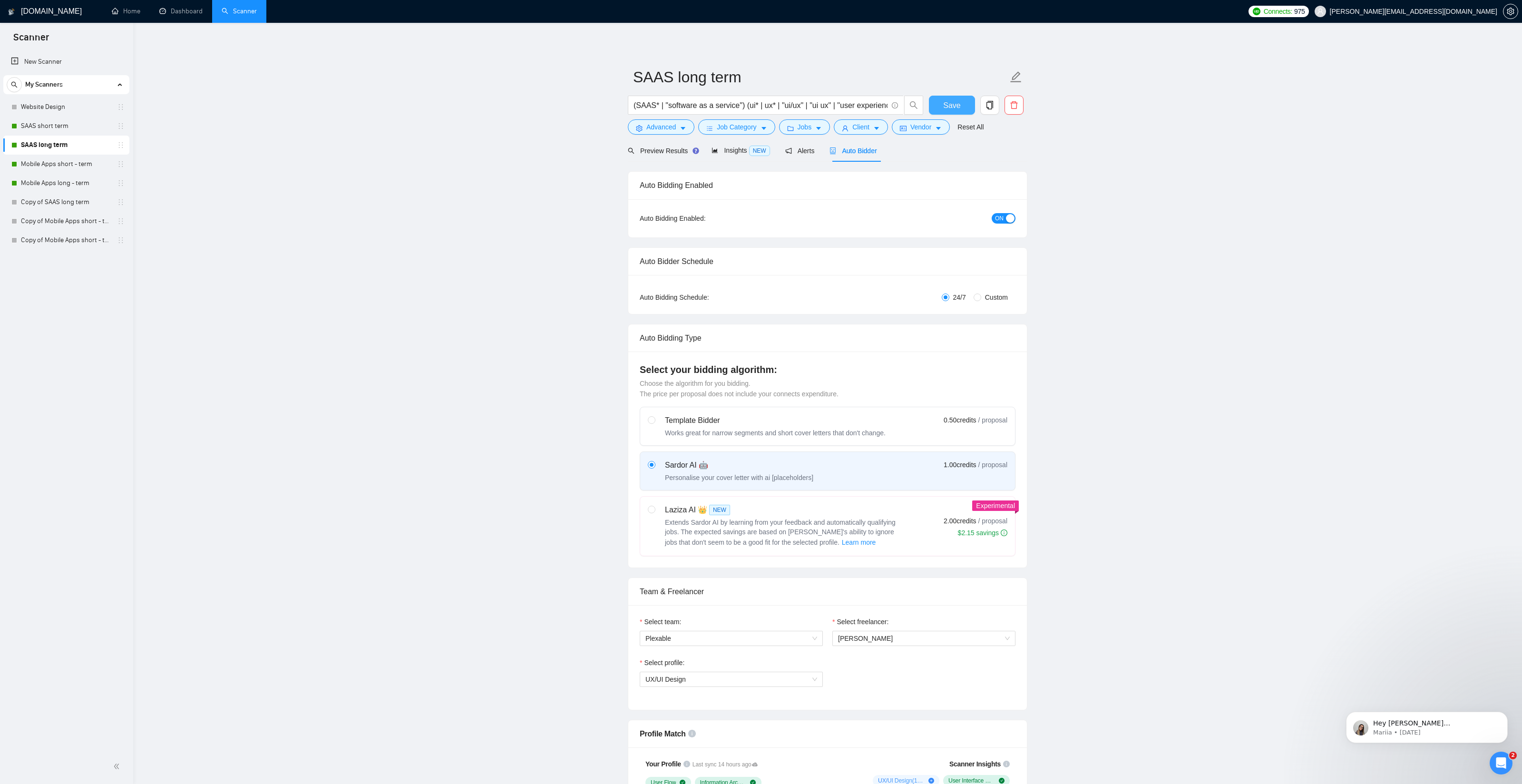
click at [956, 106] on span "Save" at bounding box center [951, 105] width 17 height 12
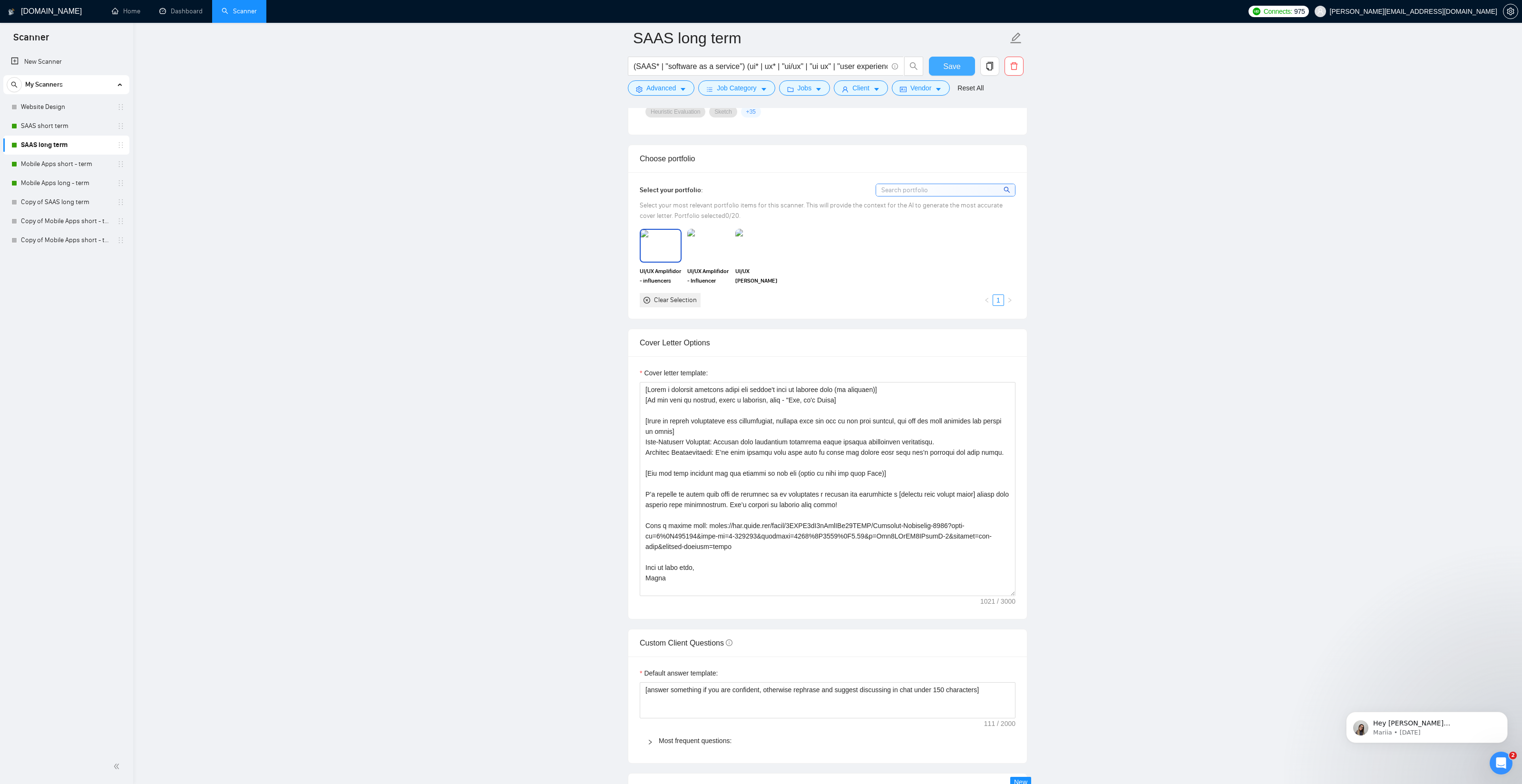
scroll to position [831, 0]
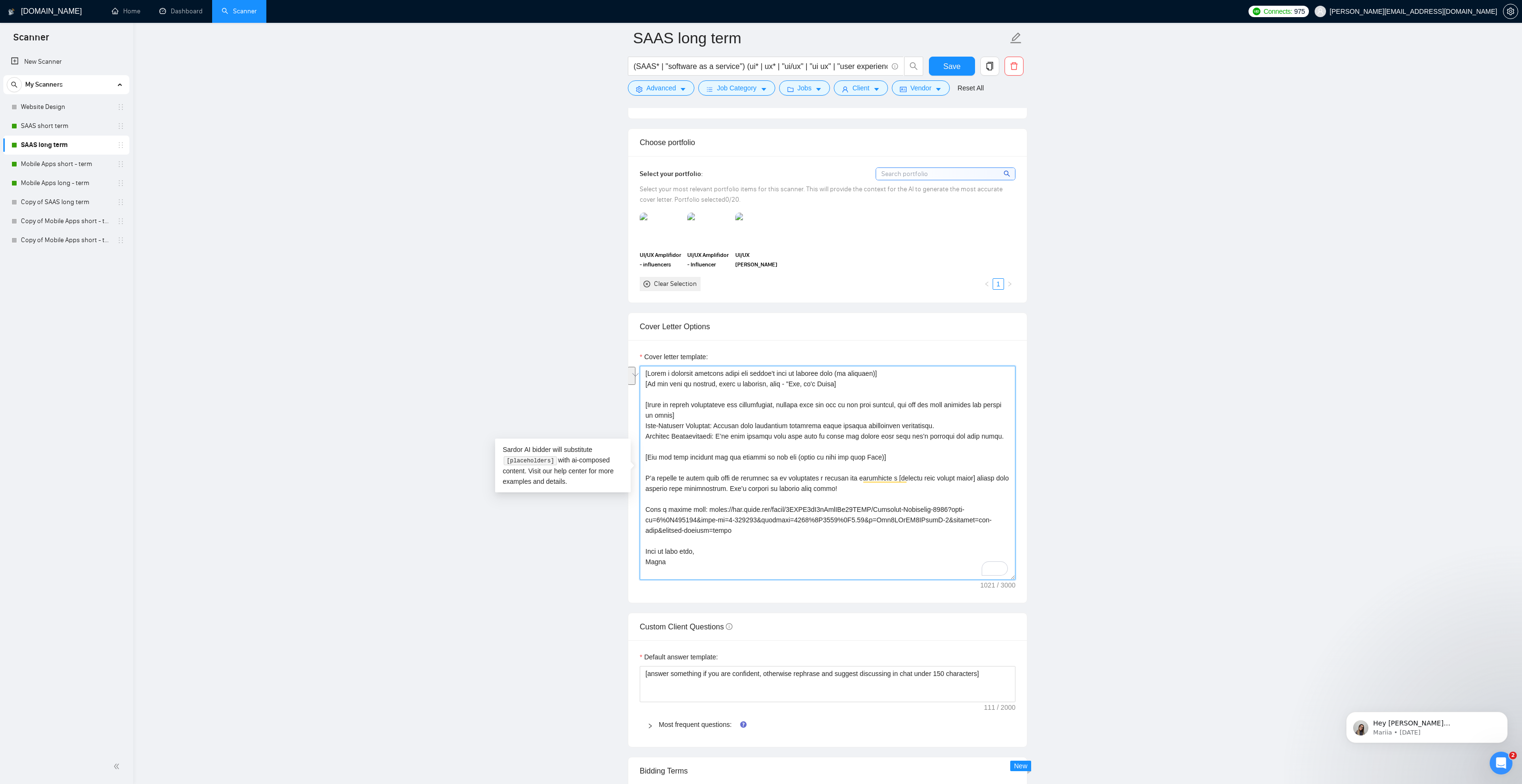
drag, startPoint x: 645, startPoint y: 402, endPoint x: 731, endPoint y: 415, distance: 87.0
click at [731, 415] on textarea "Cover letter template:" at bounding box center [828, 473] width 376 height 214
click at [779, 465] on textarea "Cover letter template:" at bounding box center [828, 473] width 376 height 214
click at [53, 126] on link "SAAS short term" at bounding box center [66, 126] width 90 height 19
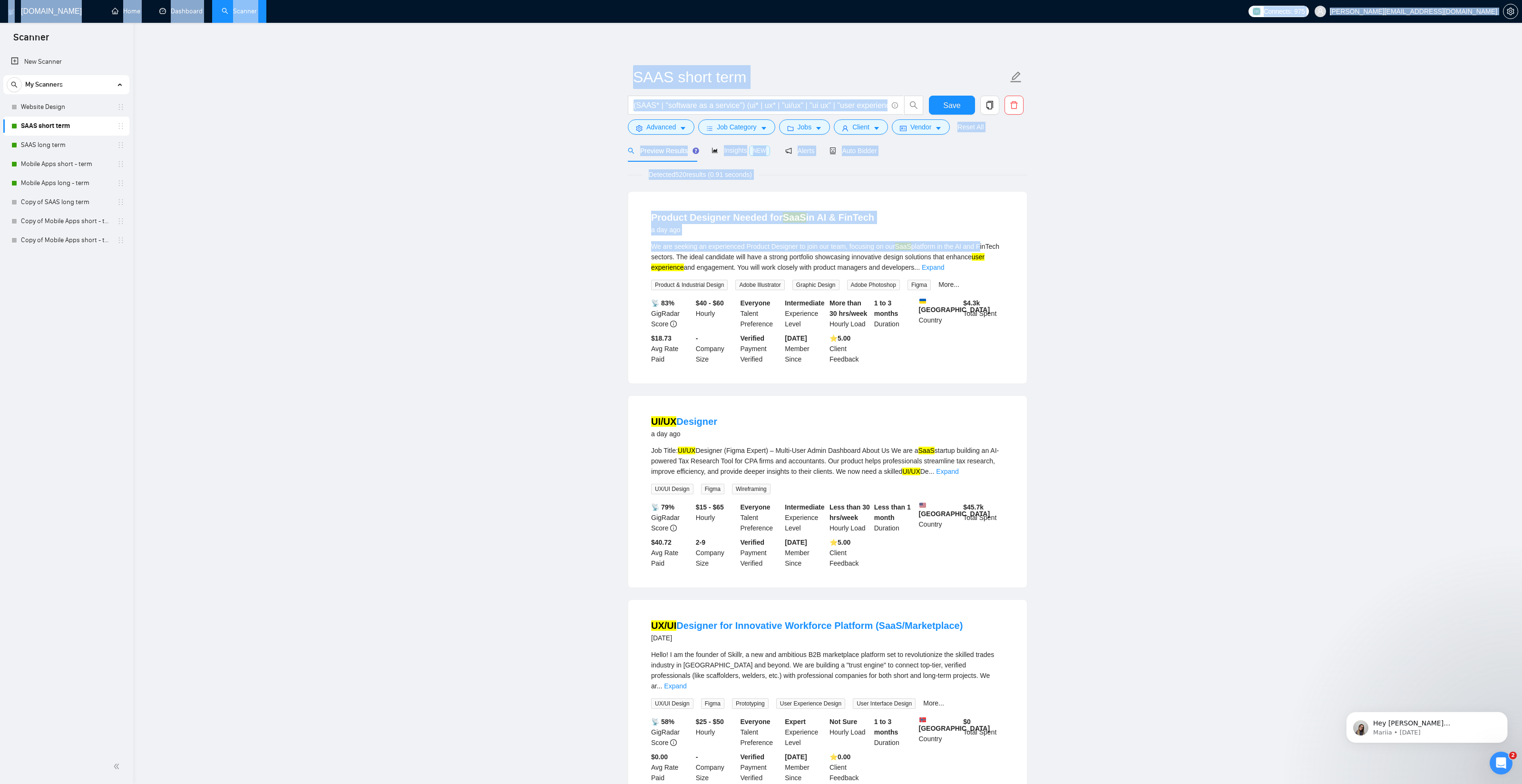
drag, startPoint x: 229, startPoint y: 249, endPoint x: 3, endPoint y: 17, distance: 323.9
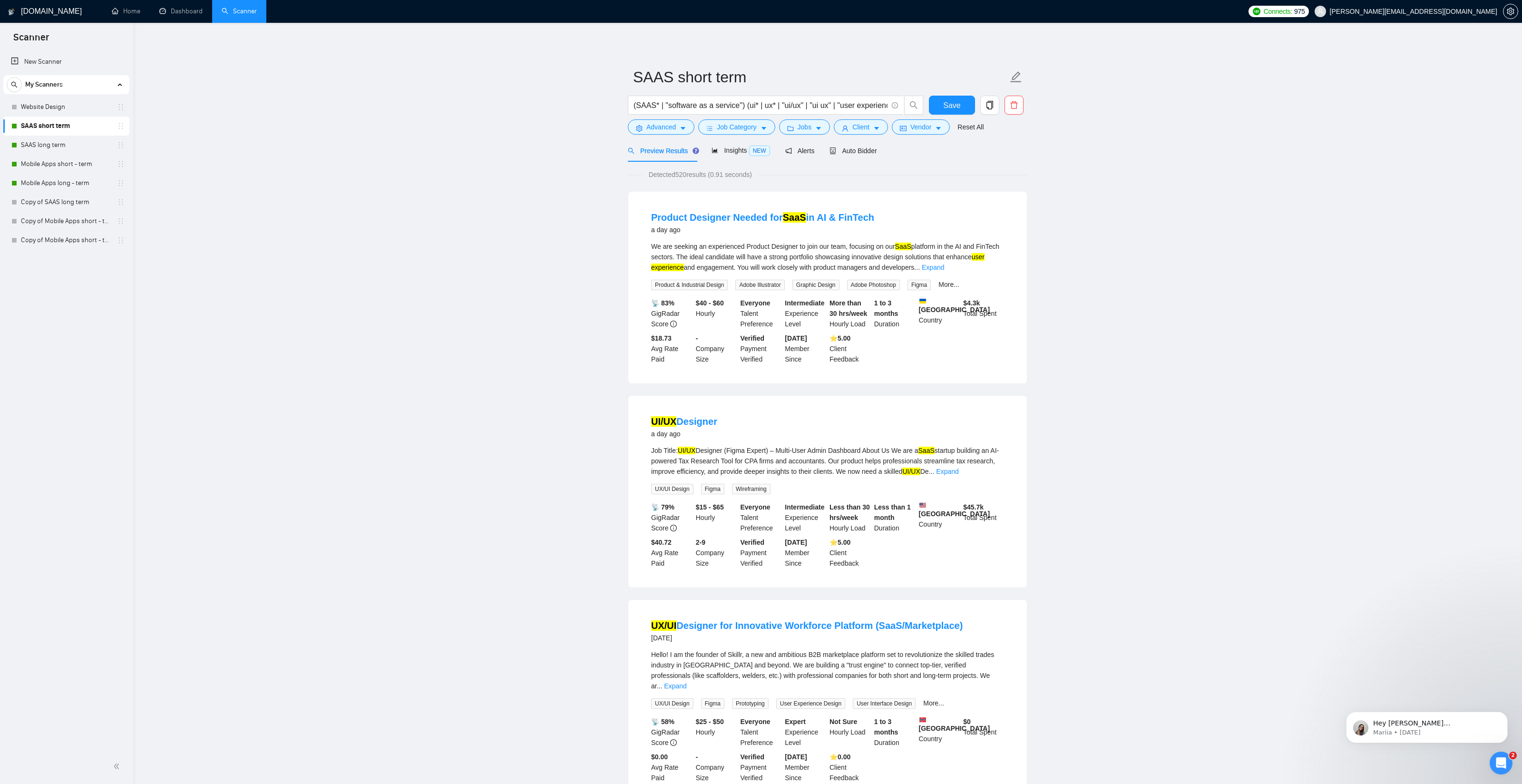
drag, startPoint x: 284, startPoint y: 211, endPoint x: 288, endPoint y: 215, distance: 5.7
